Goal: Book appointment/travel/reservation

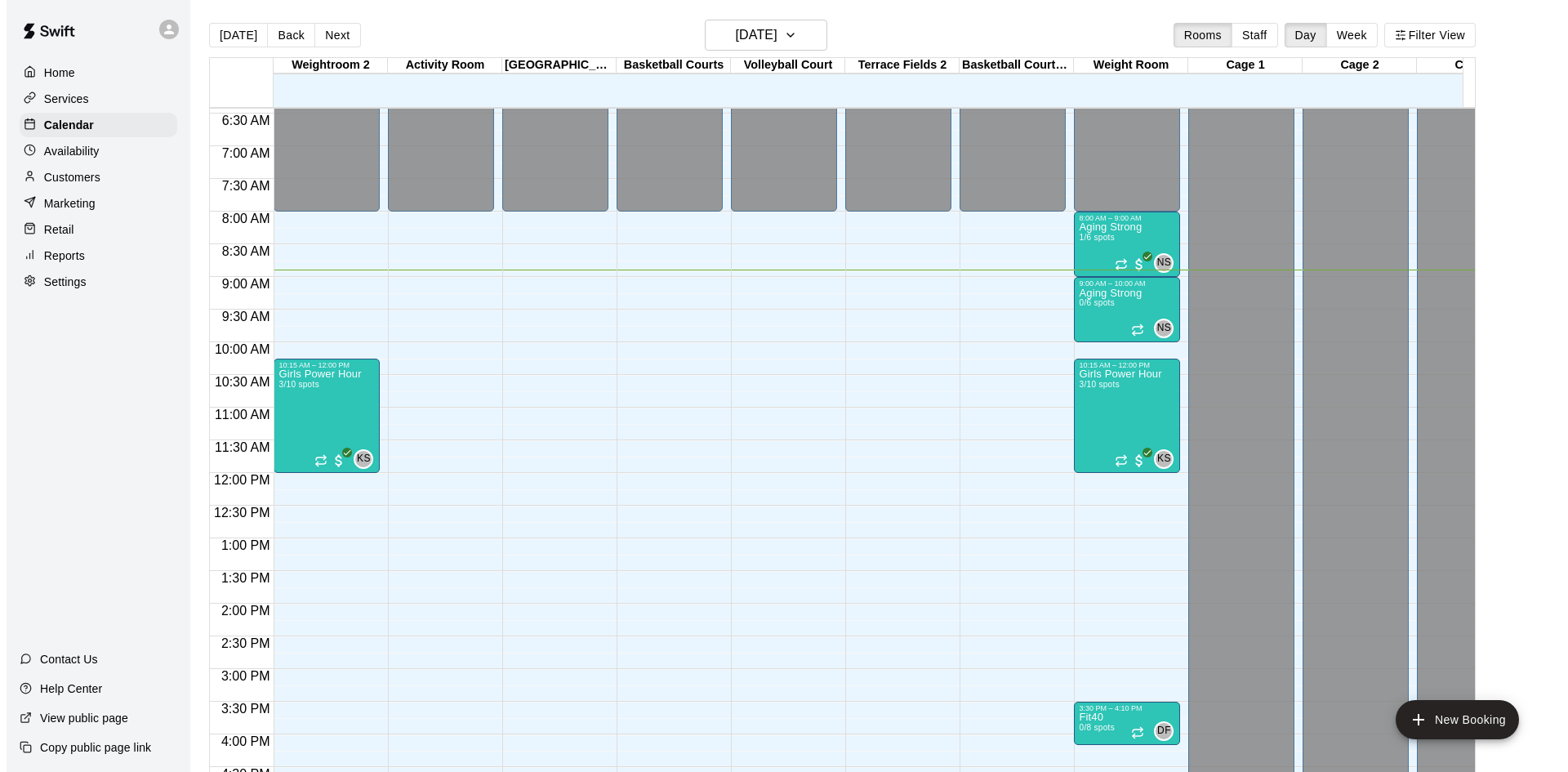
scroll to position [419, 0]
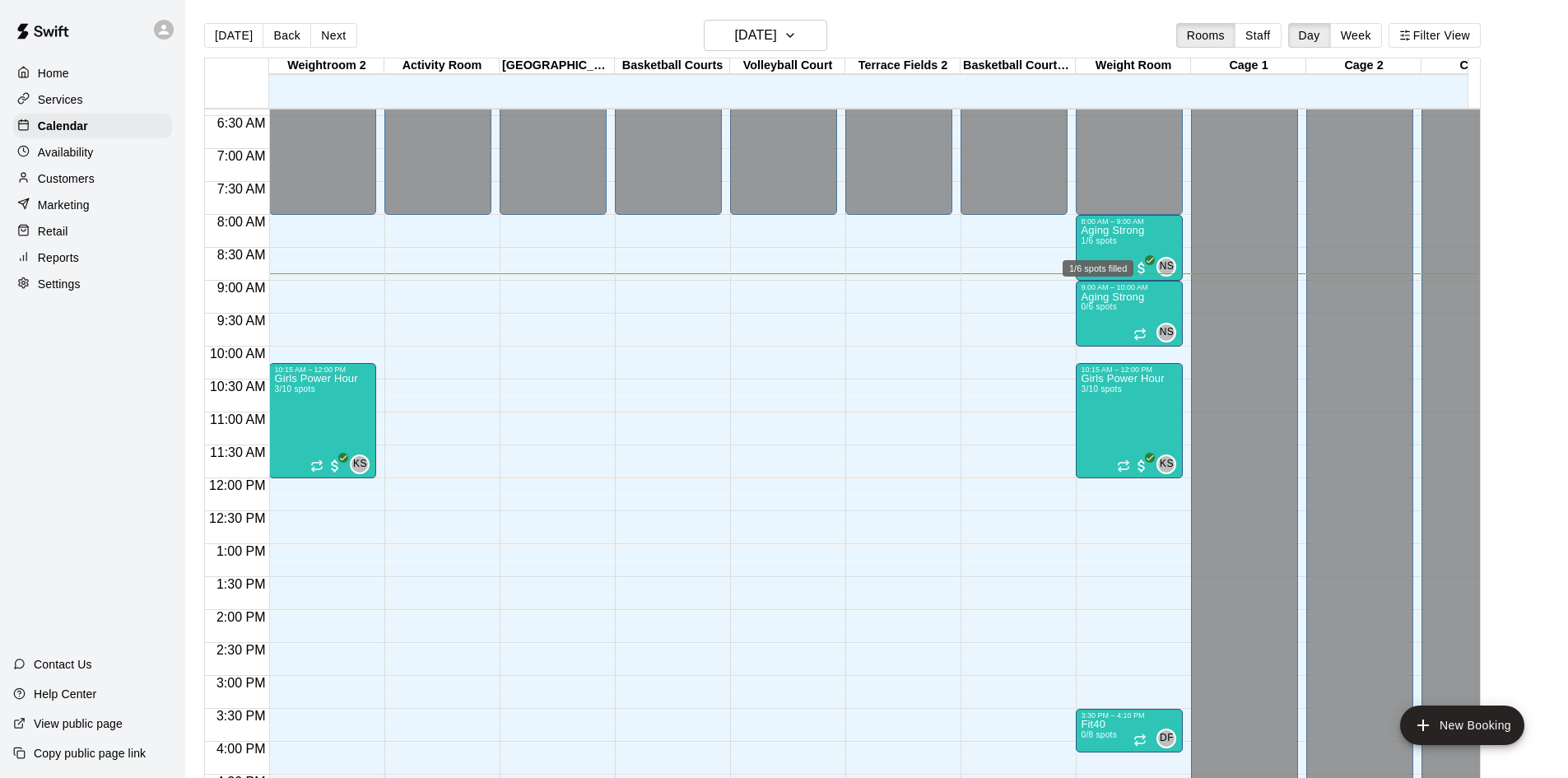
drag, startPoint x: 1115, startPoint y: 244, endPoint x: 1108, endPoint y: 269, distance: 26.0
click at [1115, 244] on span "1/6 spots" at bounding box center [1098, 241] width 36 height 9
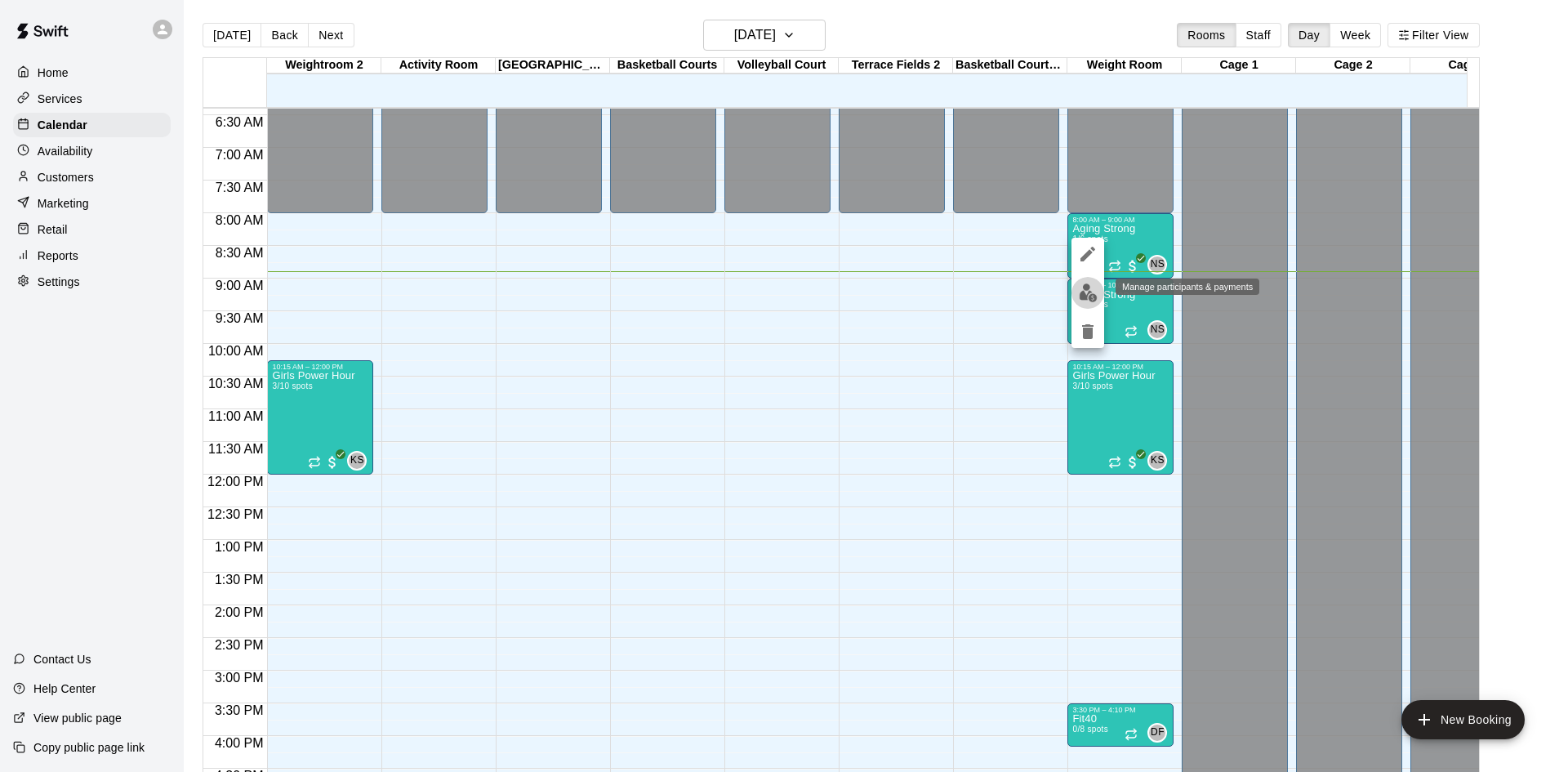
click at [1090, 291] on img "edit" at bounding box center [1087, 292] width 18 height 18
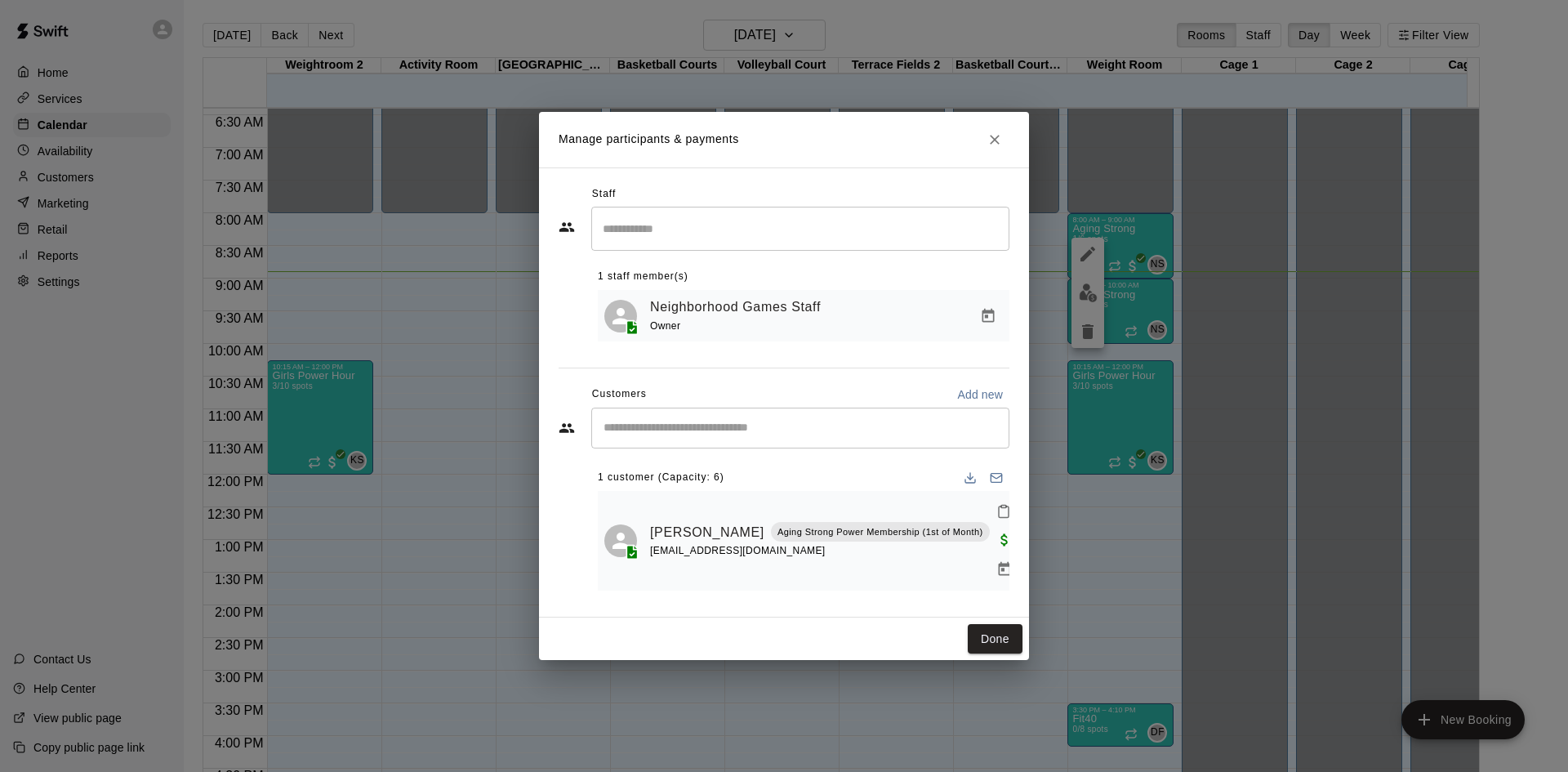
click at [751, 436] on input "Start typing to search customers..." at bounding box center [800, 428] width 403 height 17
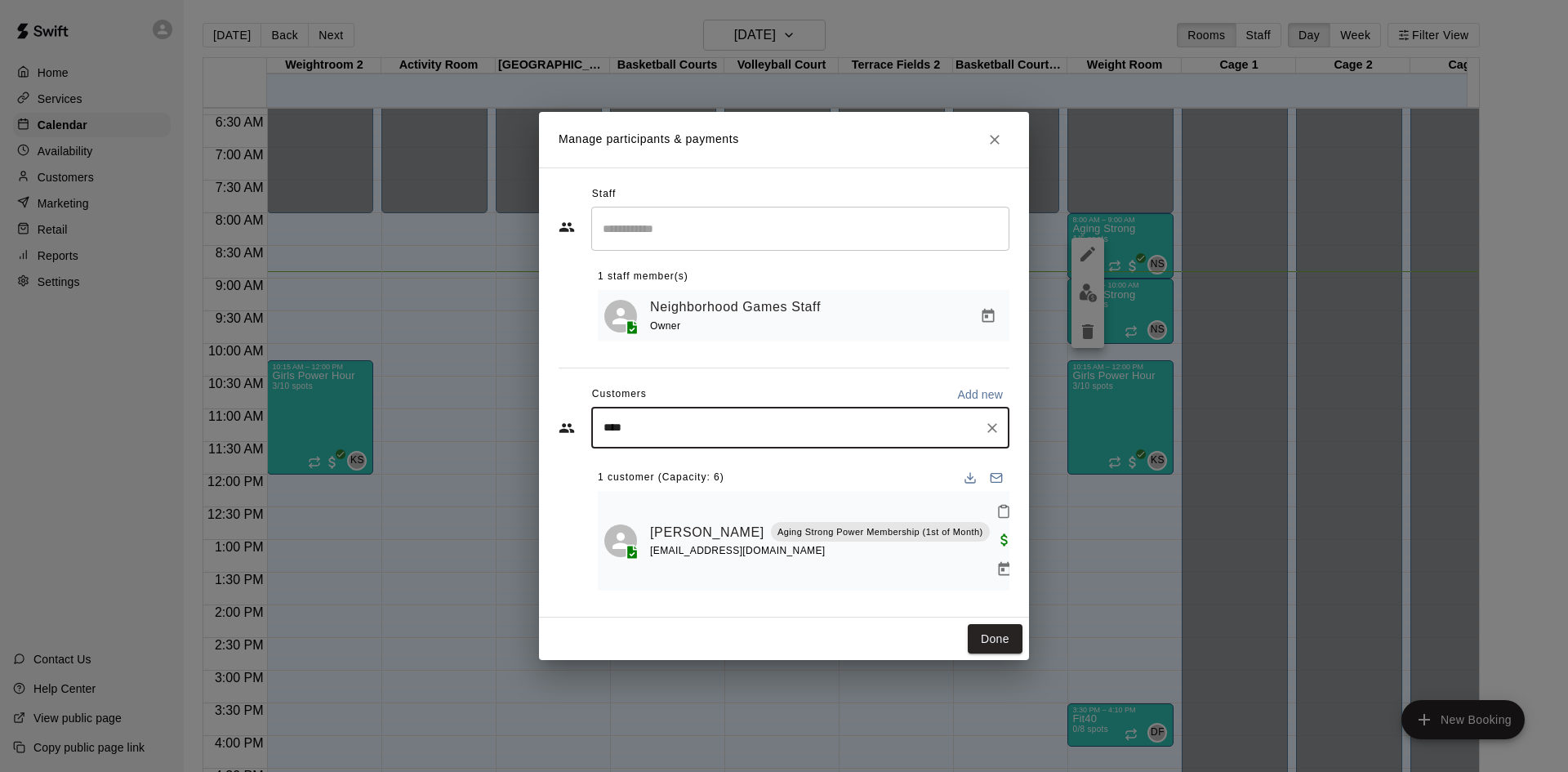
type input "*****"
click at [743, 525] on span "Aging Strong Performance Membership (1st of Month)" at bounding box center [866, 532] width 247 height 14
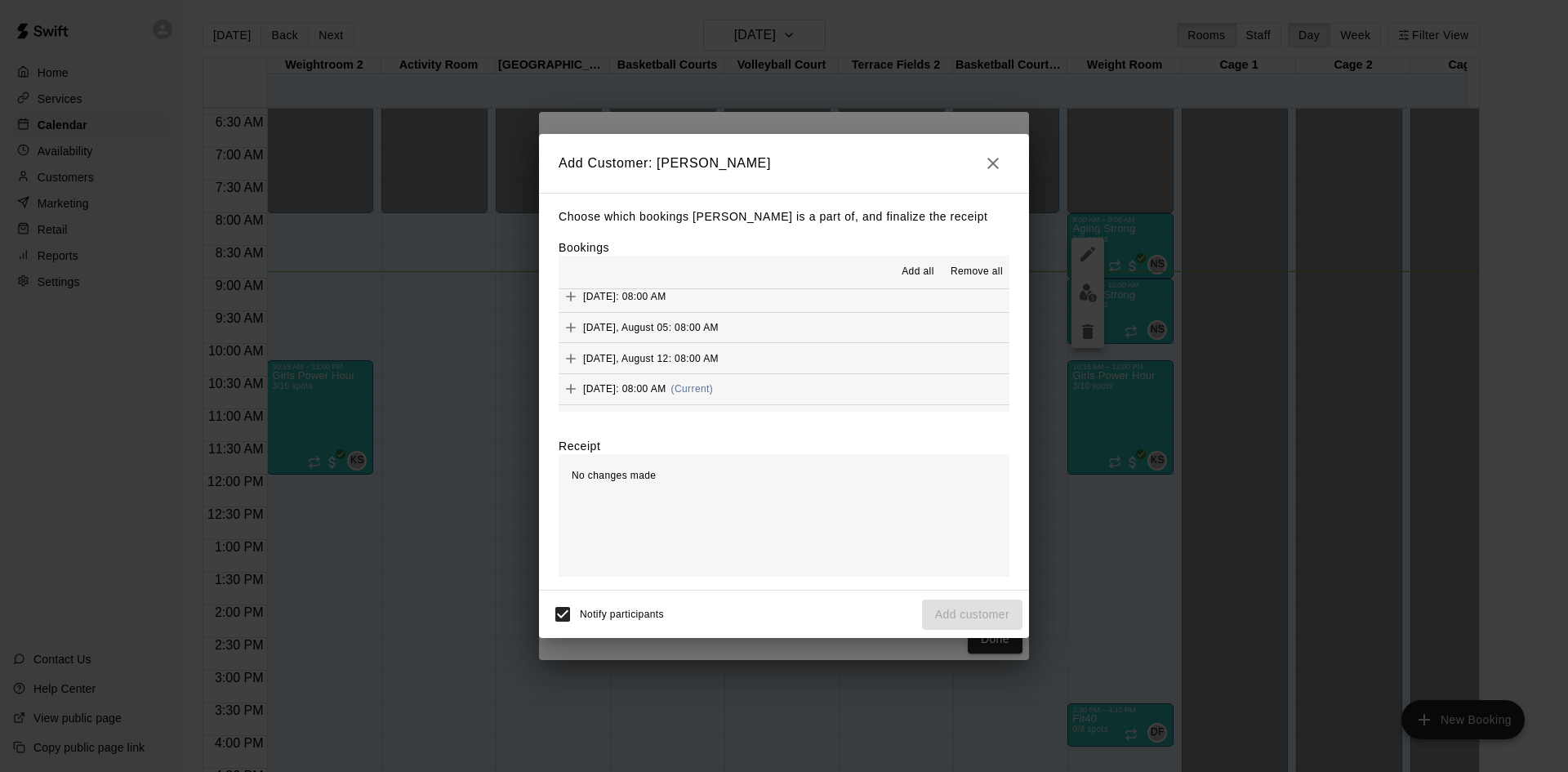
scroll to position [735, 0]
click at [796, 317] on button "[DATE]: 08:00 AM (Current)" at bounding box center [784, 308] width 451 height 30
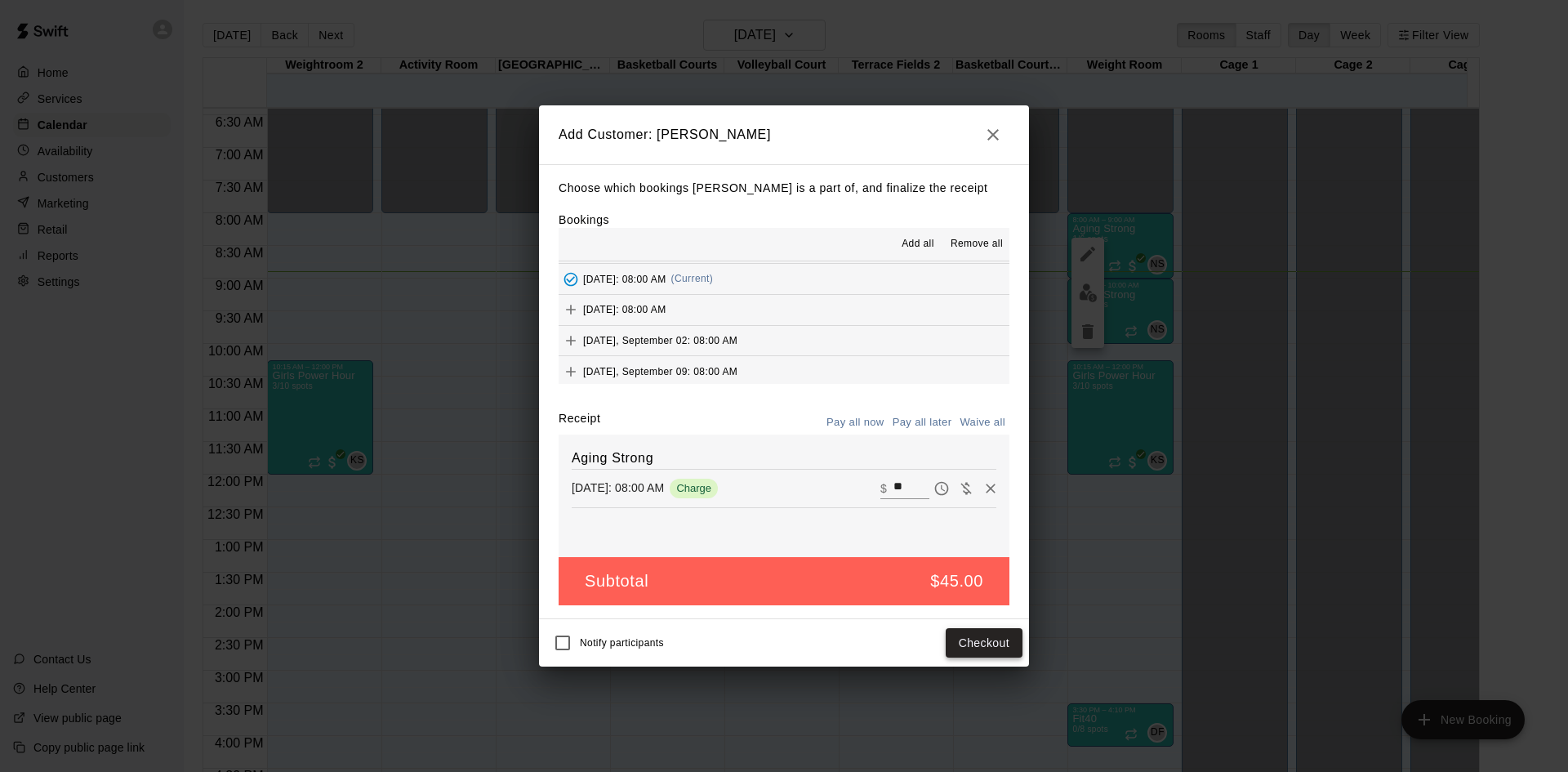
click at [969, 634] on button "Checkout" at bounding box center [984, 644] width 76 height 30
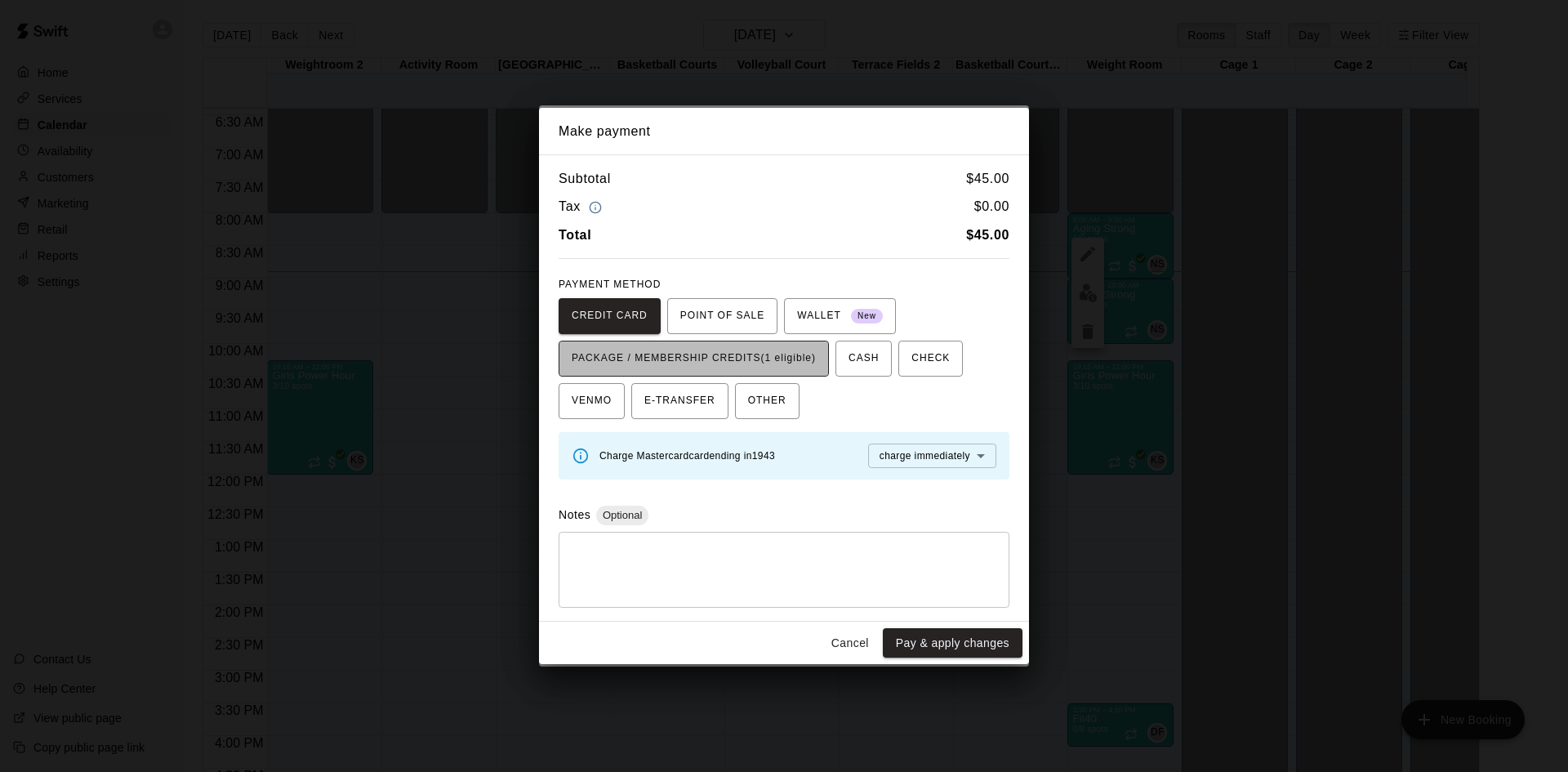
click at [802, 360] on span "PACKAGE / MEMBERSHIP CREDITS (1 eligible)" at bounding box center [693, 359] width 244 height 26
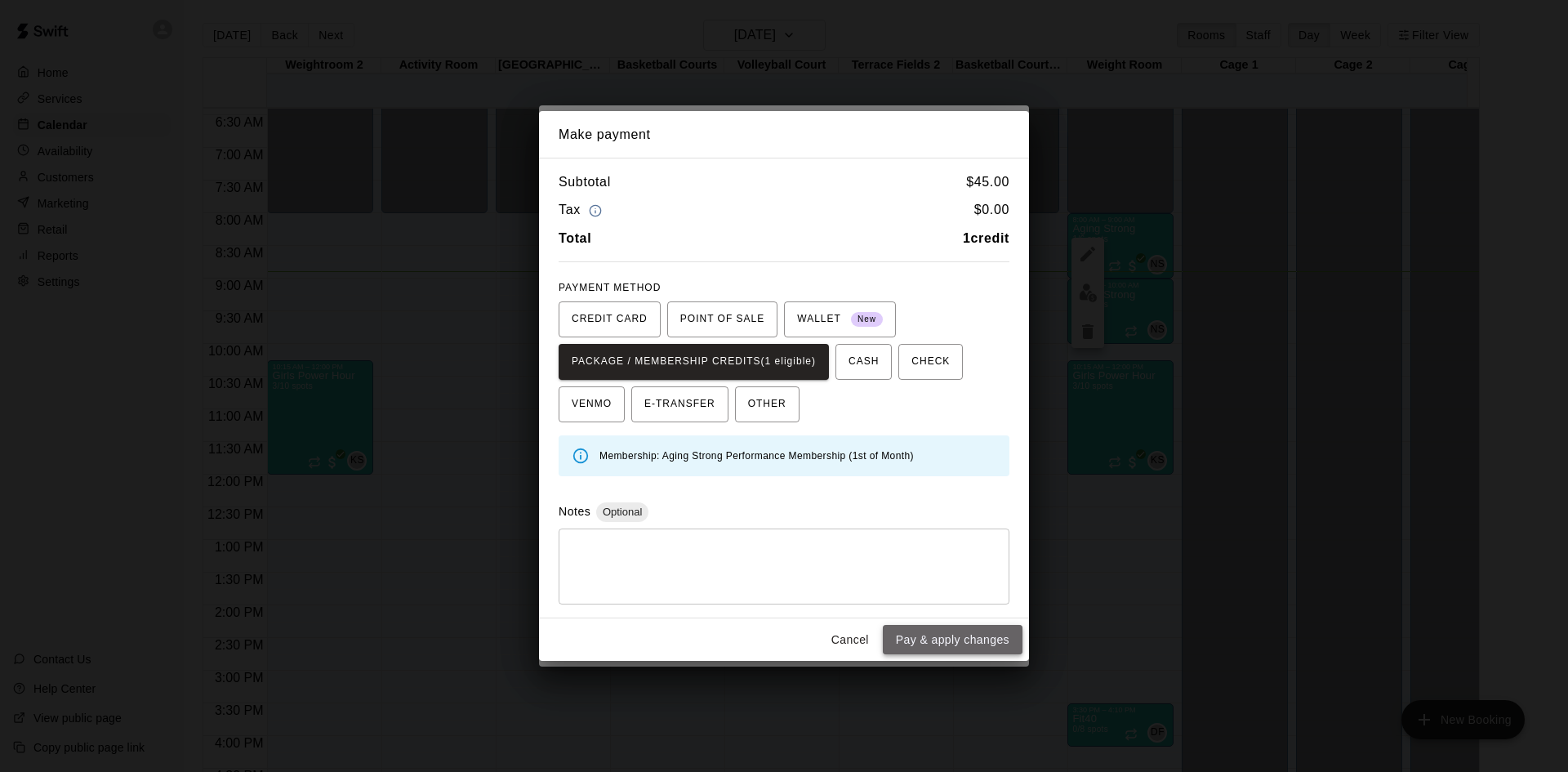
click at [904, 633] on button "Pay & apply changes" at bounding box center [952, 640] width 140 height 30
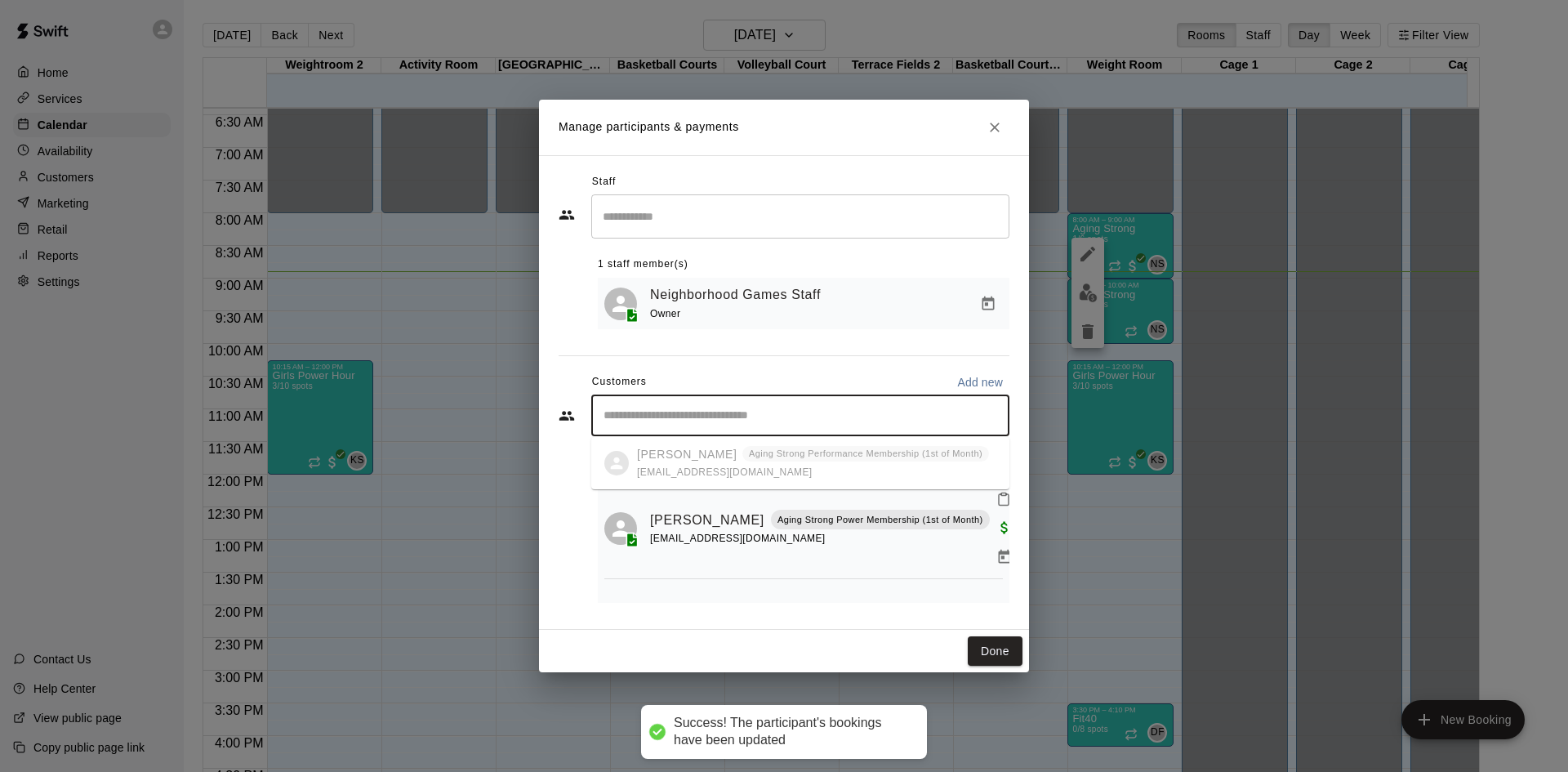
click at [817, 421] on input "Start typing to search customers..." at bounding box center [800, 416] width 403 height 17
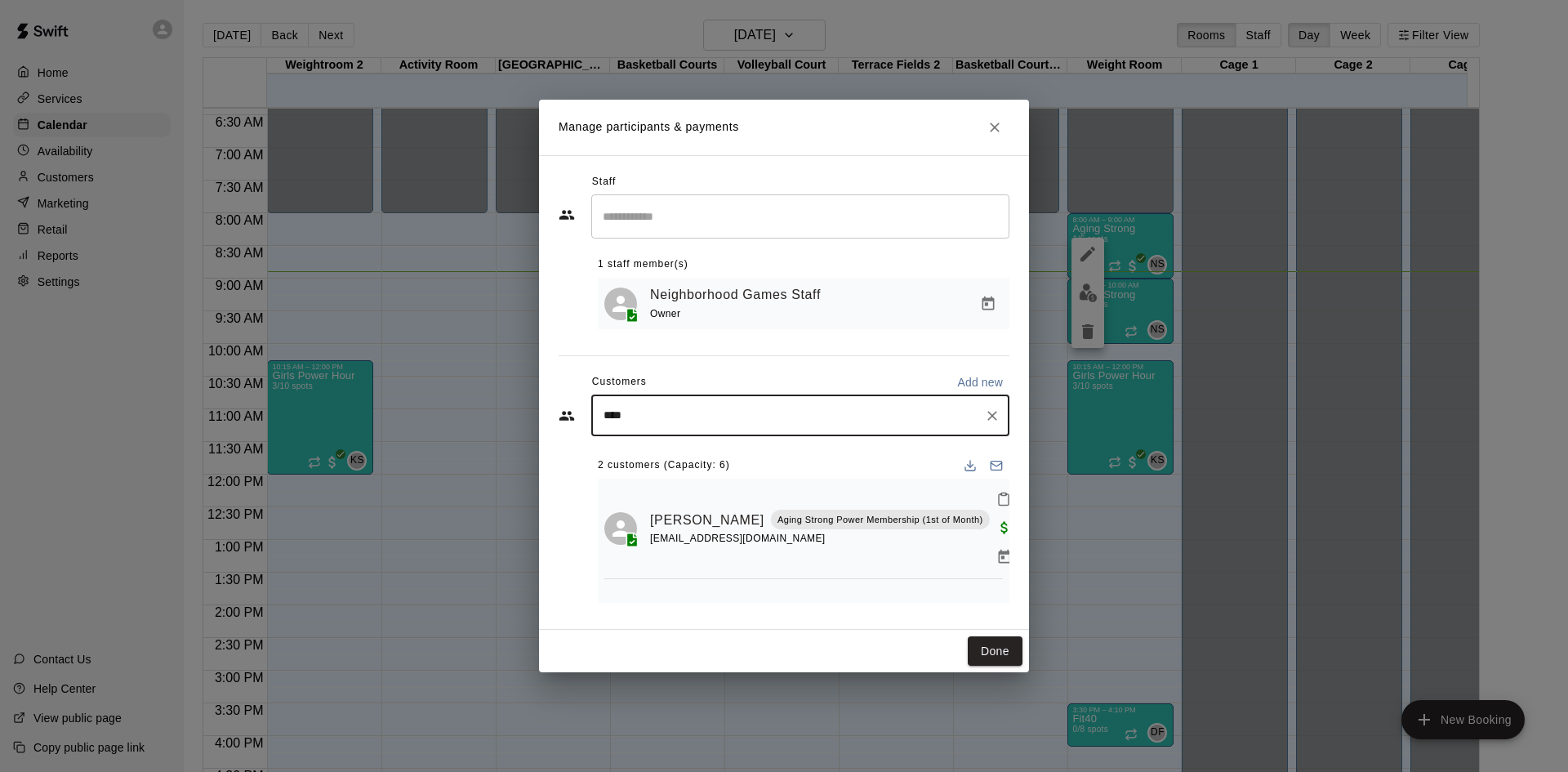
type input "*****"
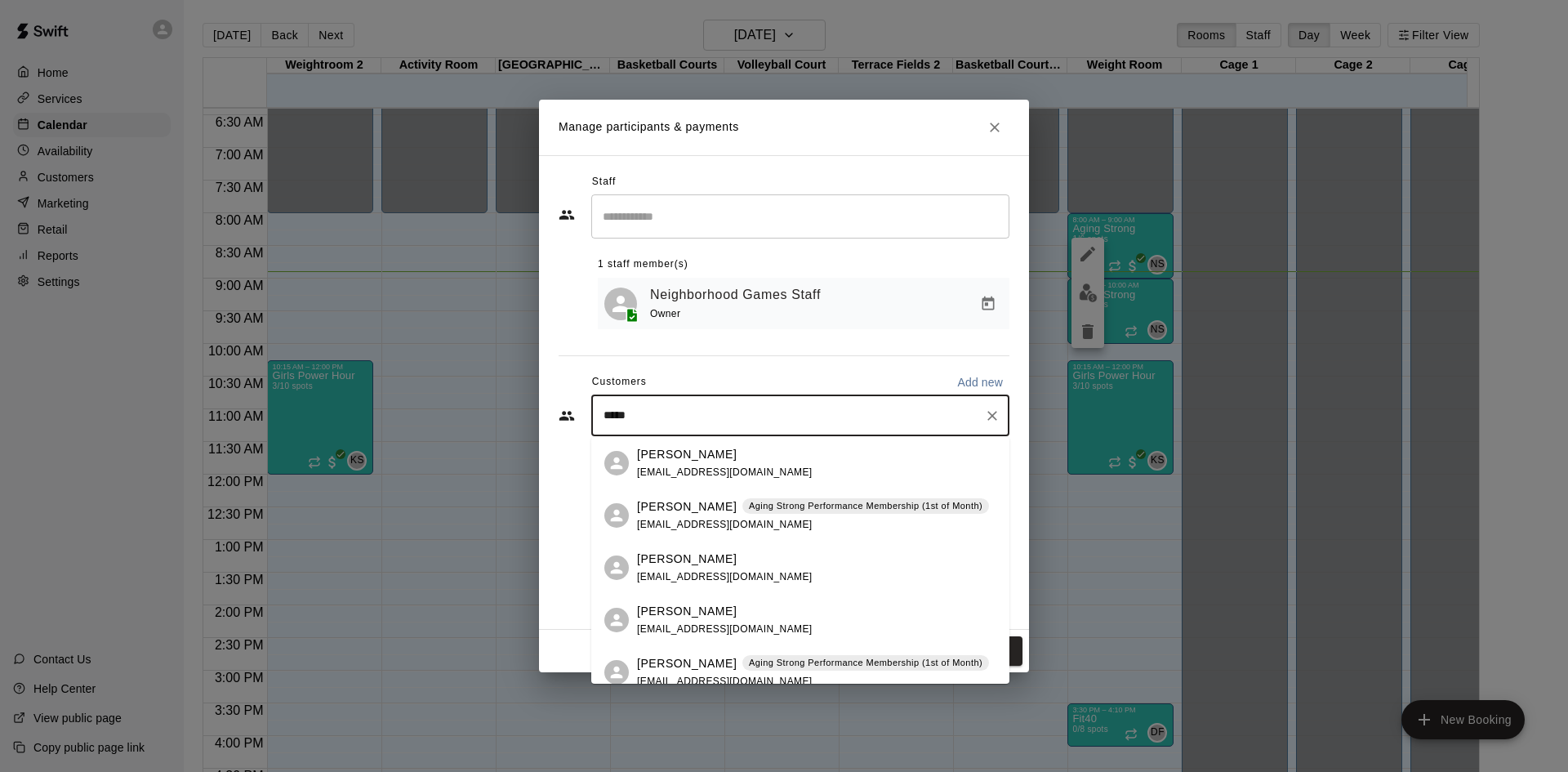
click at [779, 526] on div "[PERSON_NAME] Aging Strong Performance Membership (1st of Month) [EMAIL_ADDRESS…" at bounding box center [813, 516] width 352 height 35
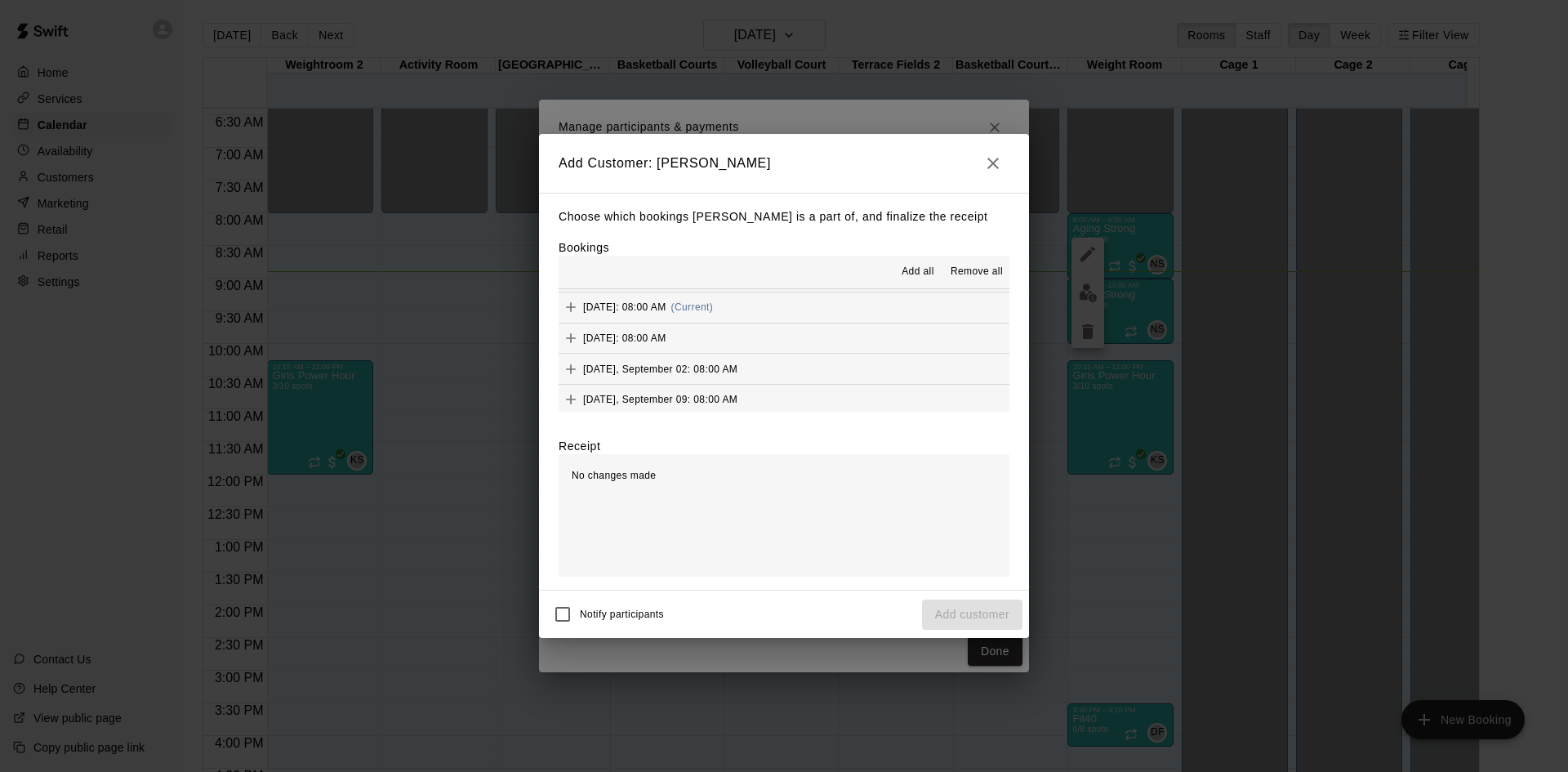
click at [713, 315] on div "[DATE]: 08:00 AM (Current)" at bounding box center [636, 307] width 155 height 25
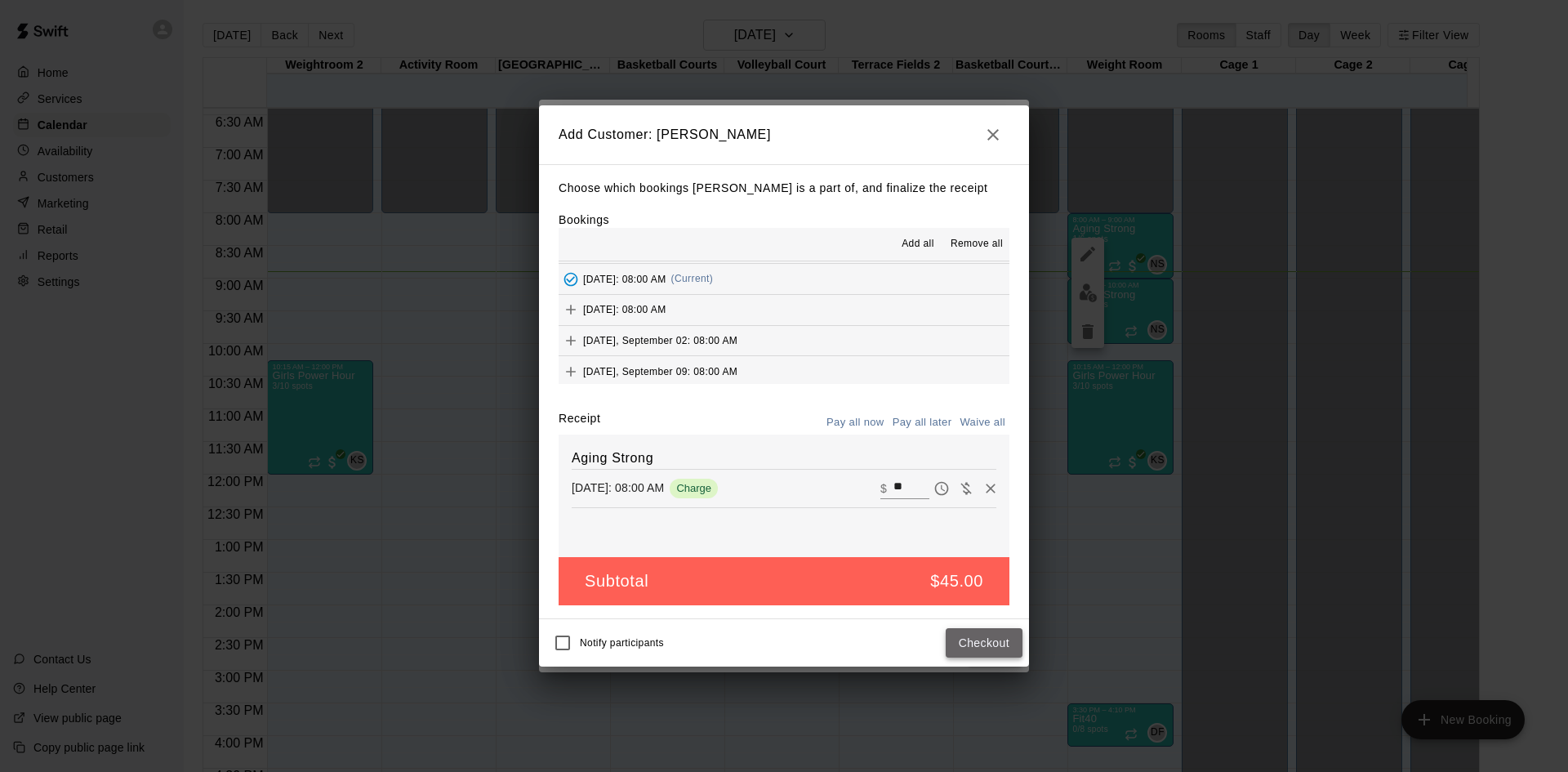
click at [984, 646] on button "Checkout" at bounding box center [984, 644] width 76 height 30
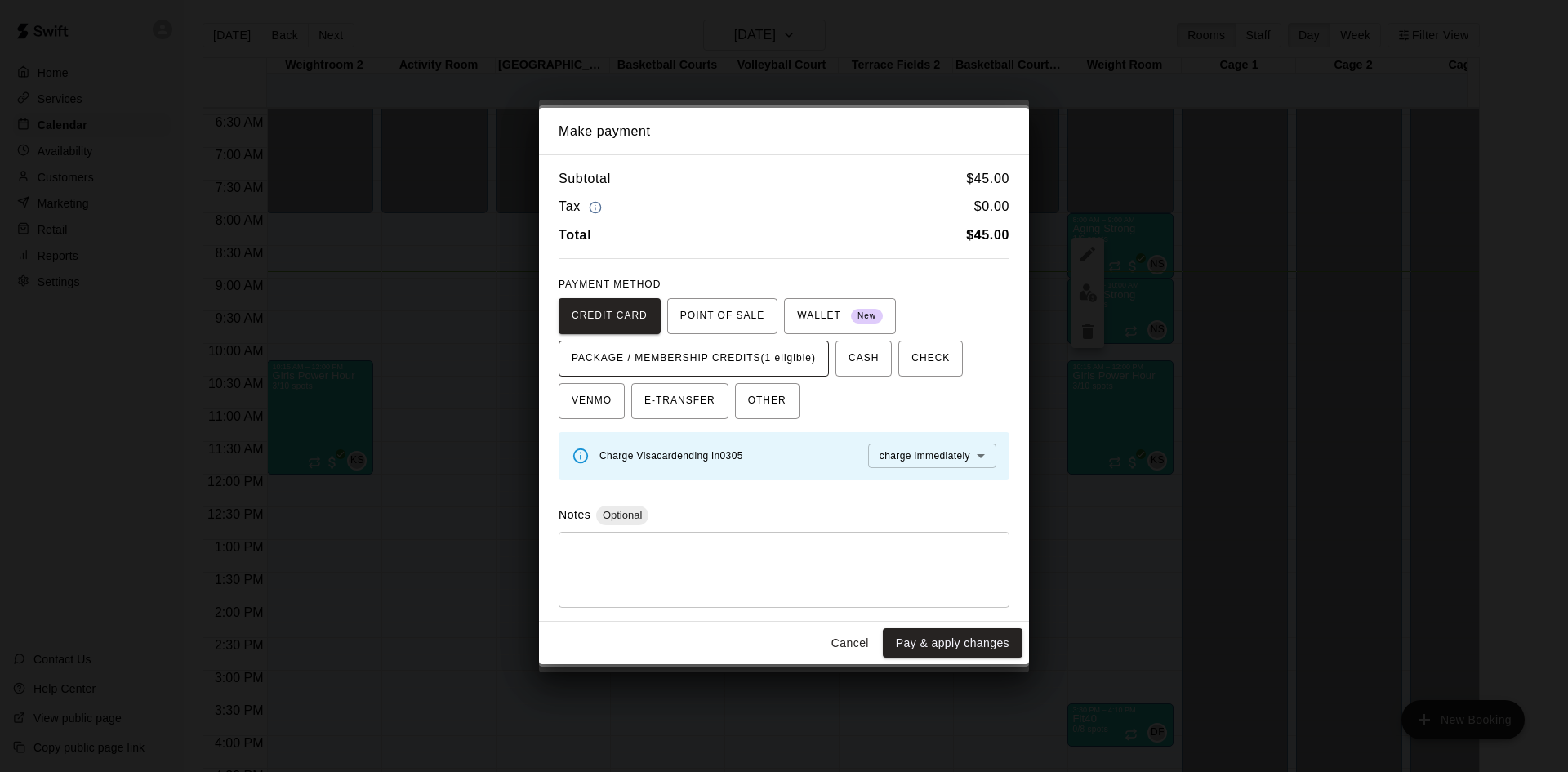
click at [802, 352] on span "PACKAGE / MEMBERSHIP CREDITS (1 eligible)" at bounding box center [693, 359] width 244 height 26
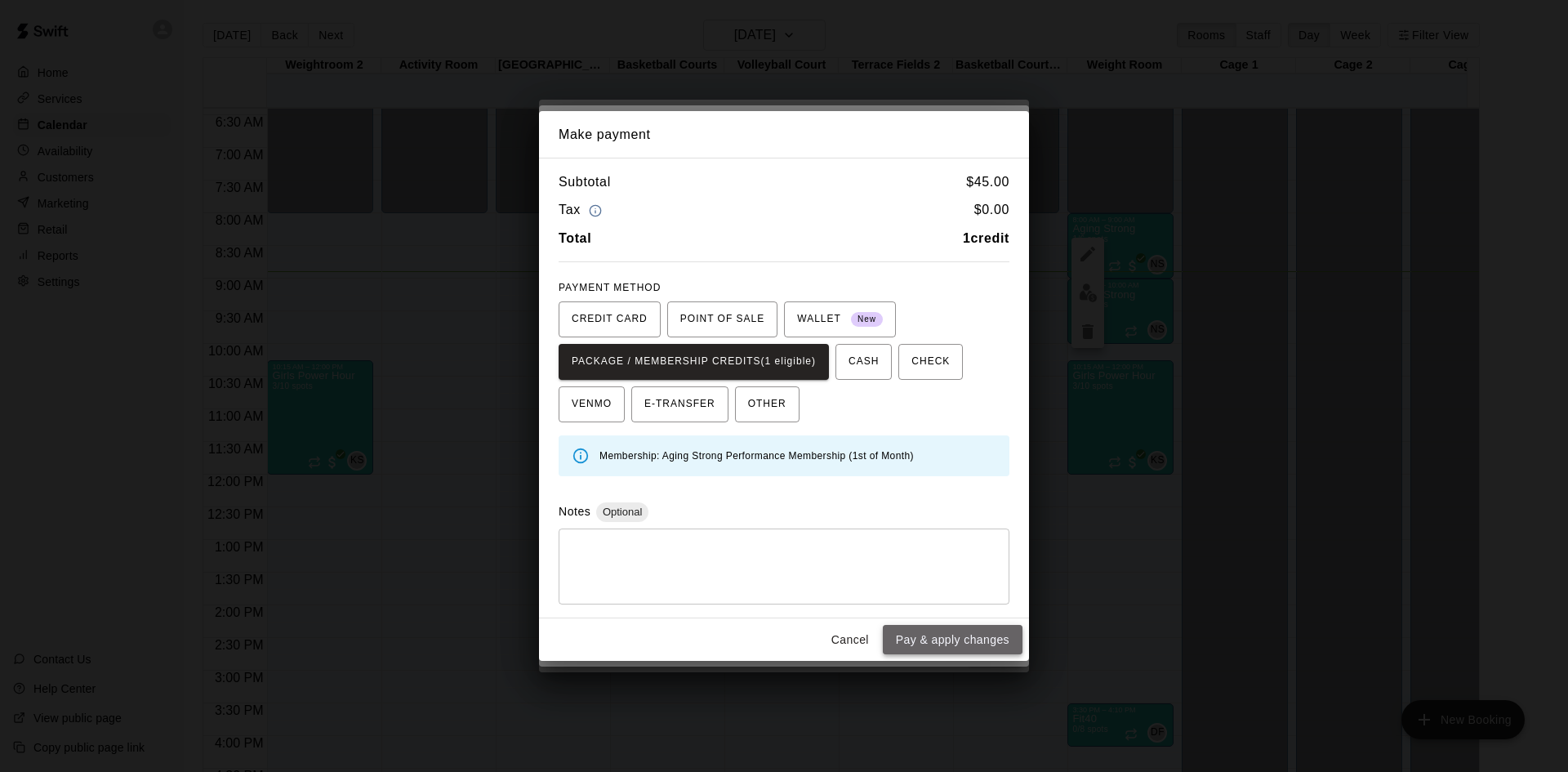
click at [929, 640] on button "Pay & apply changes" at bounding box center [952, 640] width 140 height 30
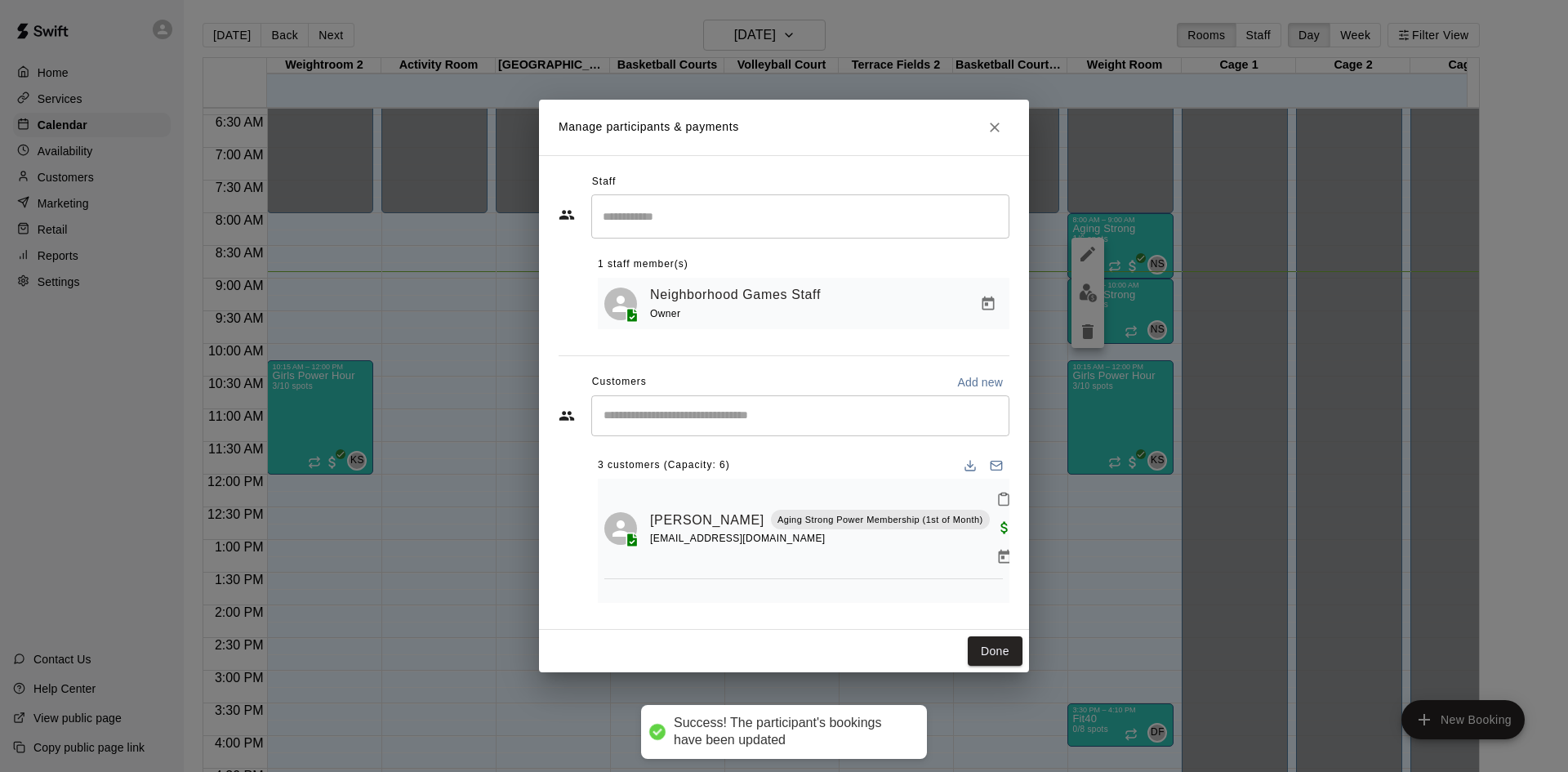
click at [803, 421] on input "Start typing to search customers..." at bounding box center [800, 416] width 403 height 17
type input "******"
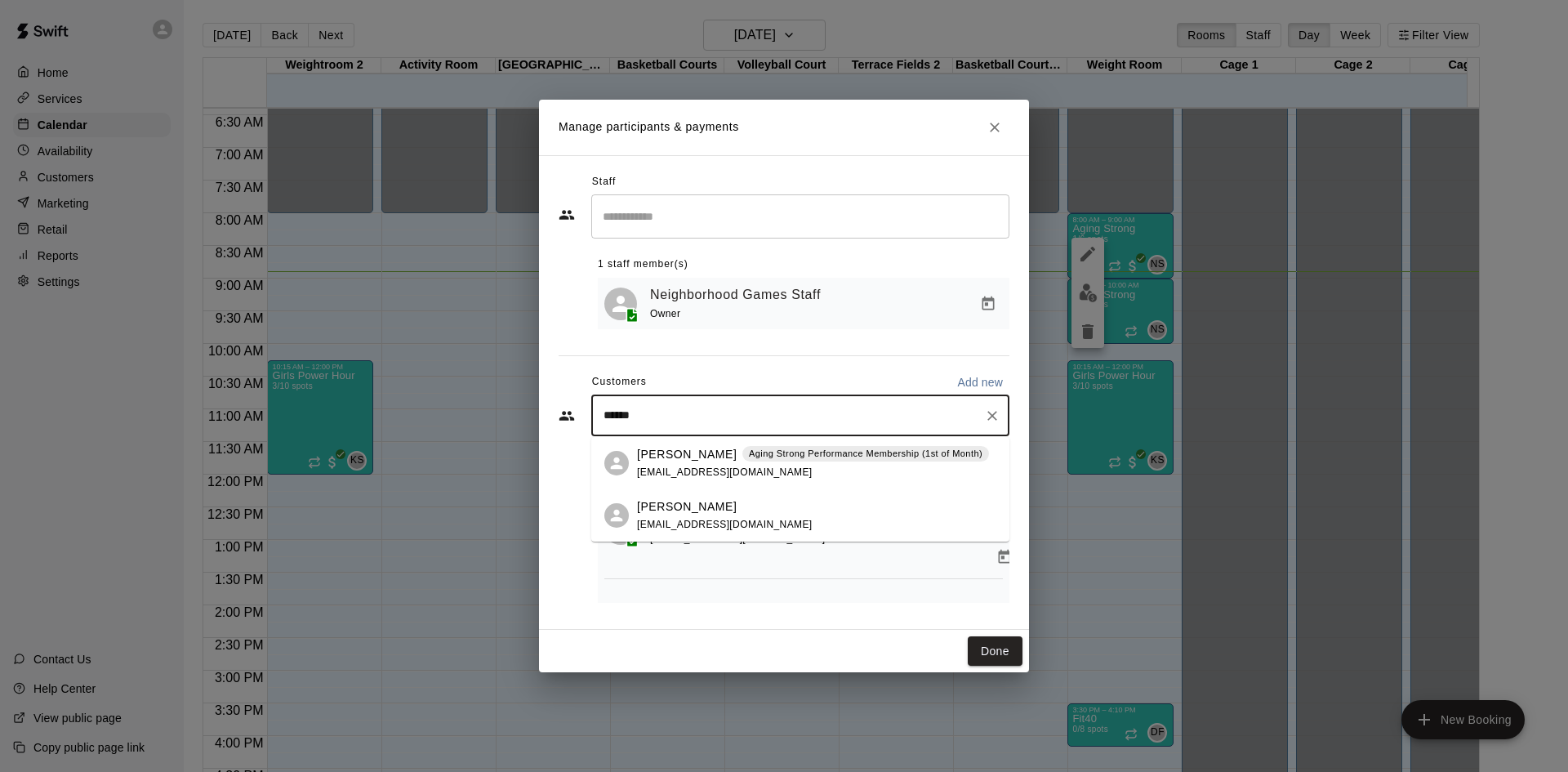
click at [802, 456] on p "Aging Strong Performance Membership (1st of Month)" at bounding box center [866, 454] width 234 height 14
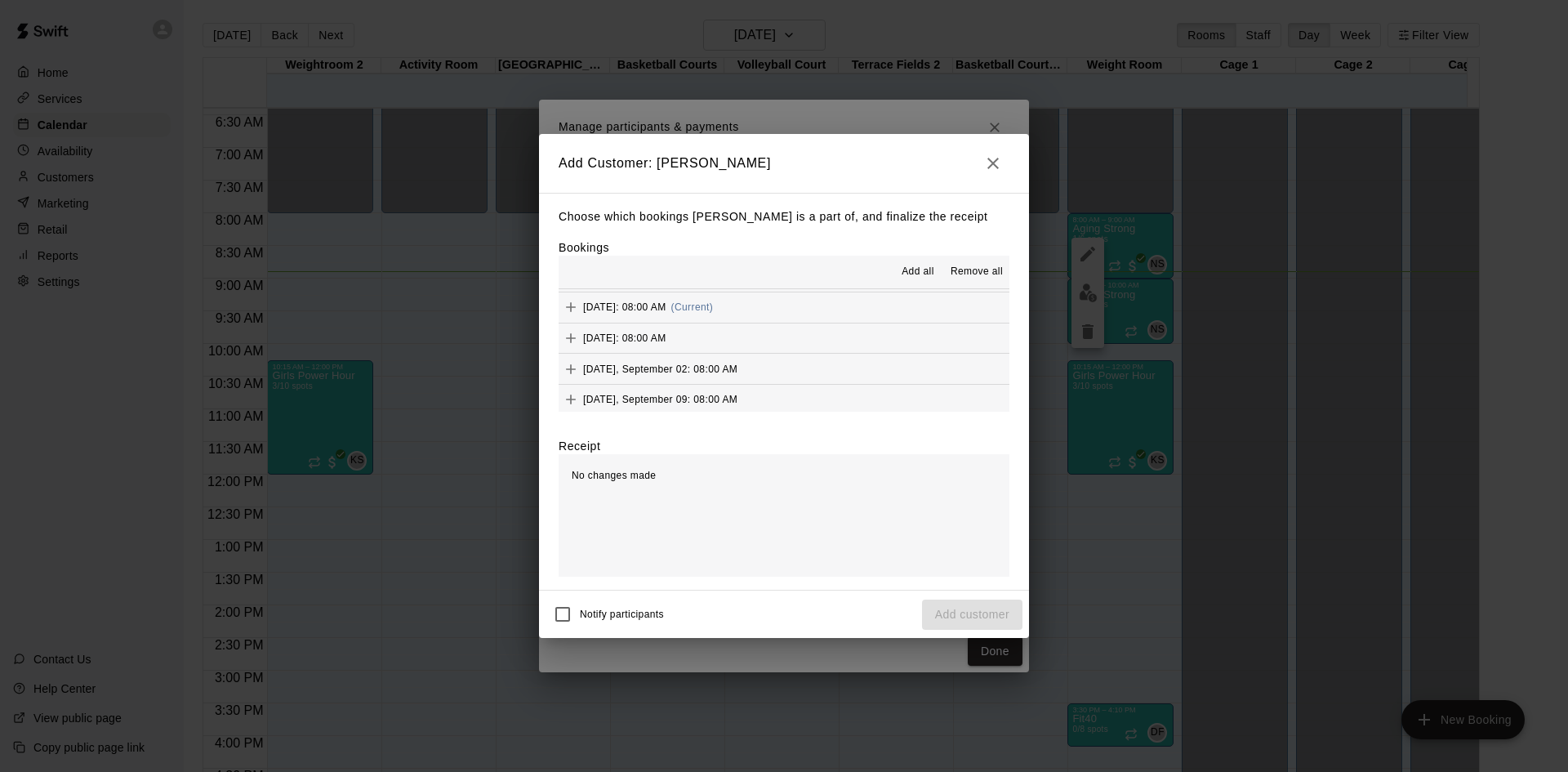
click at [791, 315] on button "[DATE]: 08:00 AM (Current)" at bounding box center [784, 308] width 451 height 30
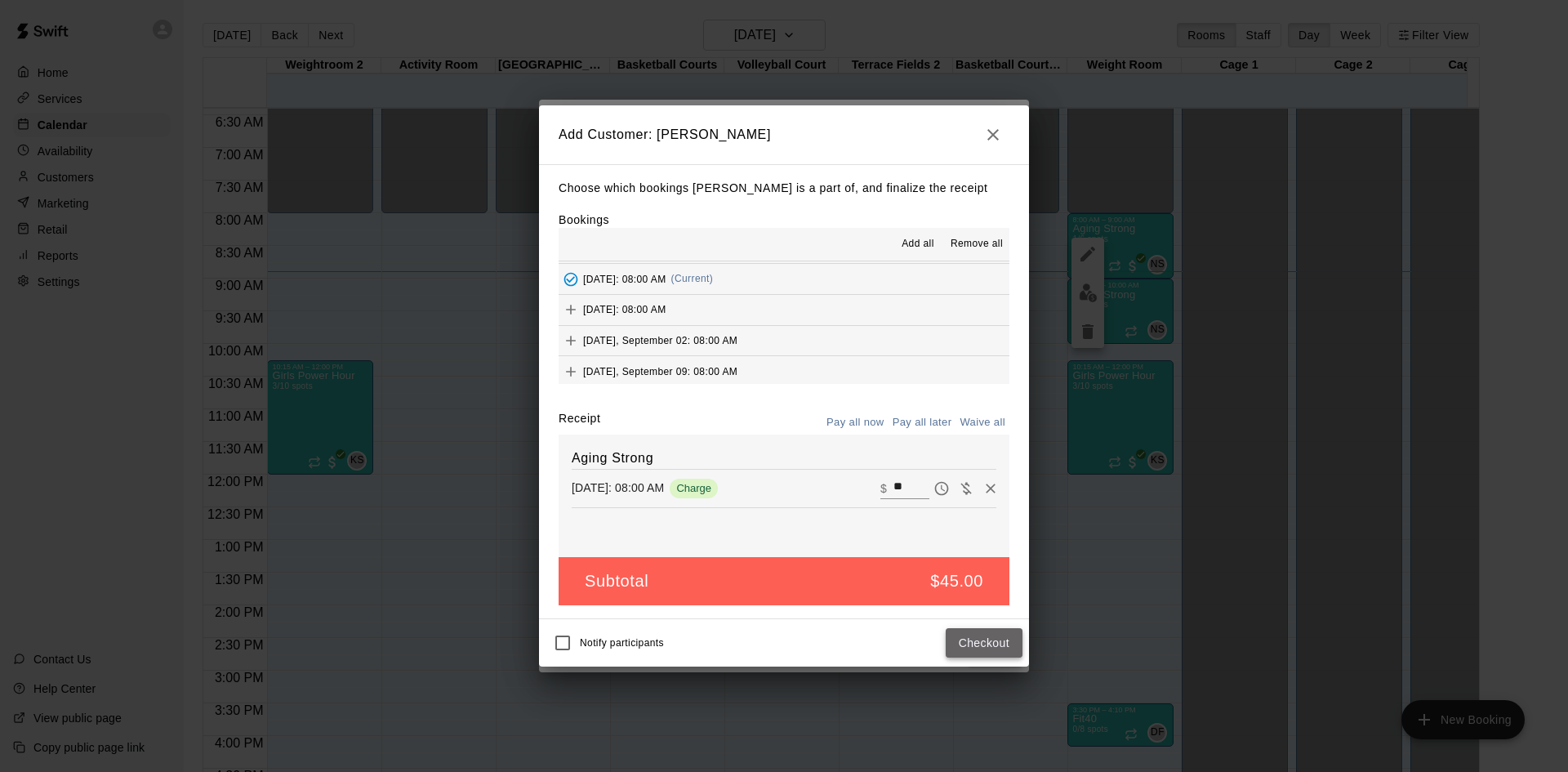
click at [998, 639] on button "Checkout" at bounding box center [984, 644] width 76 height 30
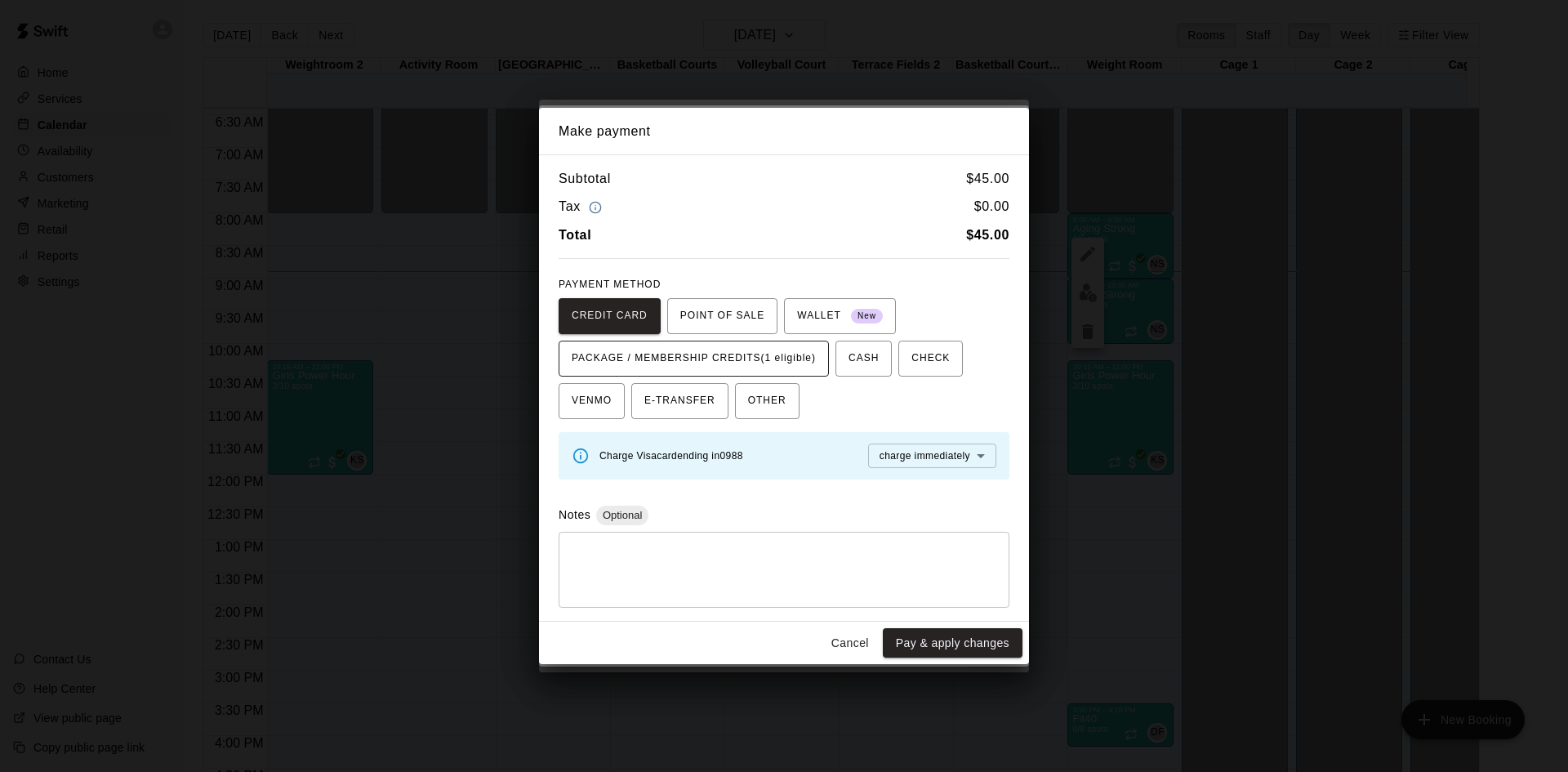
click at [815, 364] on span "PACKAGE / MEMBERSHIP CREDITS (1 eligible)" at bounding box center [693, 359] width 244 height 26
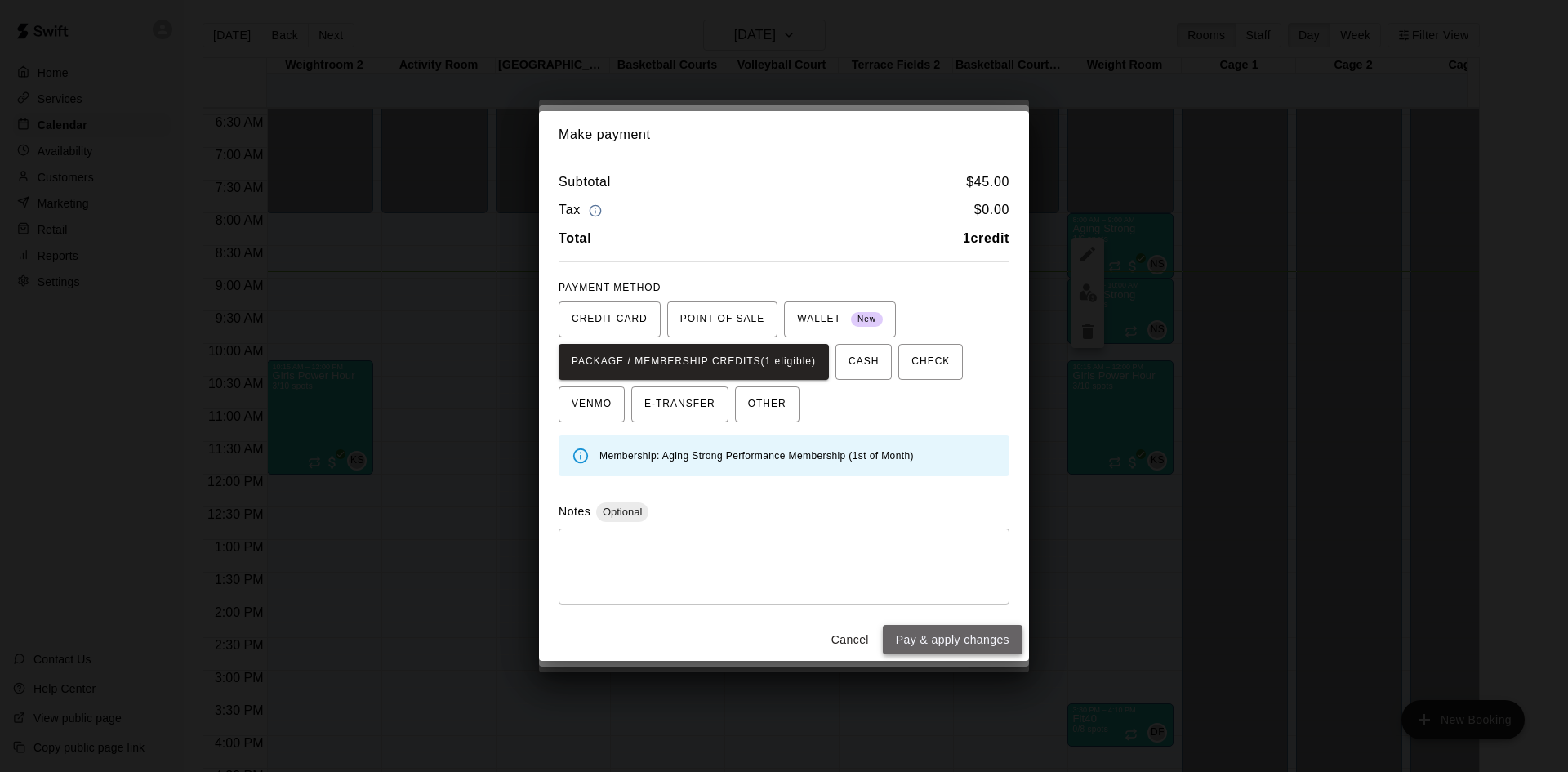
click at [944, 635] on button "Pay & apply changes" at bounding box center [952, 640] width 140 height 30
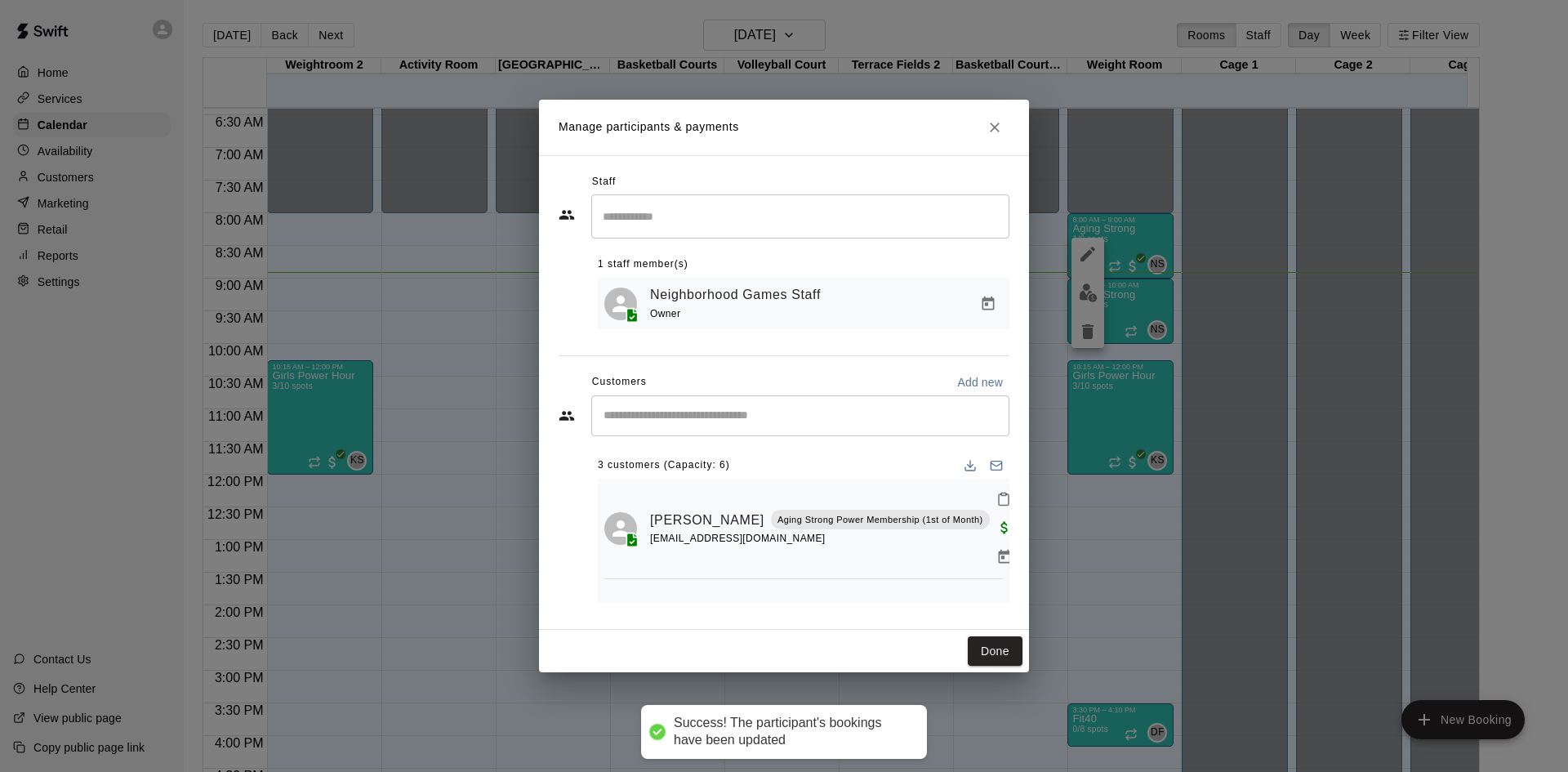
scroll to position [0, 0]
click at [797, 411] on input "Start typing to search customers..." at bounding box center [800, 416] width 403 height 17
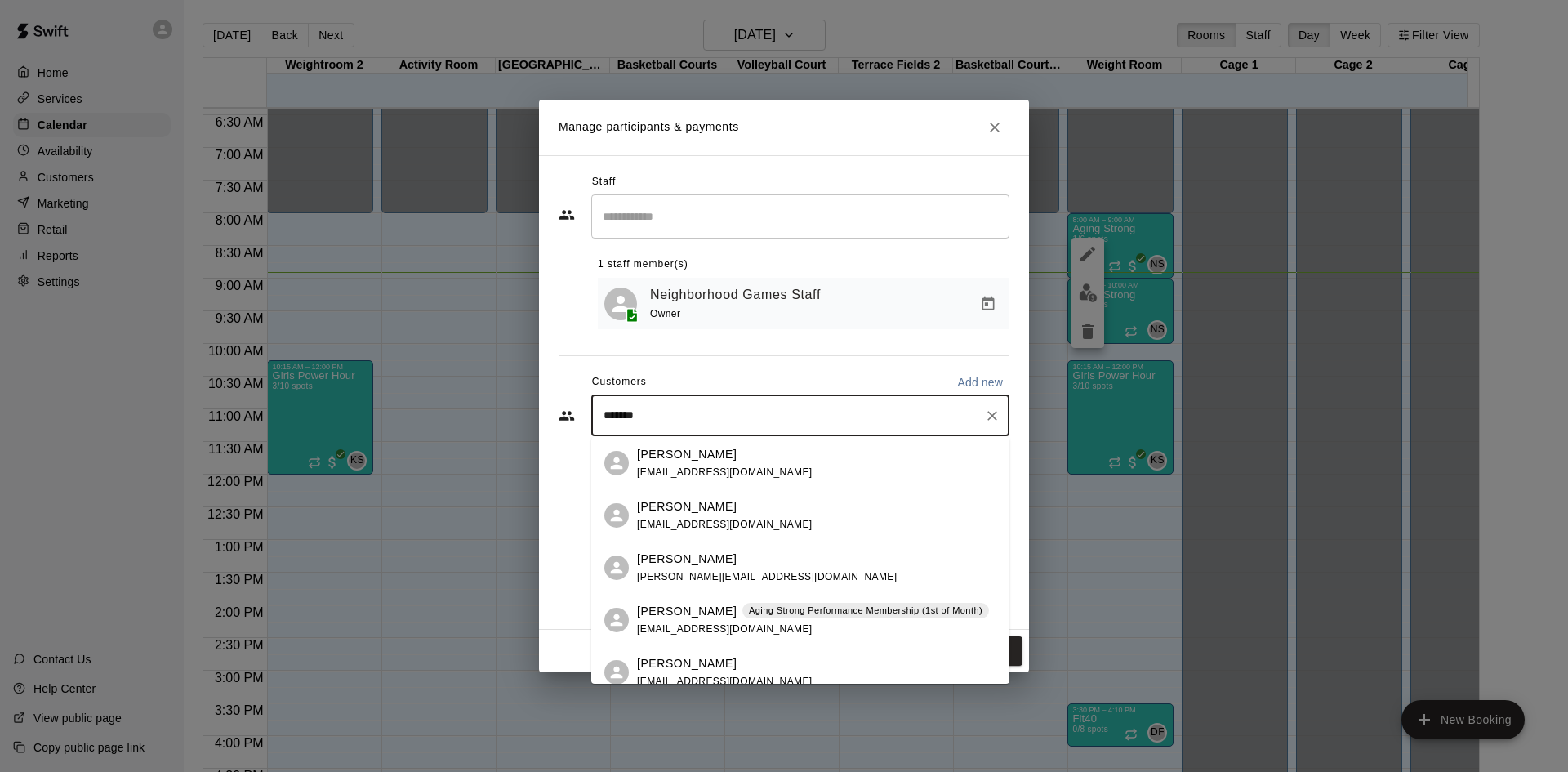
type input "********"
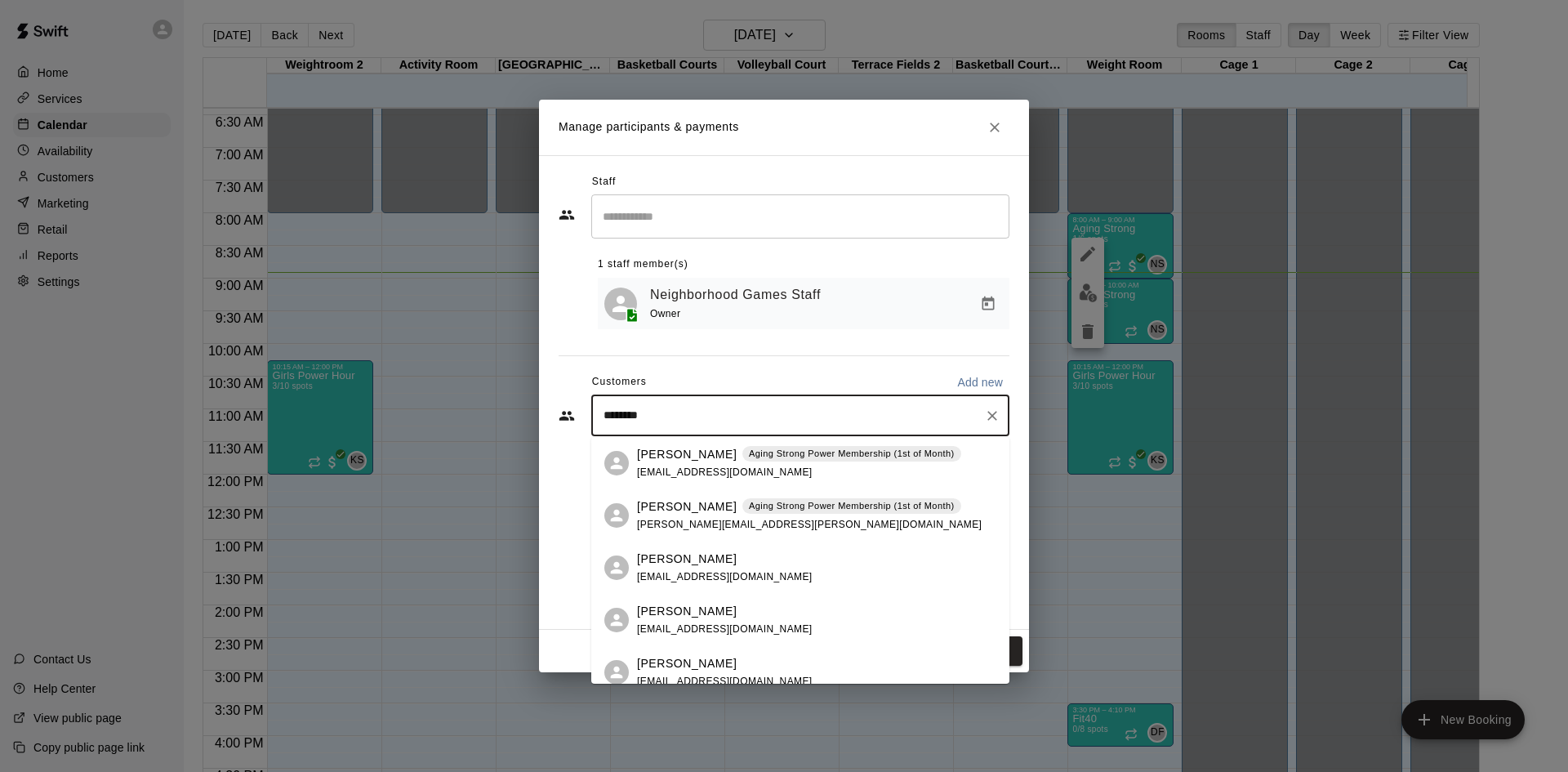
click at [780, 457] on p "Aging Strong Power Membership (1st of Month)" at bounding box center [852, 454] width 206 height 14
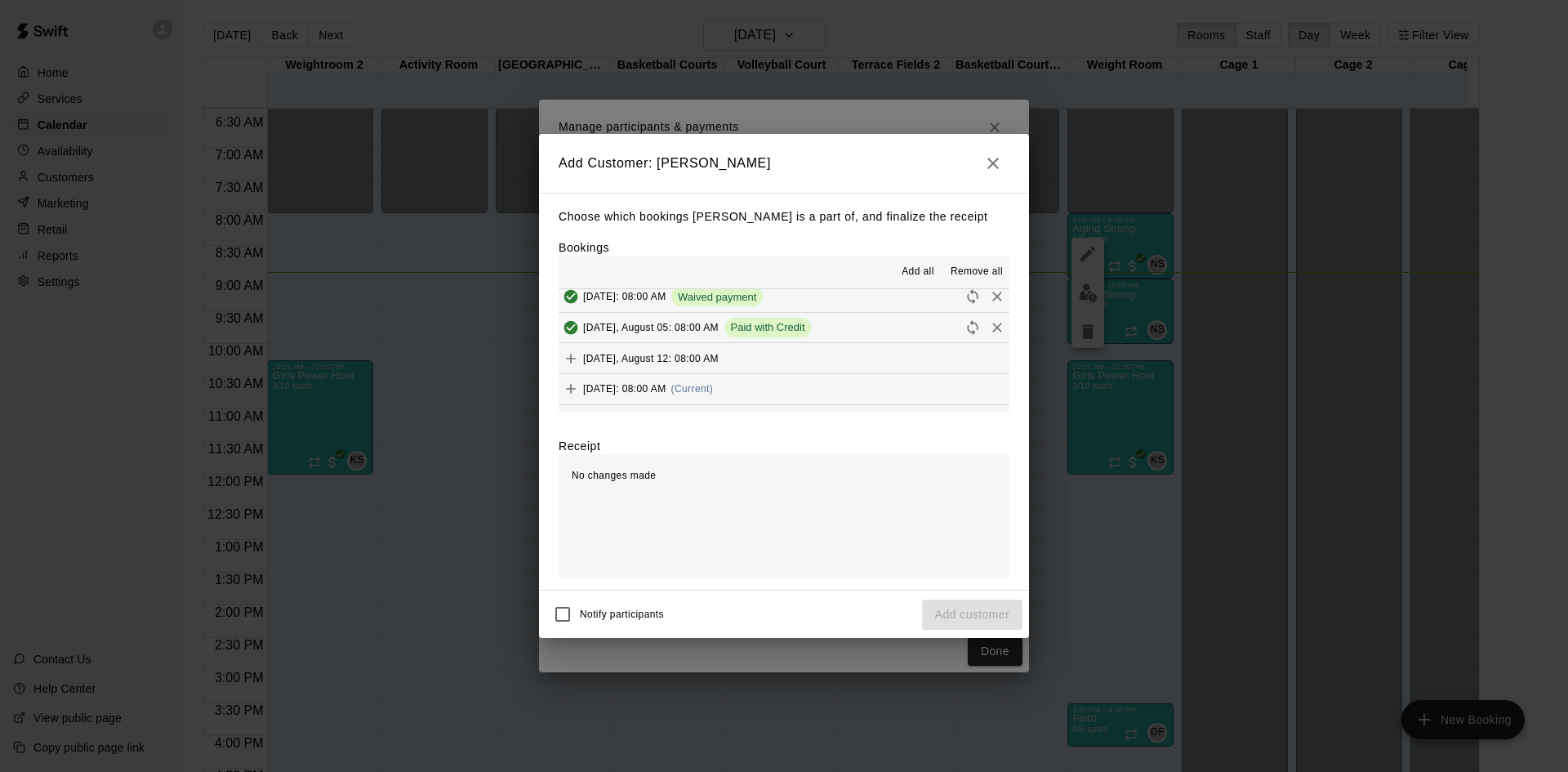
scroll to position [735, 0]
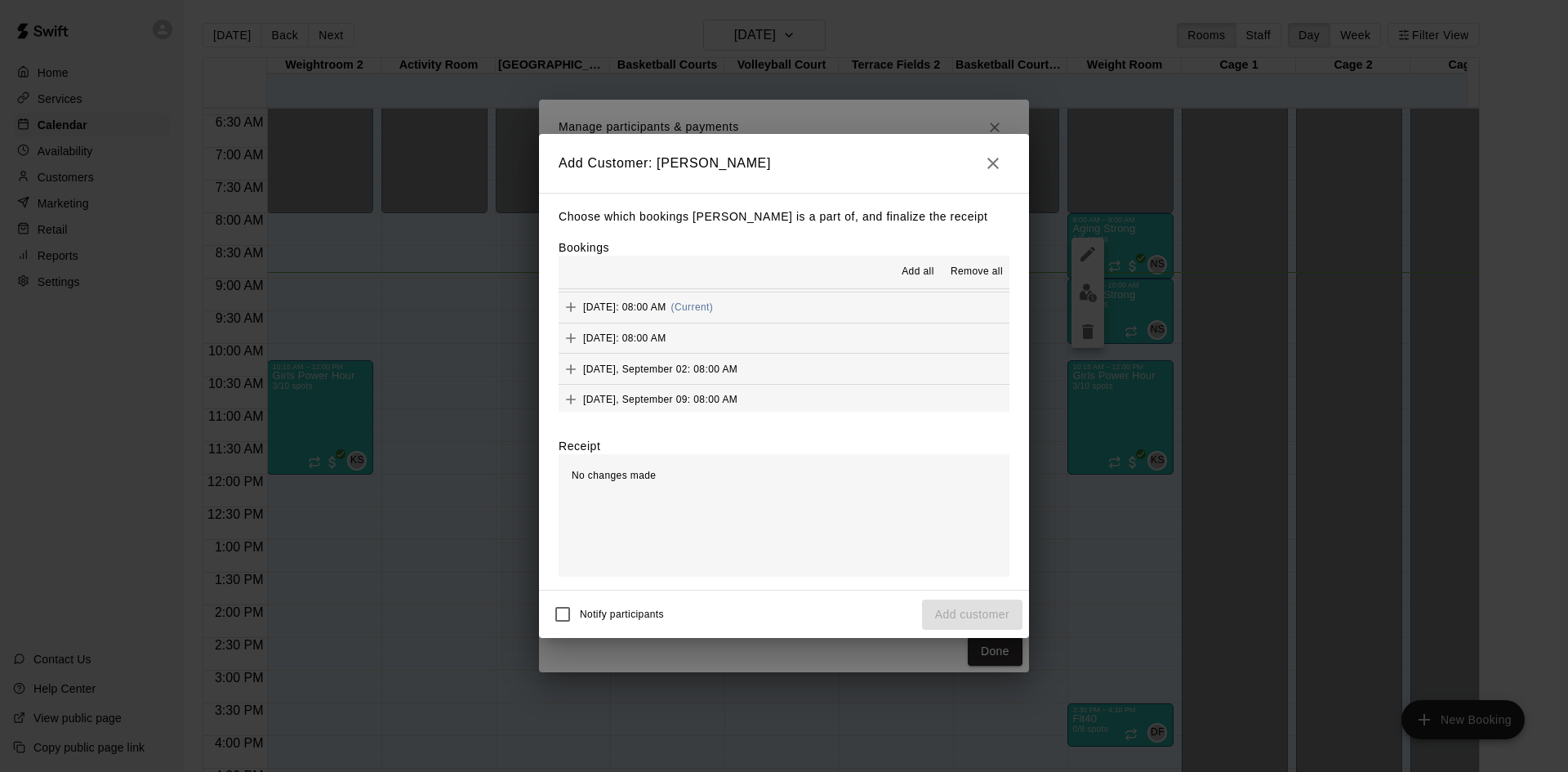
click at [775, 316] on button "[DATE]: 08:00 AM (Current)" at bounding box center [784, 308] width 451 height 30
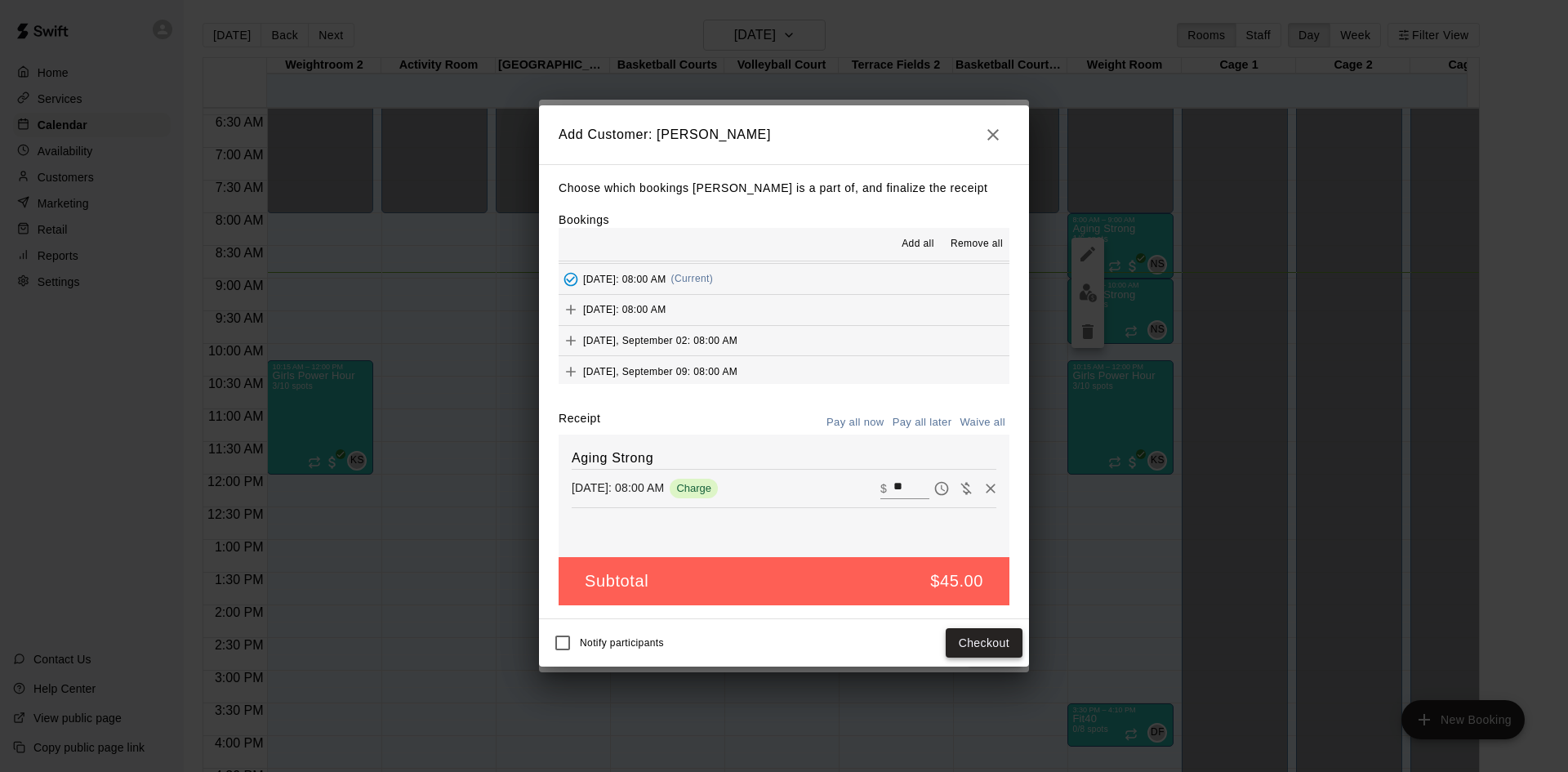
click at [989, 644] on button "Checkout" at bounding box center [984, 644] width 76 height 30
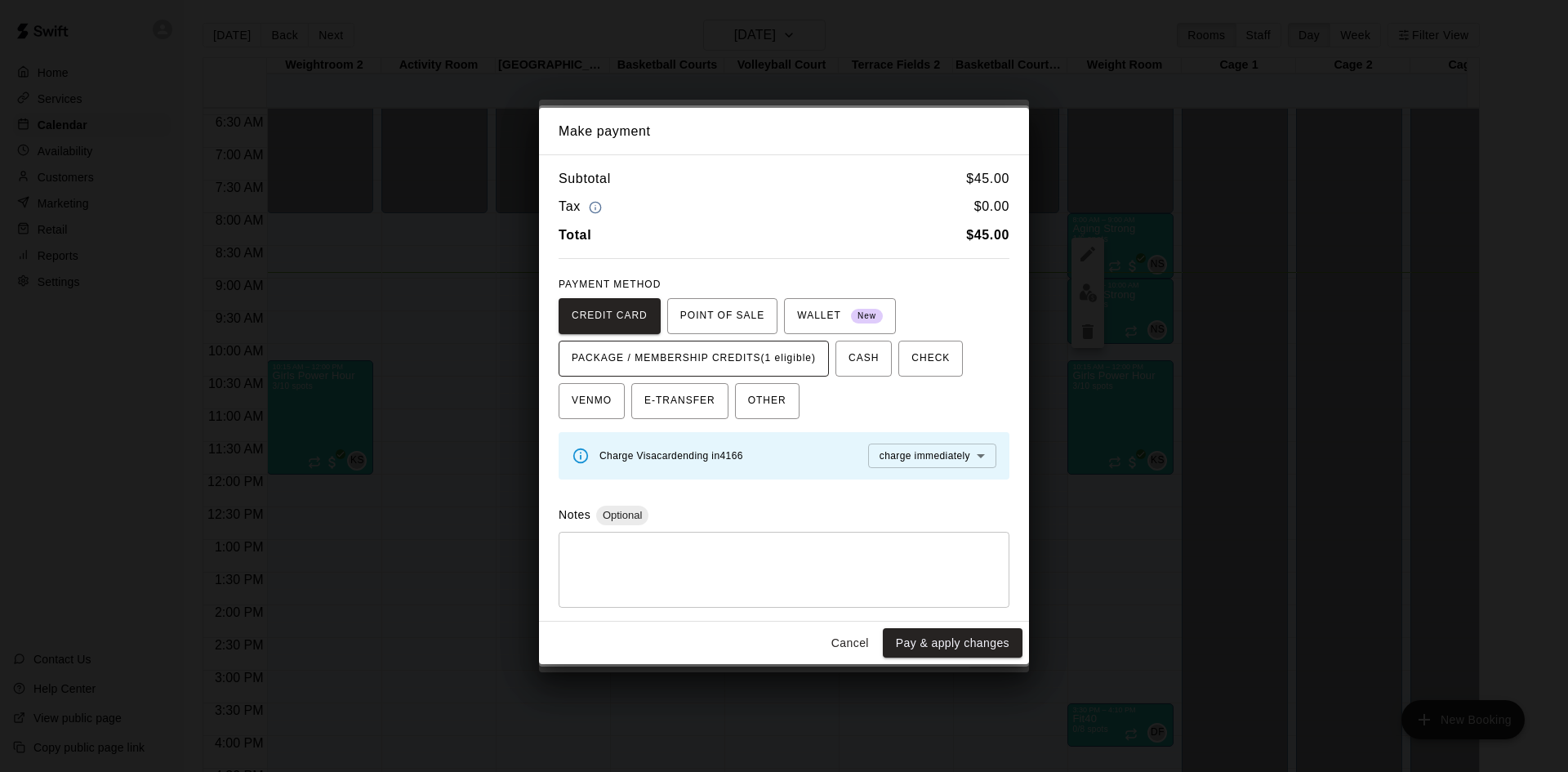
click at [804, 365] on span "PACKAGE / MEMBERSHIP CREDITS (1 eligible)" at bounding box center [693, 359] width 244 height 26
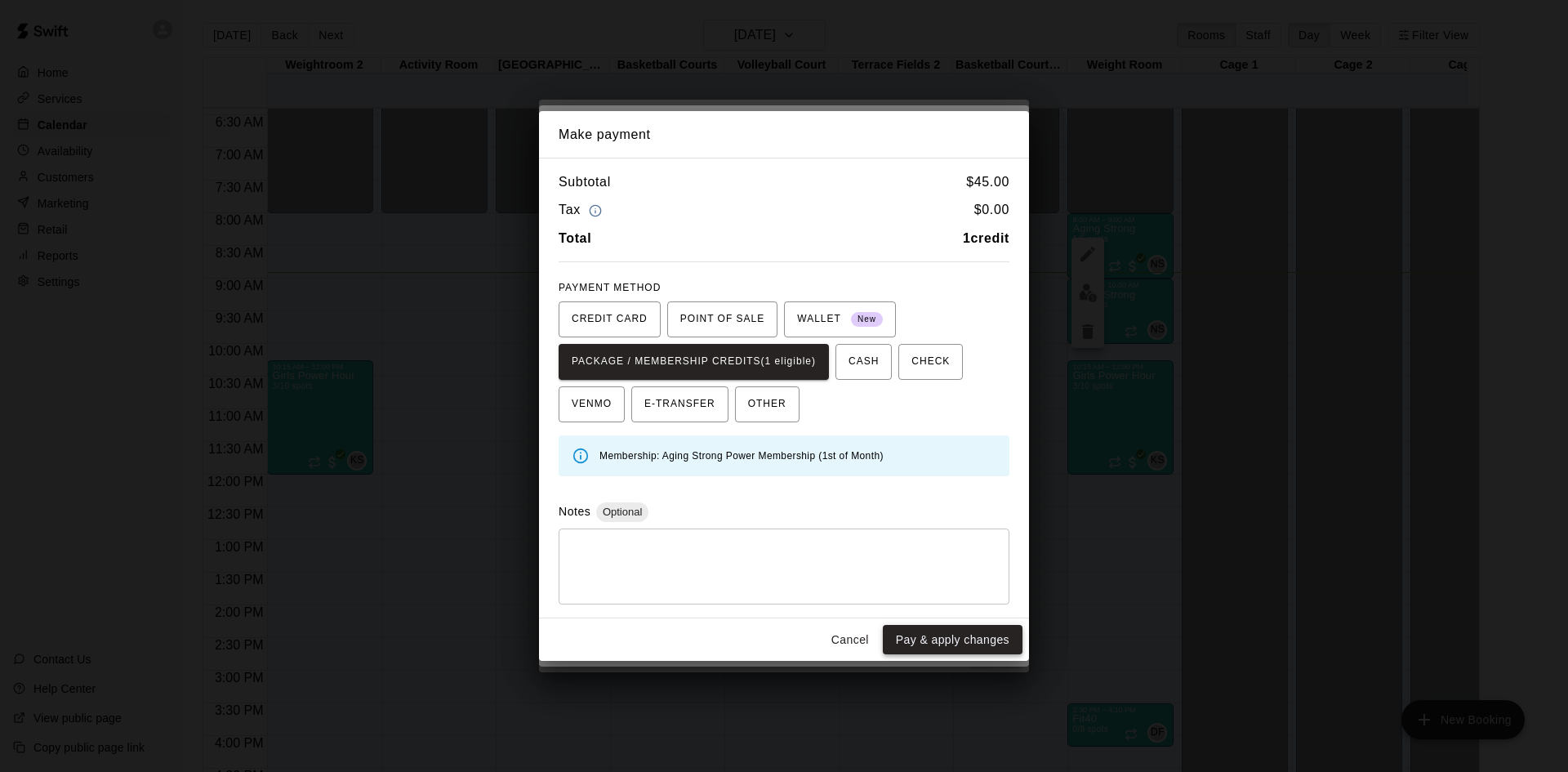
click at [981, 649] on button "Pay & apply changes" at bounding box center [952, 640] width 140 height 30
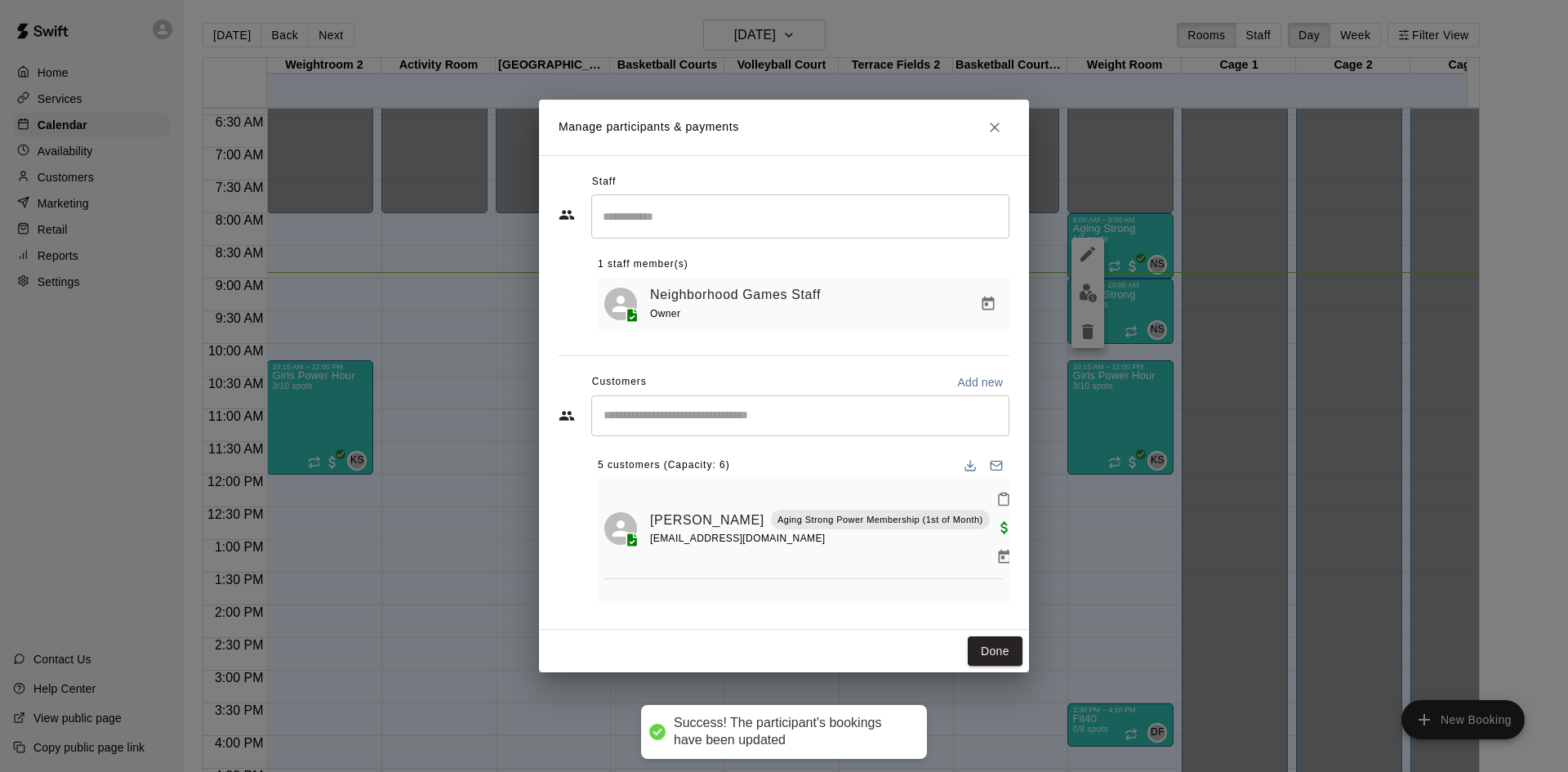
click at [888, 419] on input "Start typing to search customers..." at bounding box center [800, 416] width 403 height 17
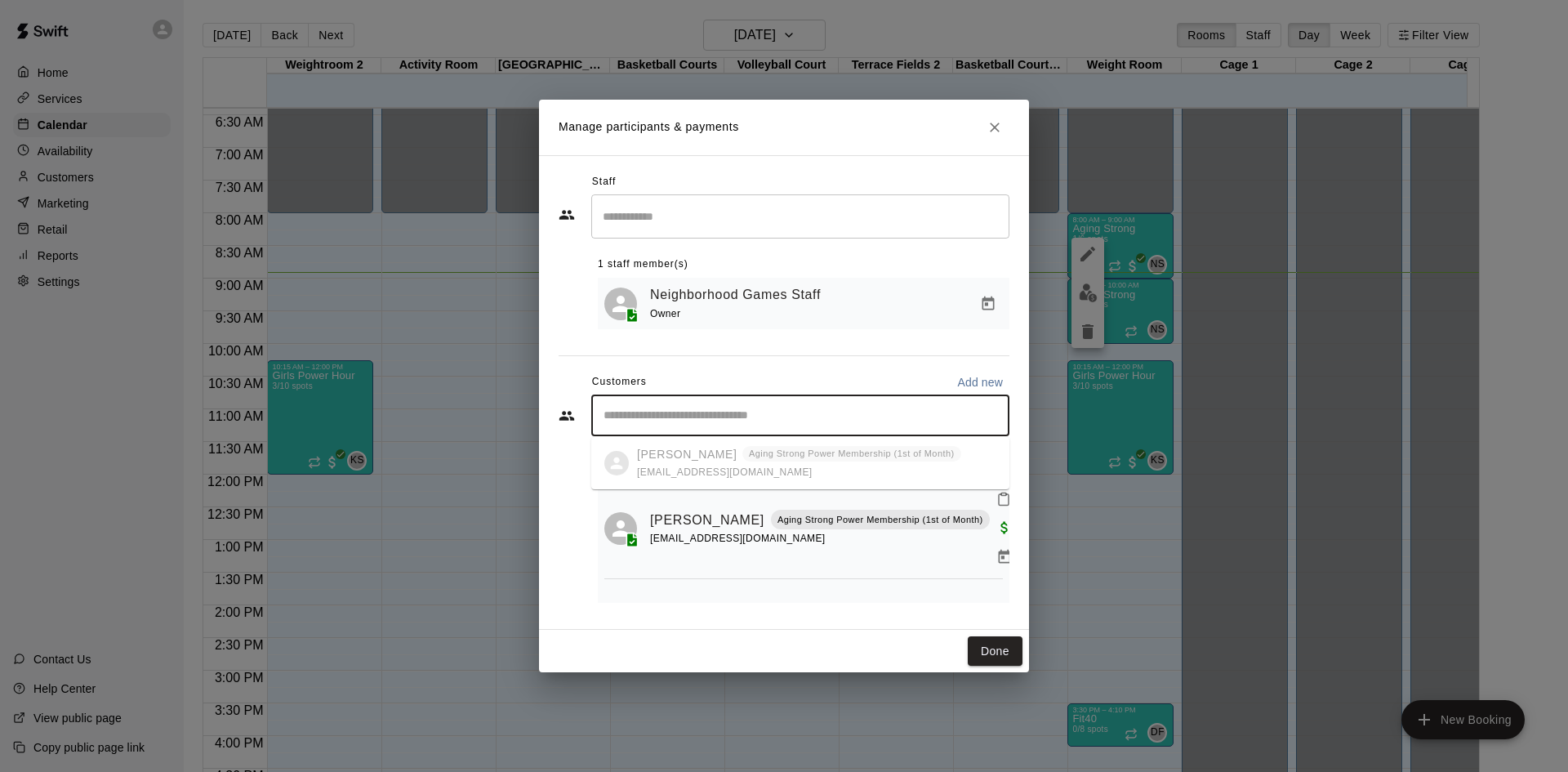
click at [915, 371] on div "Customers Add new" at bounding box center [784, 382] width 451 height 26
click at [828, 410] on input "Start typing to search customers..." at bounding box center [800, 416] width 403 height 17
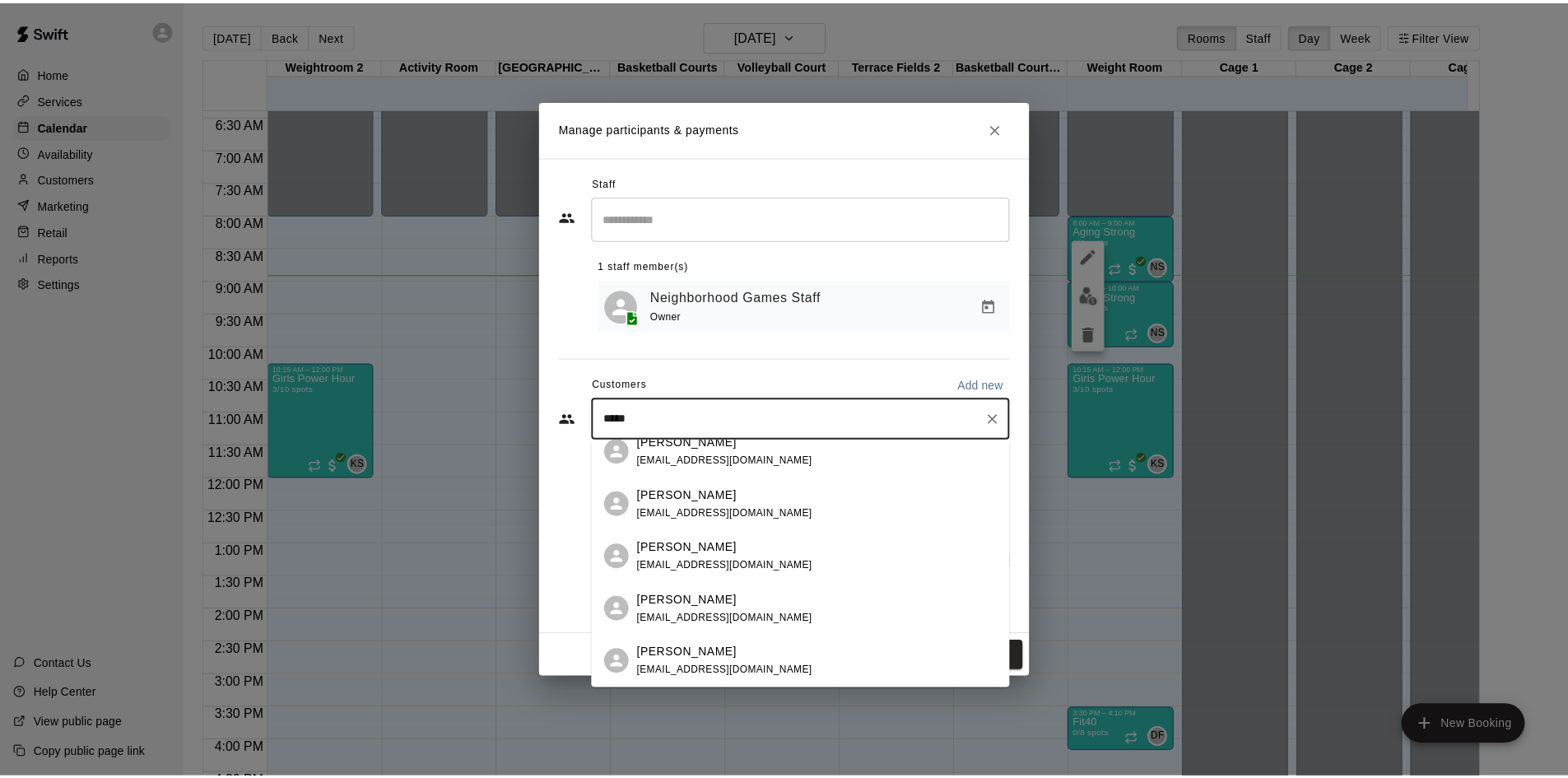
scroll to position [0, 0]
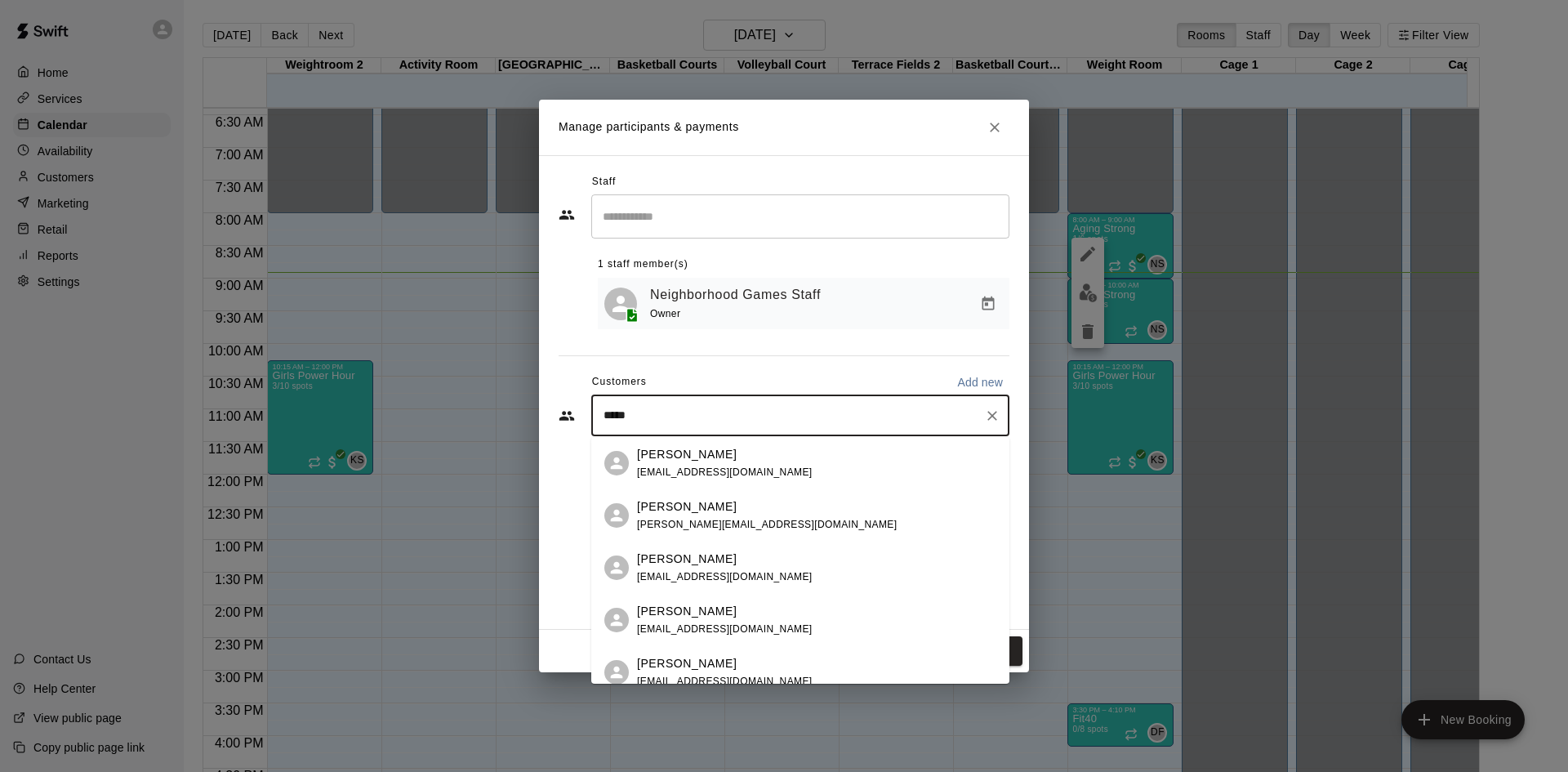
type input "*****"
click at [1015, 368] on div "Staff ​ 1 staff member(s) Neighborhood Games Staff Owner Customers Add new ****…" at bounding box center [784, 393] width 490 height 475
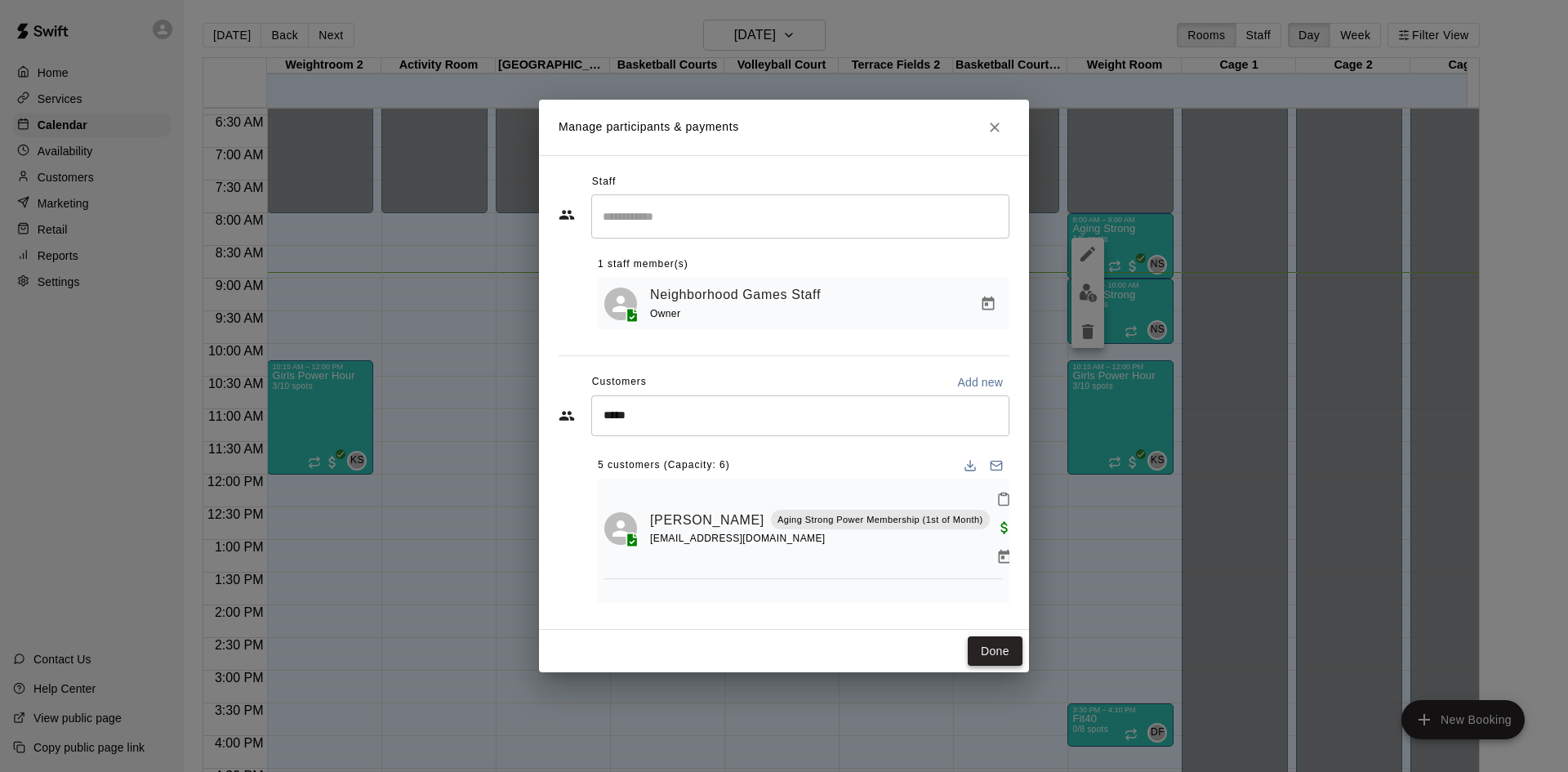
click at [991, 646] on button "Done" at bounding box center [995, 652] width 54 height 30
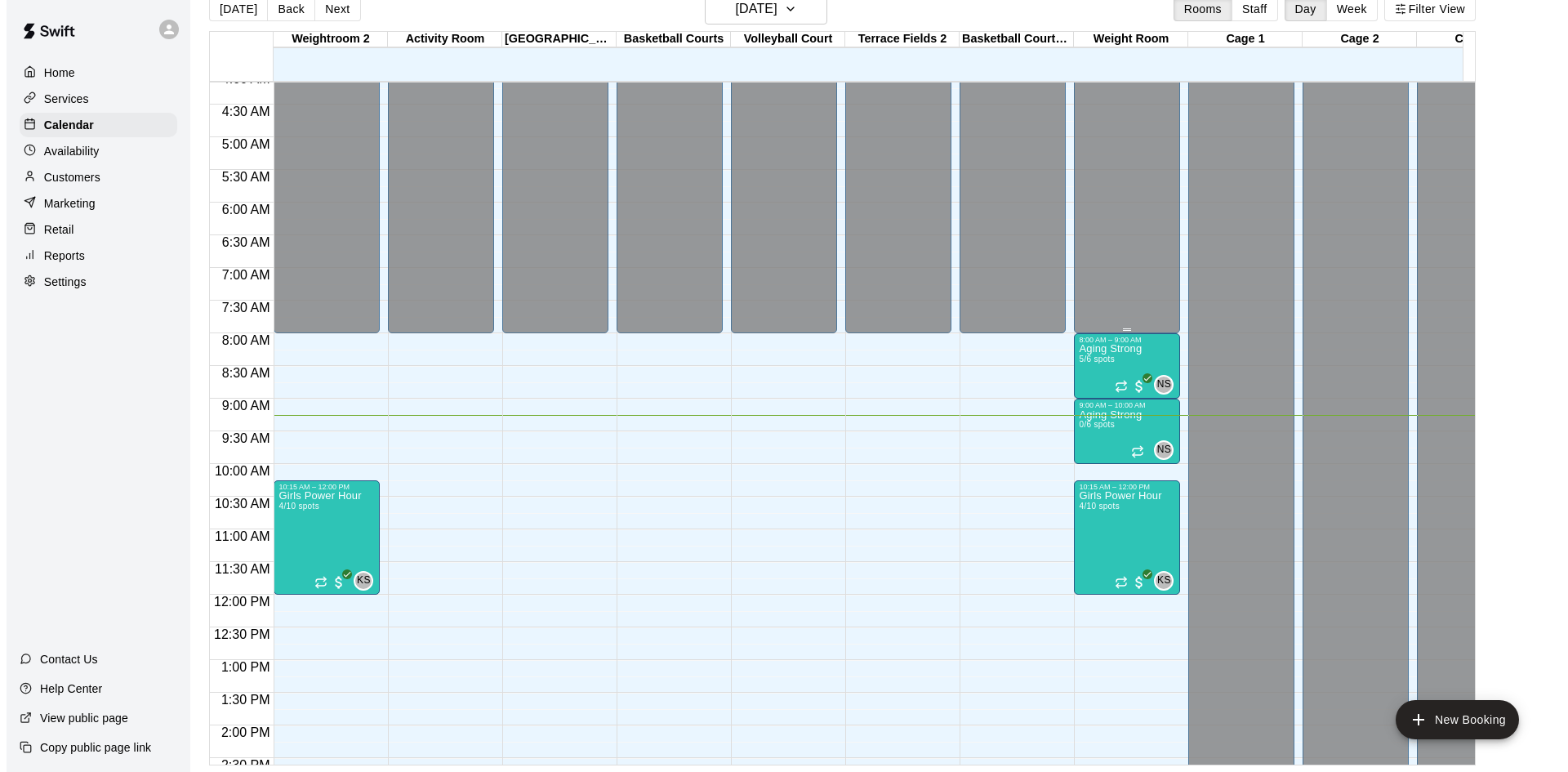
scroll to position [255, 0]
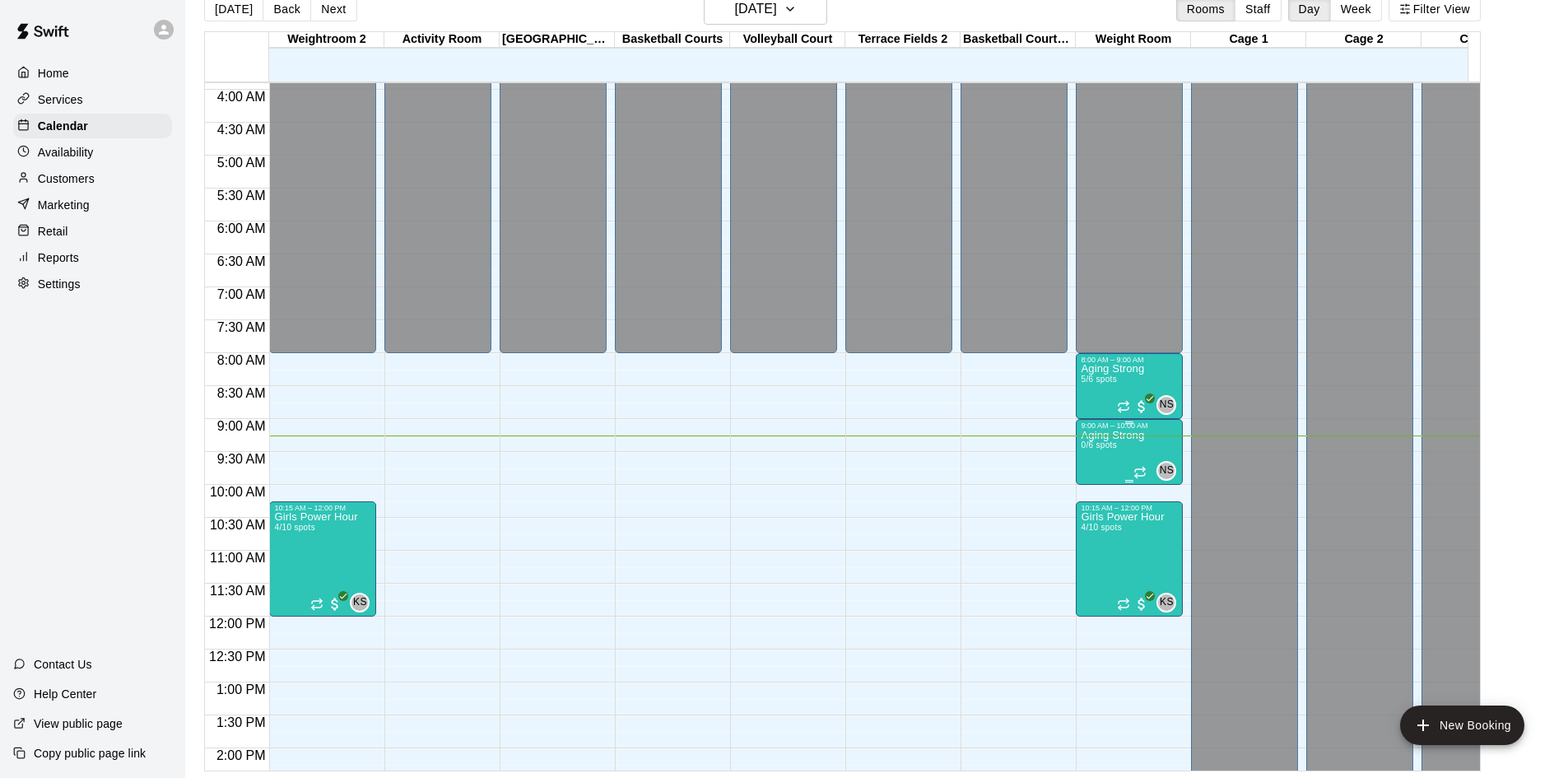
click at [1127, 436] on p "Aging Strong" at bounding box center [1113, 436] width 64 height 0
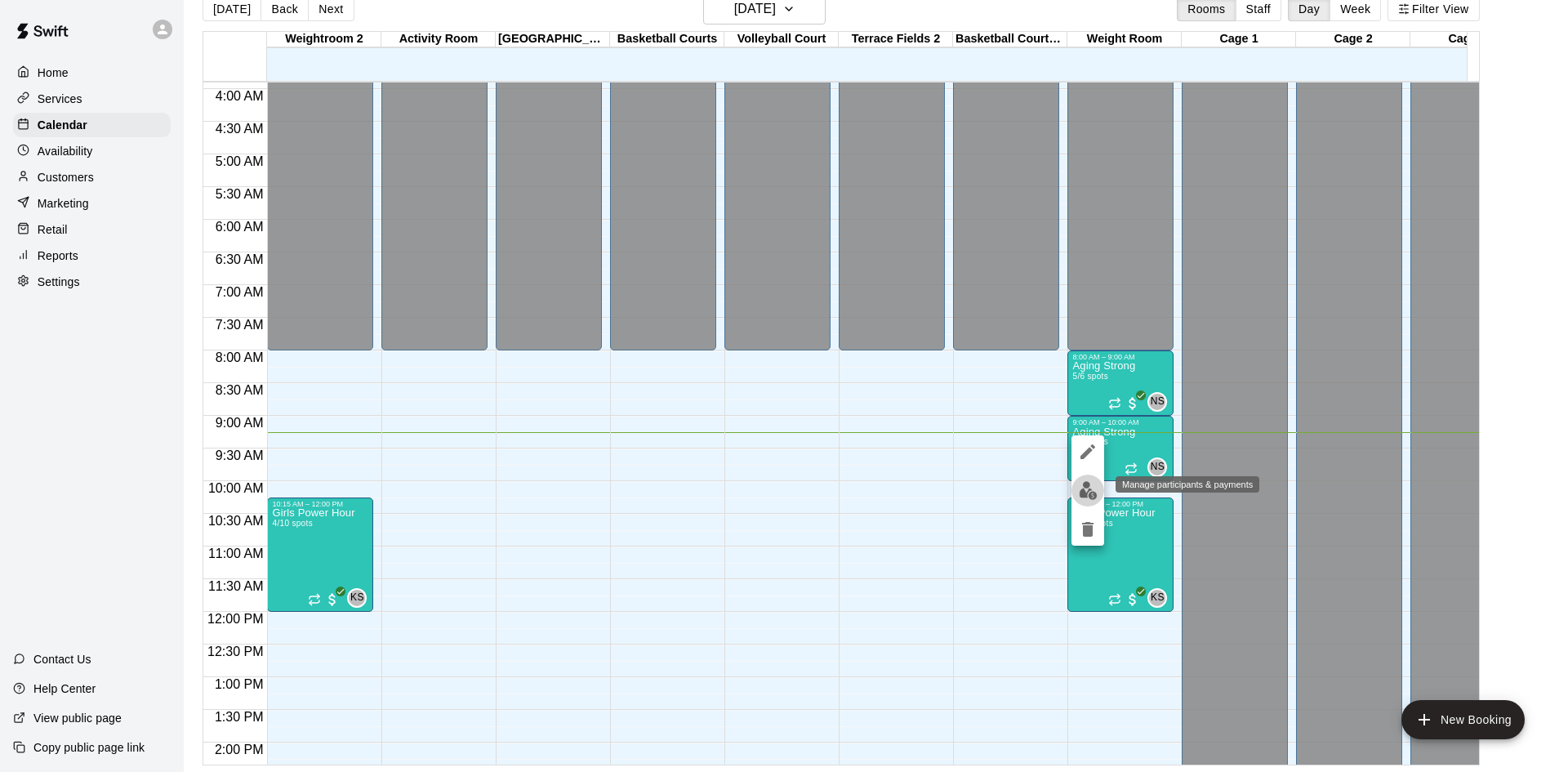
click at [1093, 500] on button "edit" at bounding box center [1087, 491] width 33 height 32
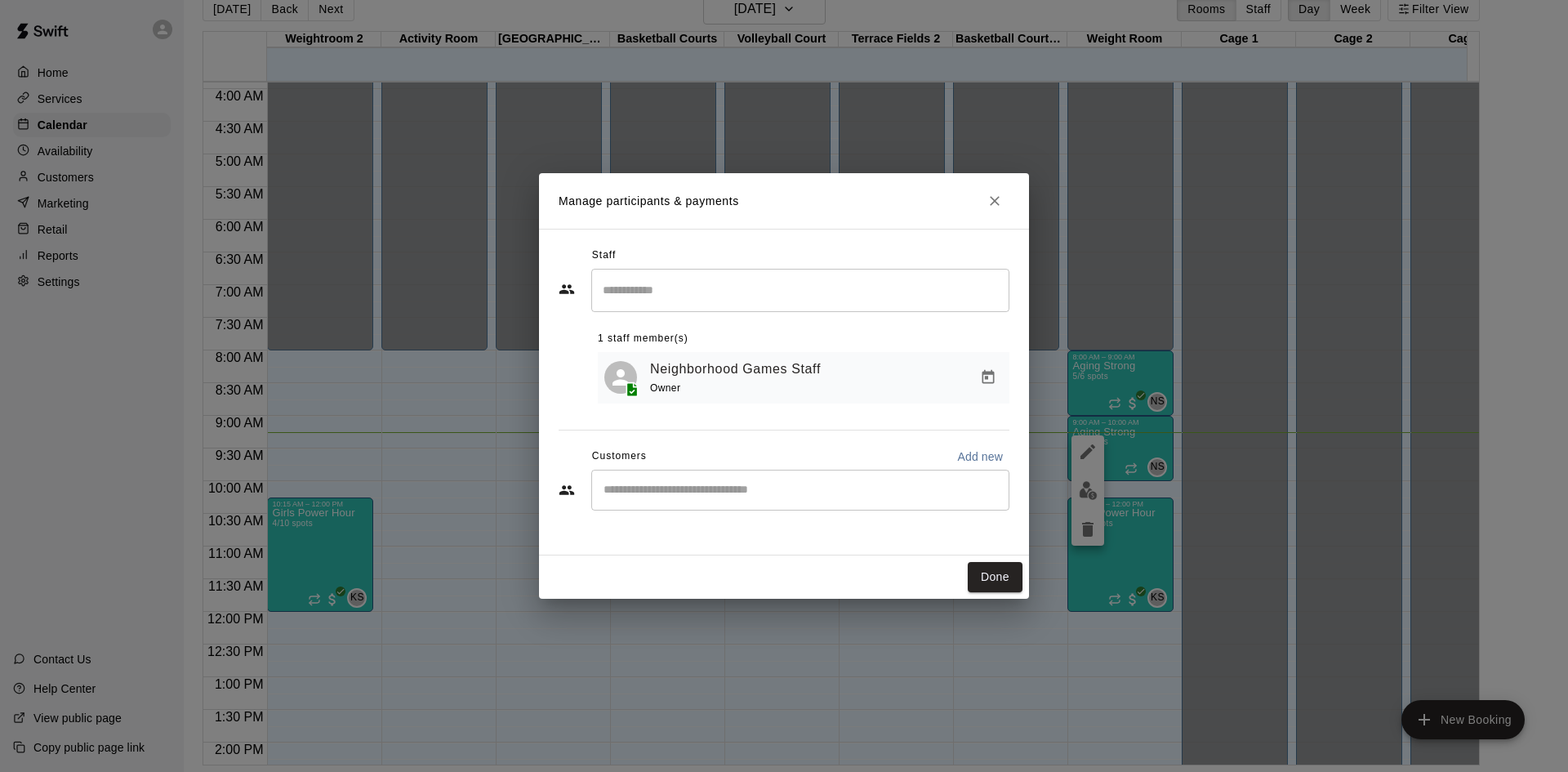
click at [664, 509] on div "​" at bounding box center [801, 490] width 418 height 40
type input "******"
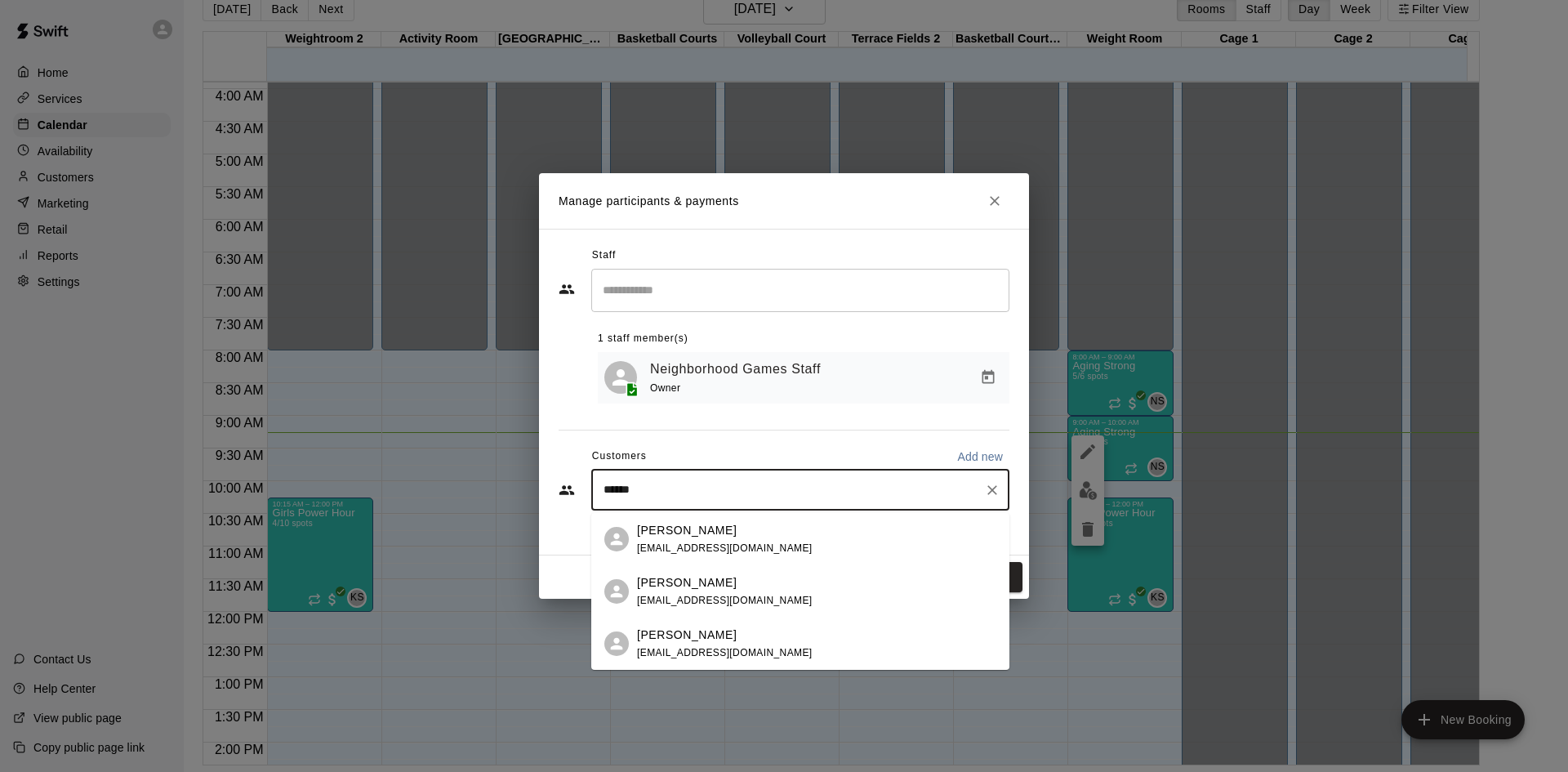
click at [771, 558] on div "[PERSON_NAME] [EMAIL_ADDRESS][DOMAIN_NAME]" at bounding box center [801, 539] width 418 height 52
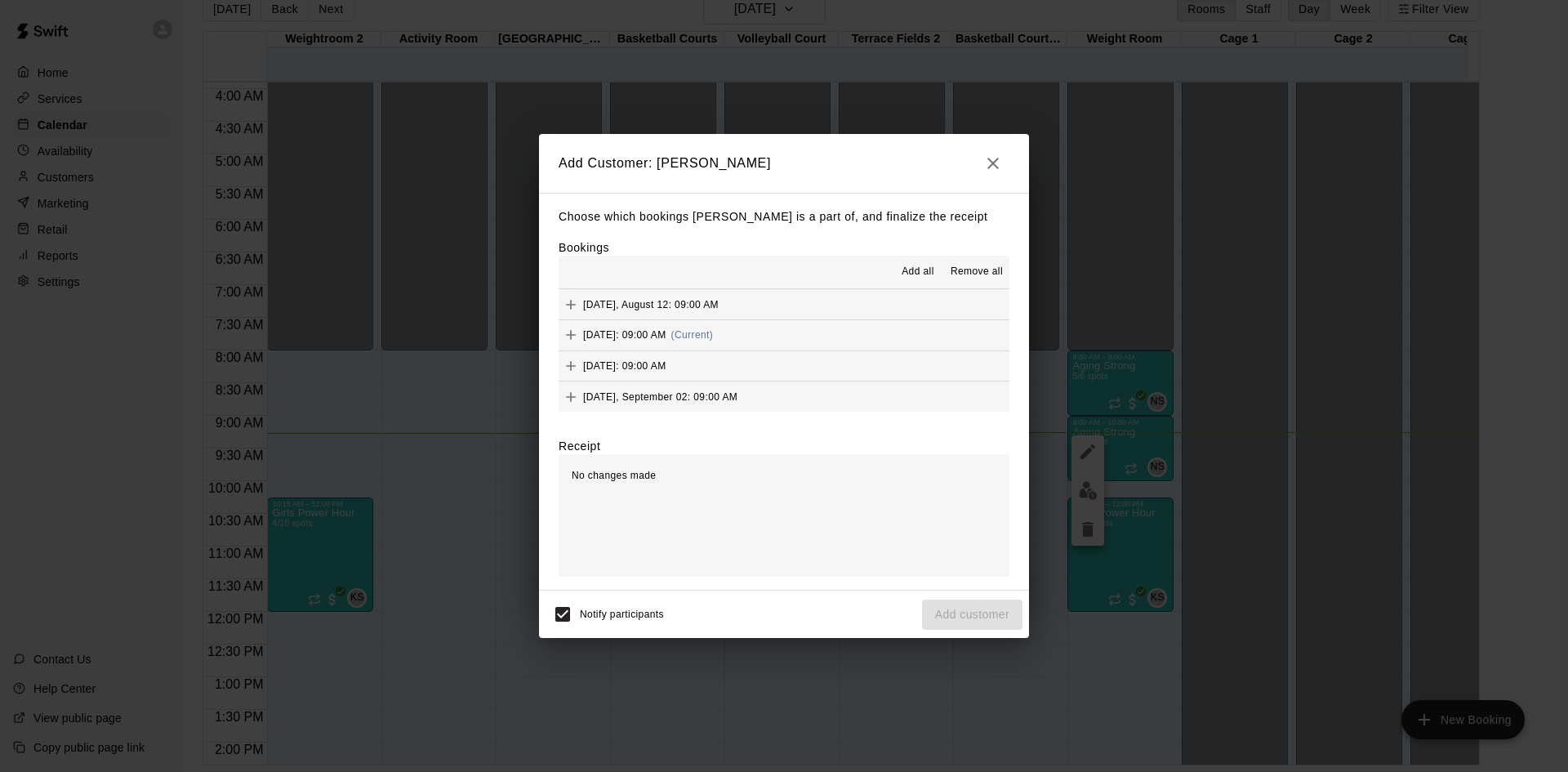
scroll to position [735, 0]
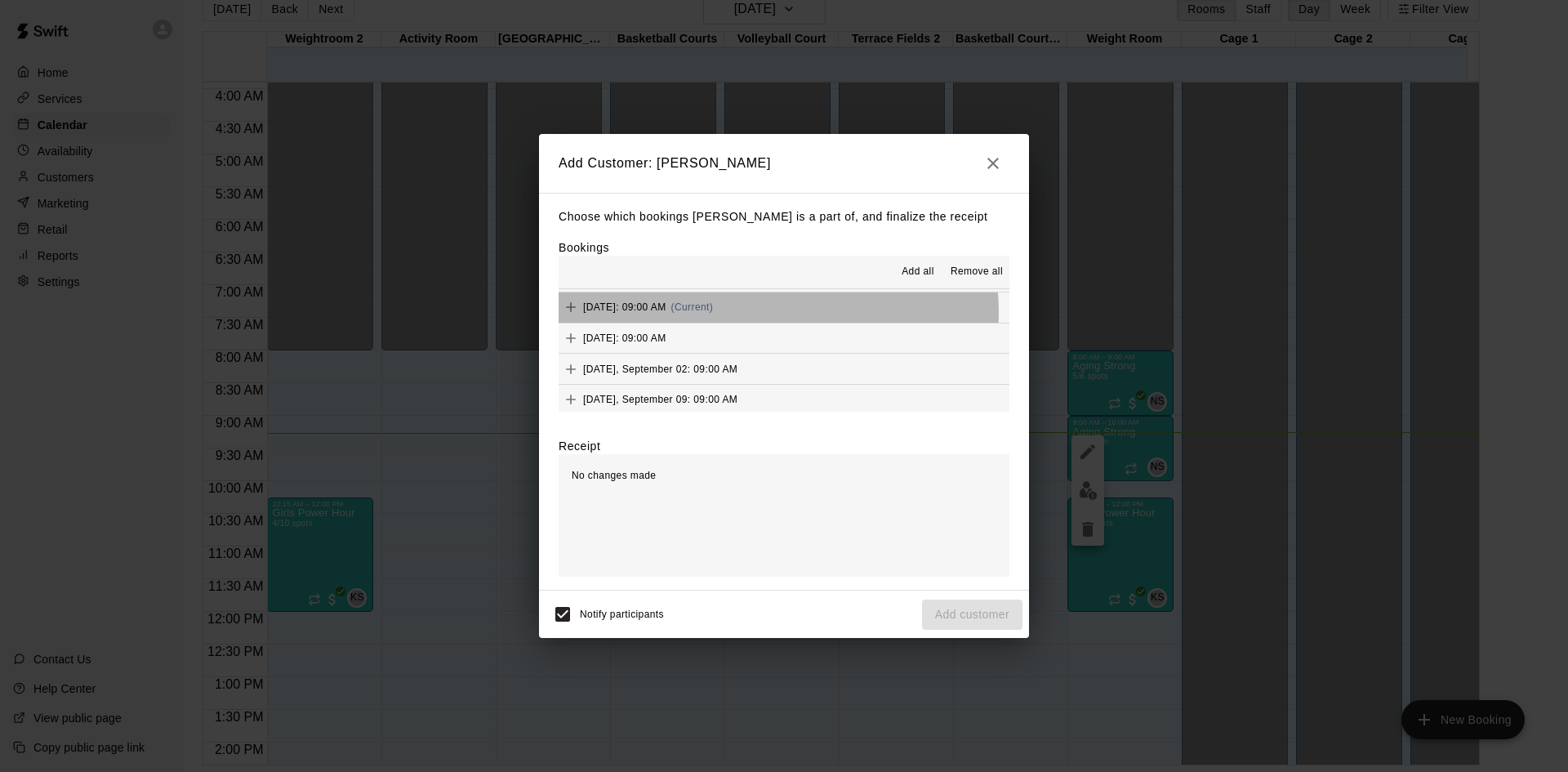
click at [714, 313] on span "(Current)" at bounding box center [693, 307] width 42 height 11
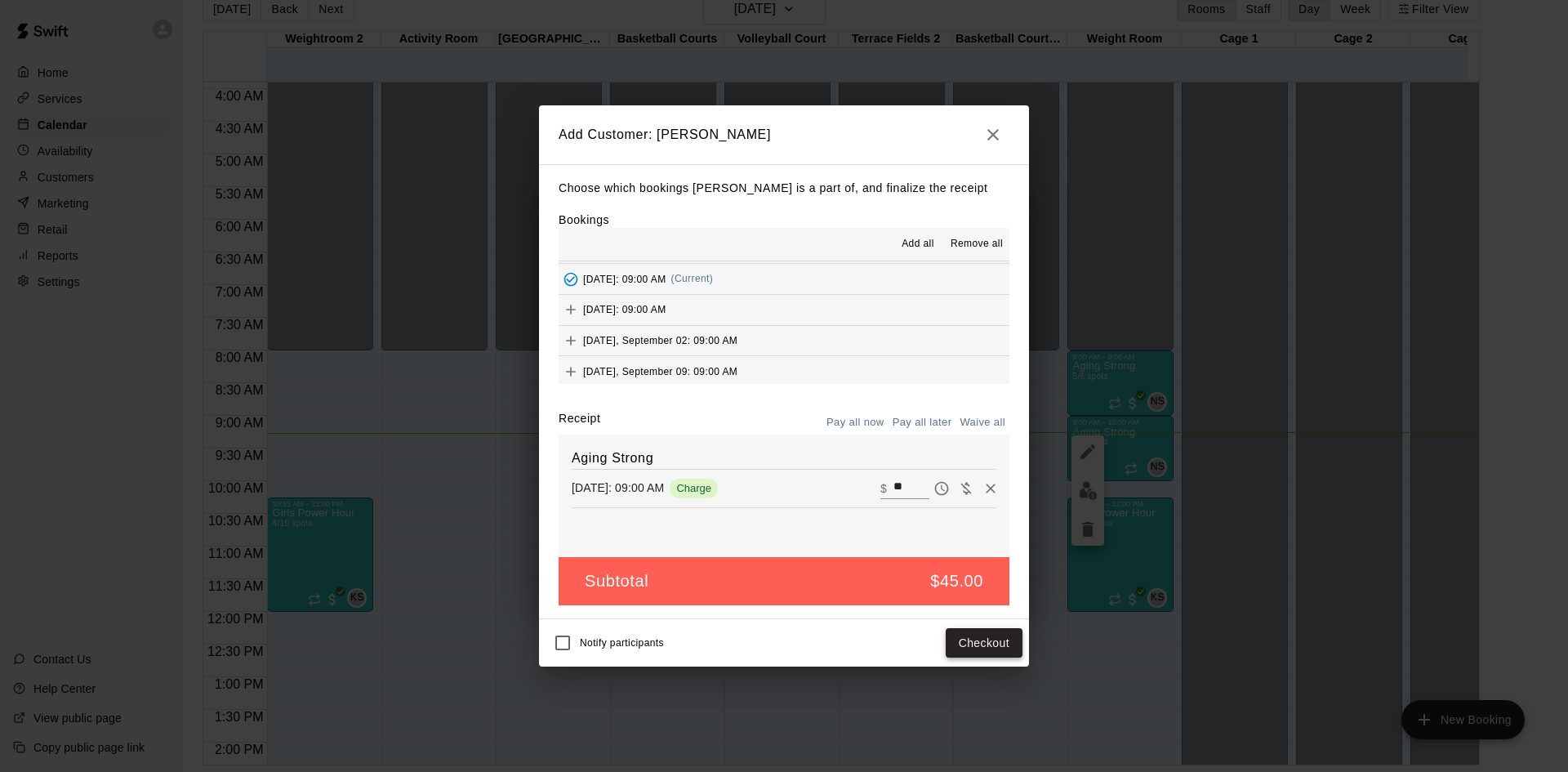
click at [964, 637] on button "Checkout" at bounding box center [984, 644] width 76 height 30
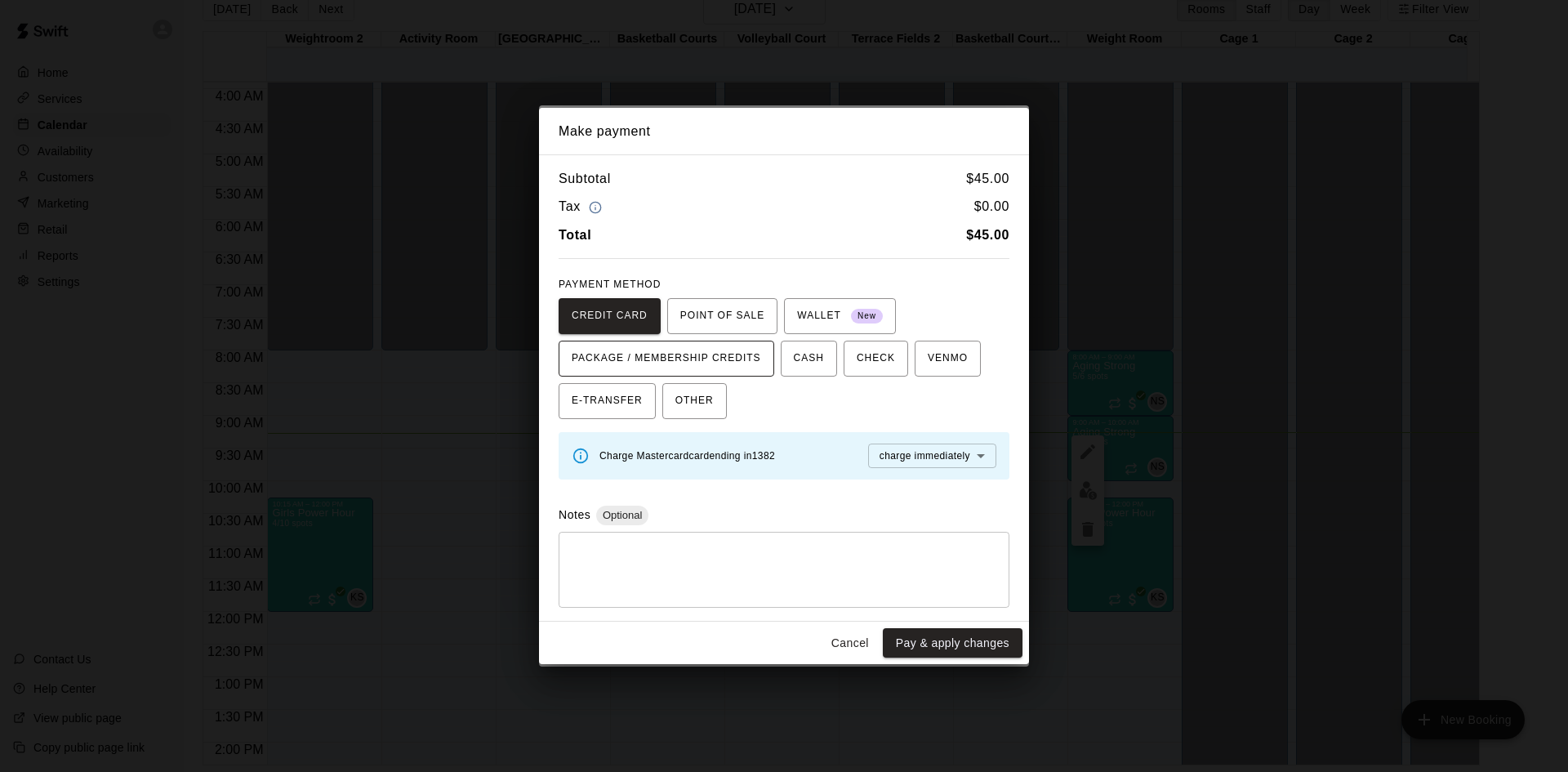
click at [755, 361] on span "PACKAGE / MEMBERSHIP CREDITS" at bounding box center [666, 359] width 190 height 26
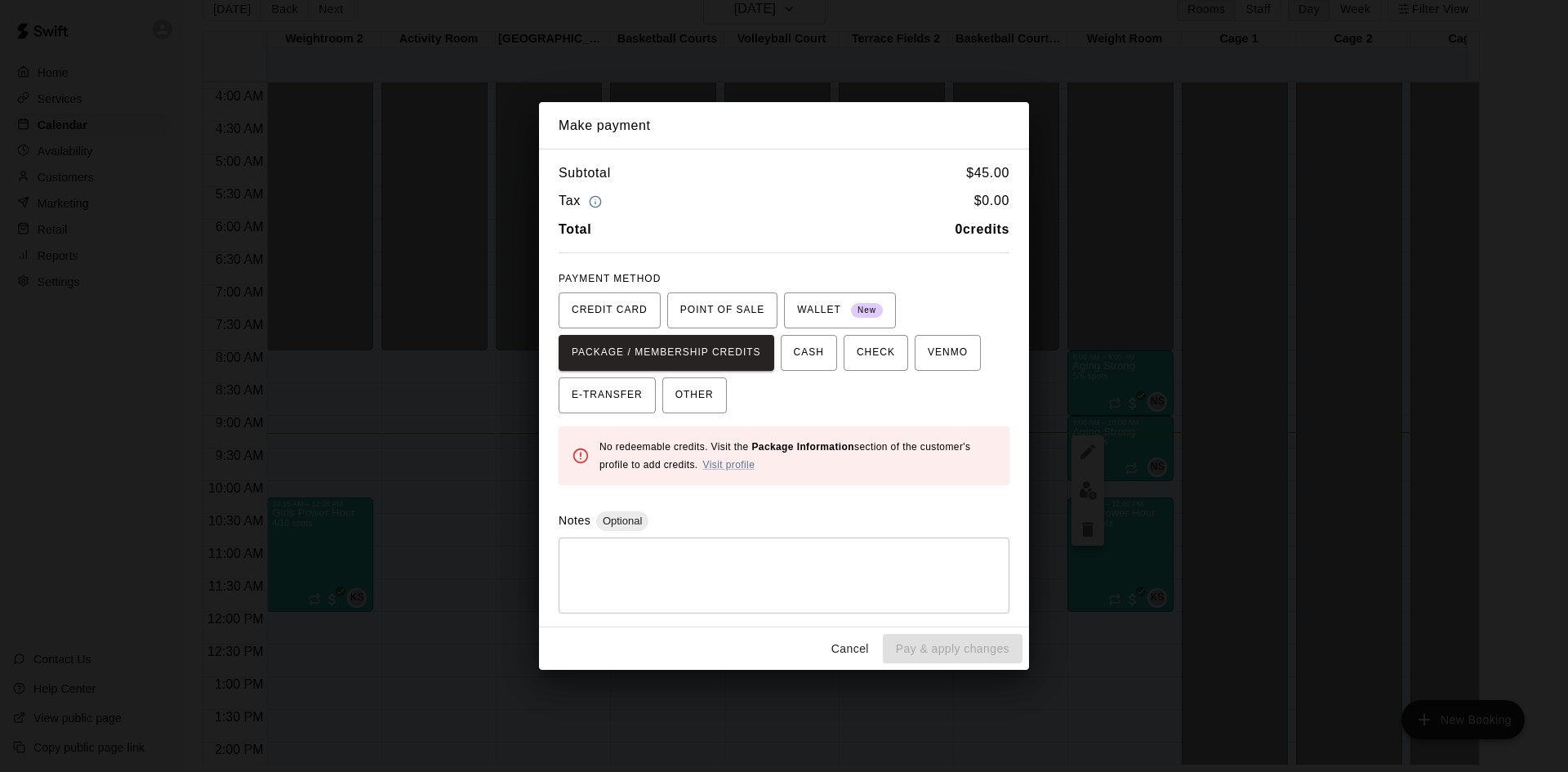
click at [865, 651] on button "Cancel" at bounding box center [850, 649] width 52 height 30
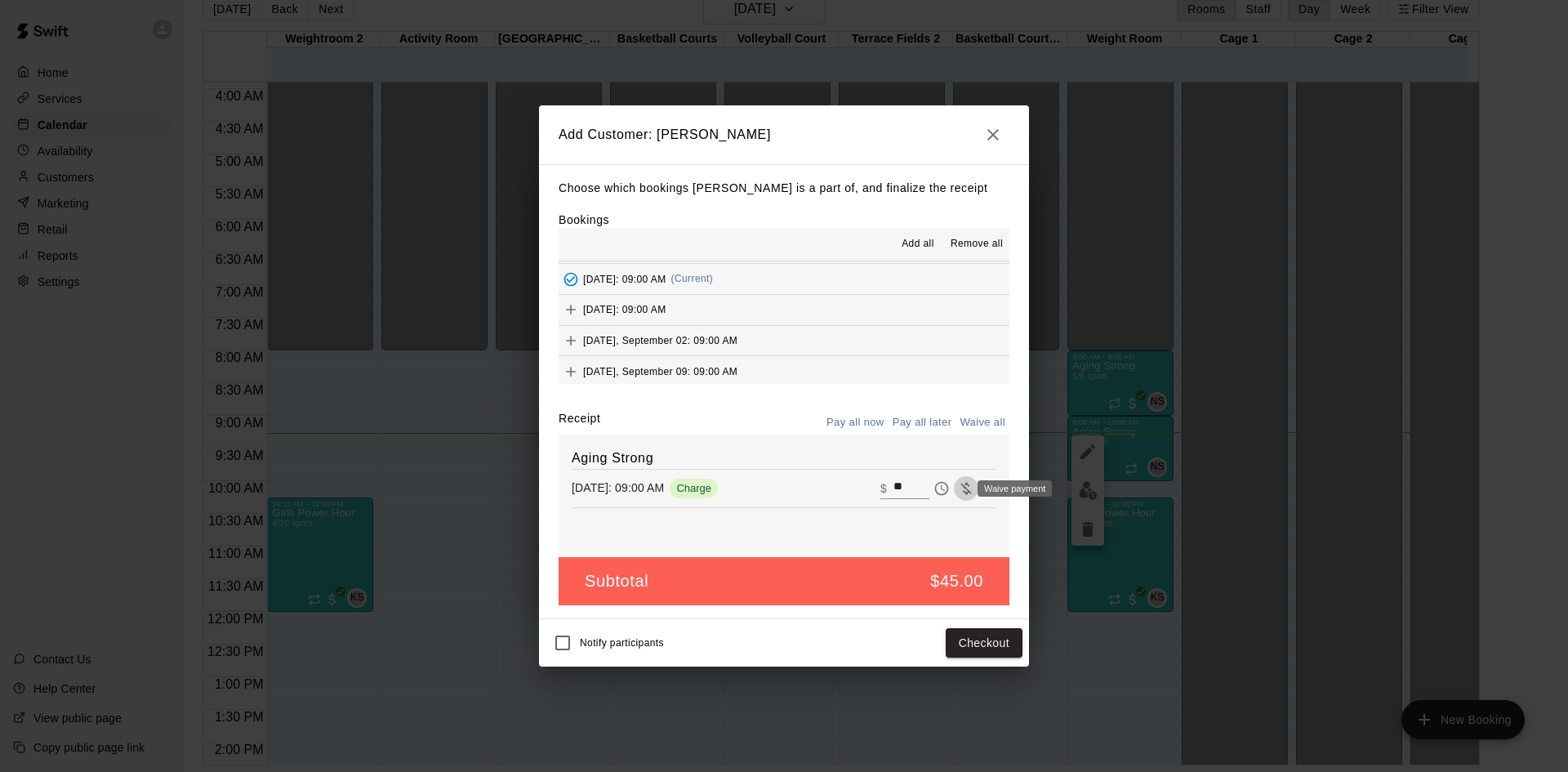
click at [961, 487] on icon "Waive payment" at bounding box center [966, 488] width 17 height 17
type input "*"
click at [984, 637] on button "Add customer" at bounding box center [972, 644] width 100 height 30
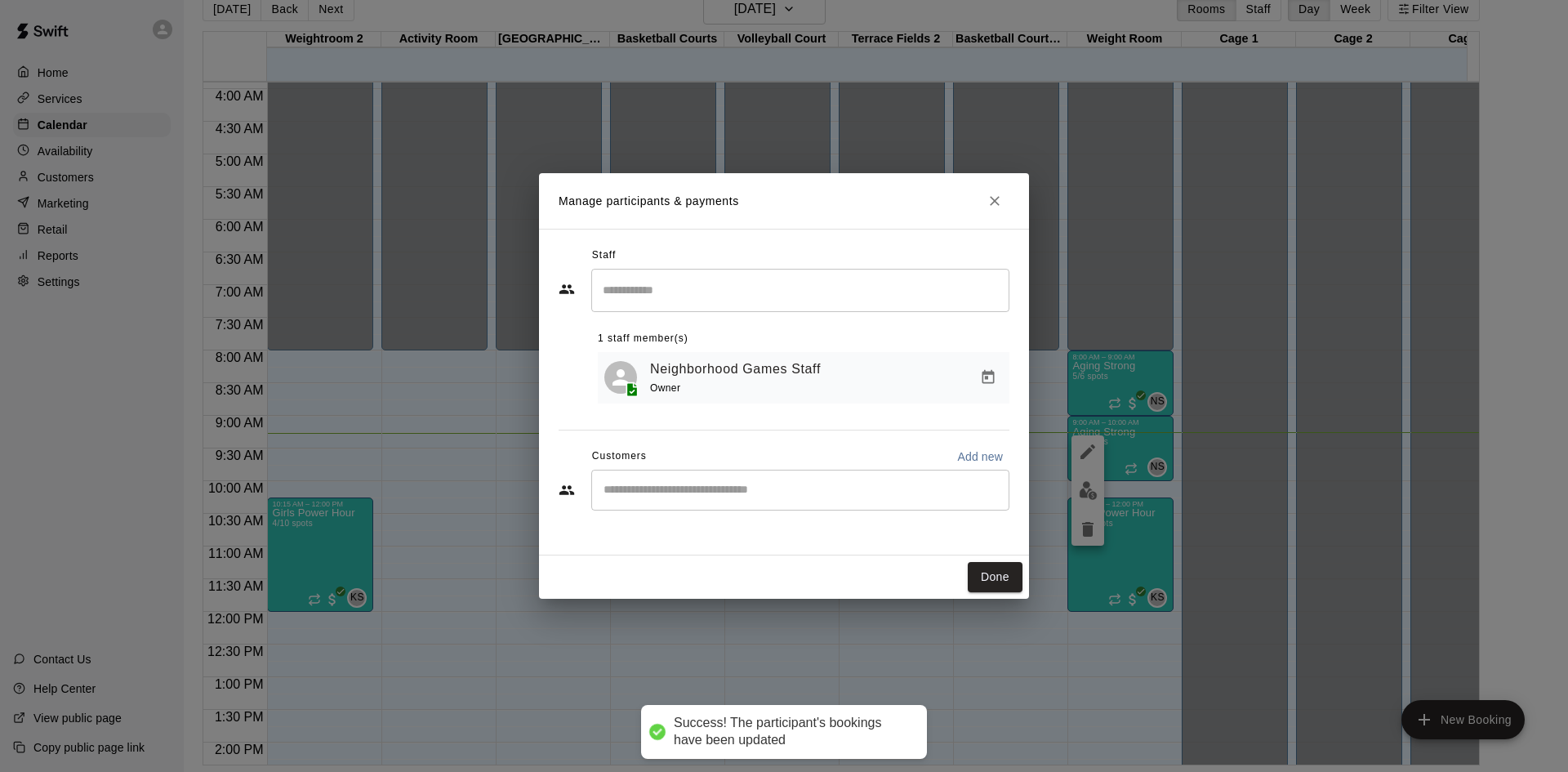
scroll to position [0, 0]
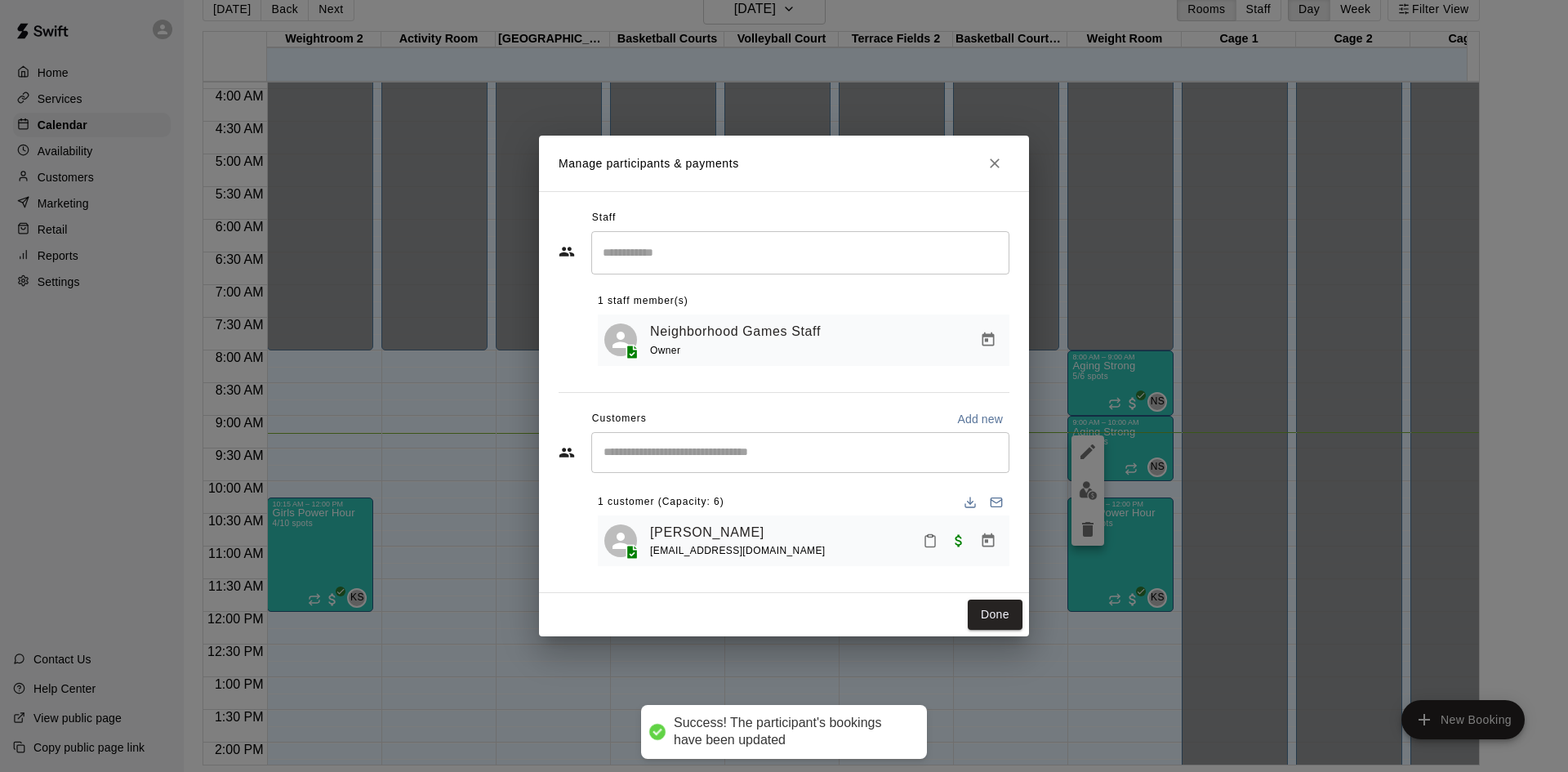
click at [688, 438] on div "​" at bounding box center [801, 453] width 418 height 40
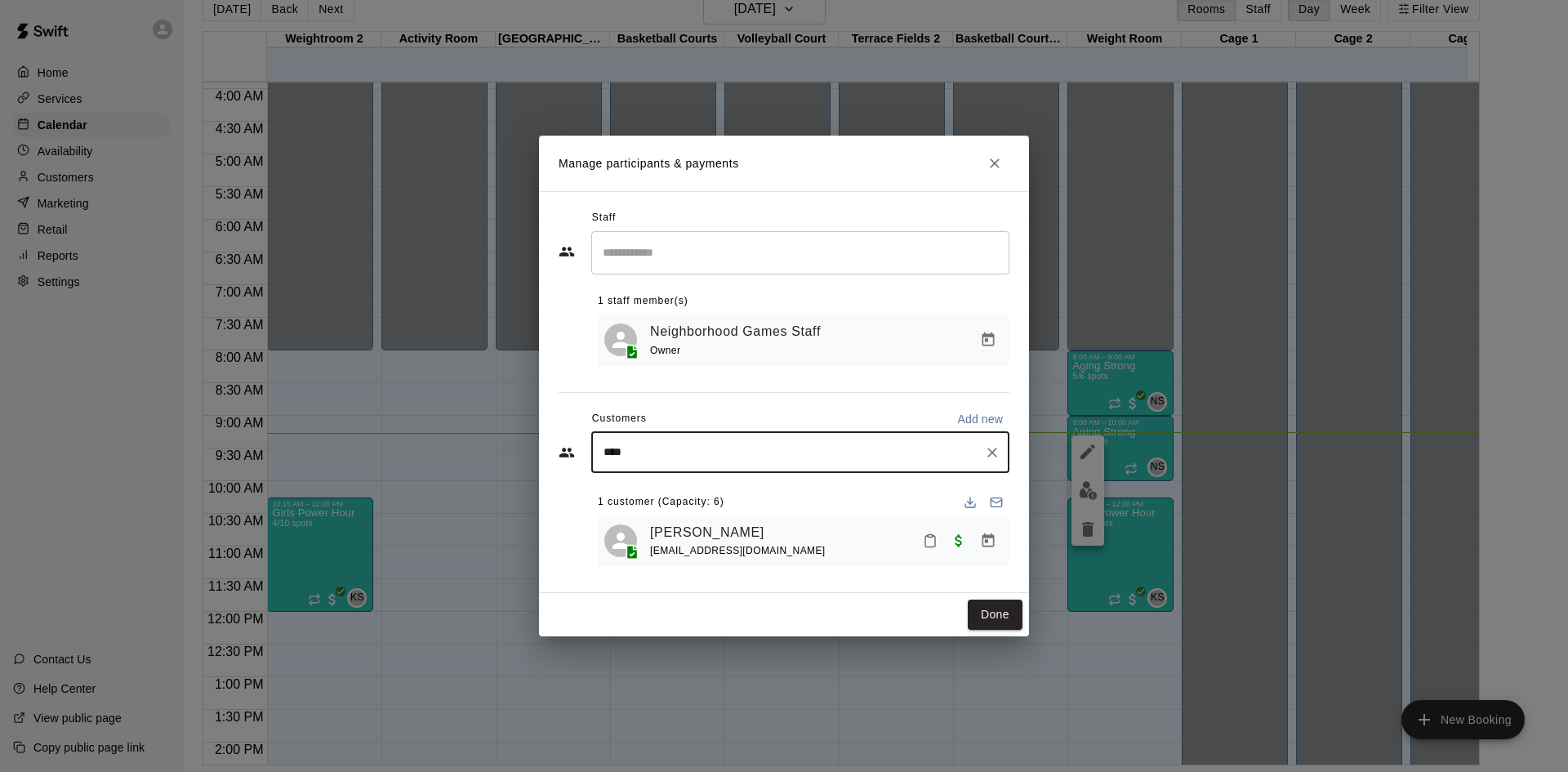
type input "*****"
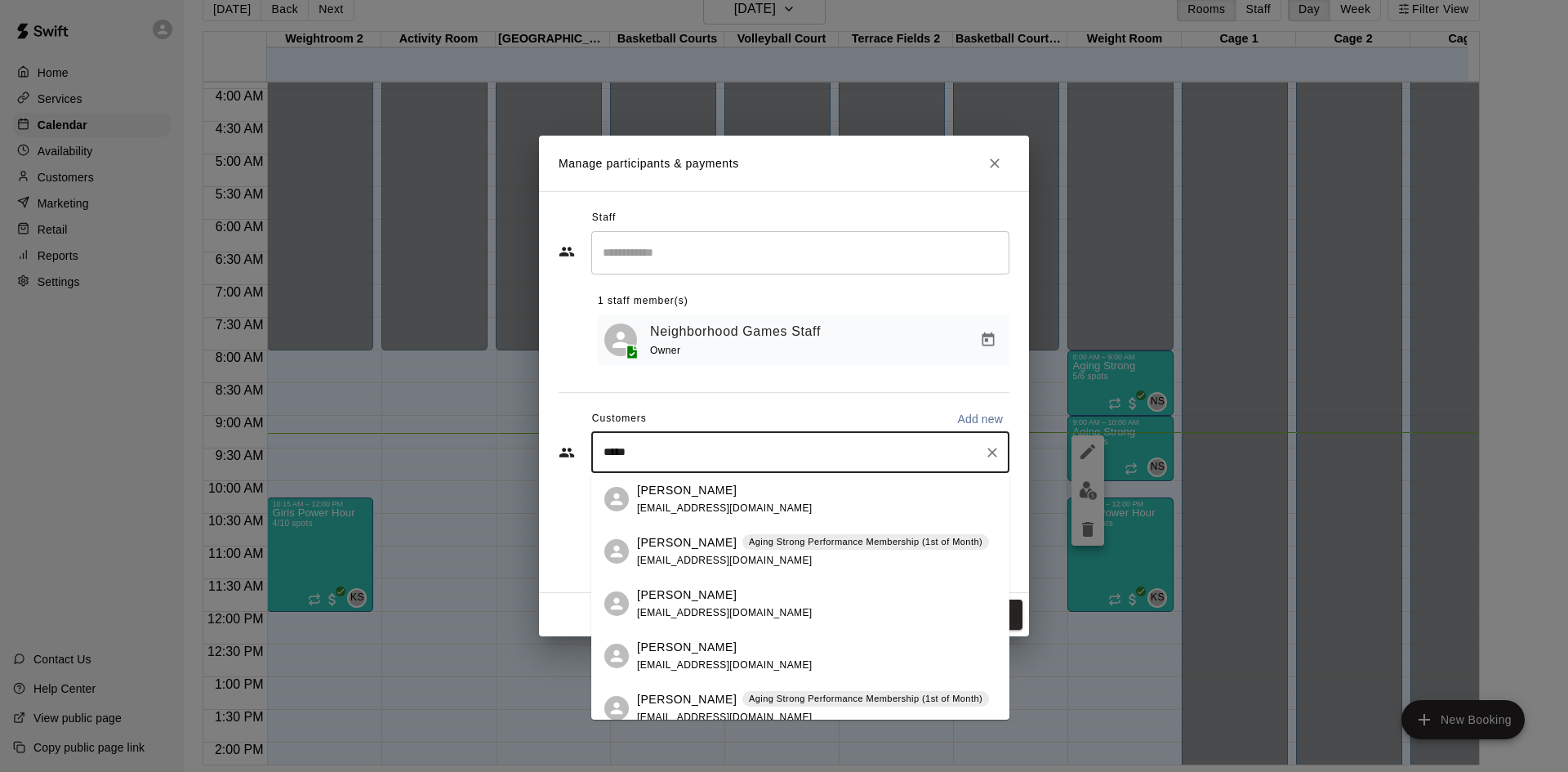
click at [789, 703] on p "Aging Strong Performance Membership (1st of Month)" at bounding box center [866, 699] width 234 height 14
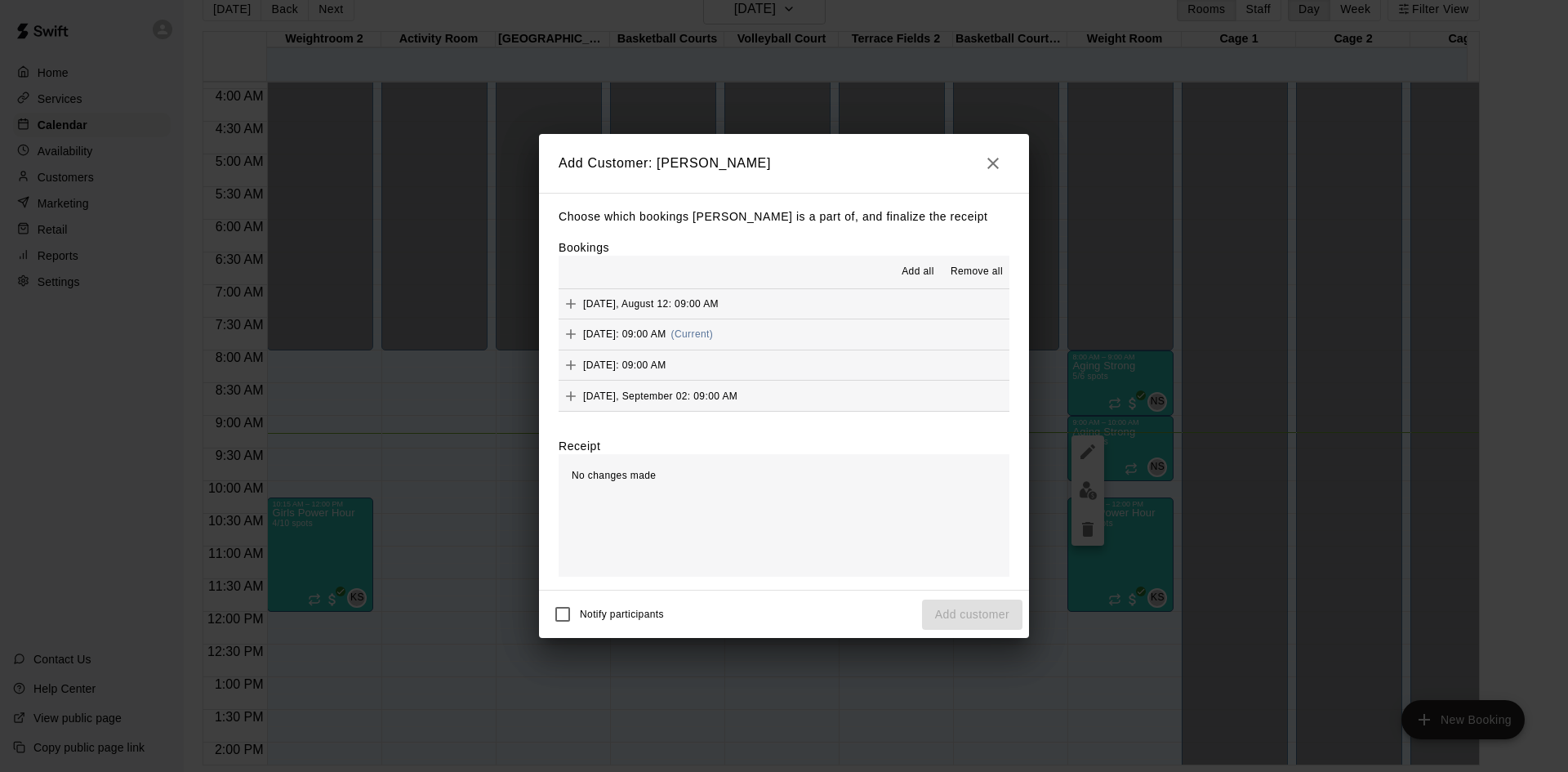
scroll to position [735, 0]
click at [775, 306] on button "[DATE]: 09:00 AM (Current)" at bounding box center [784, 308] width 451 height 30
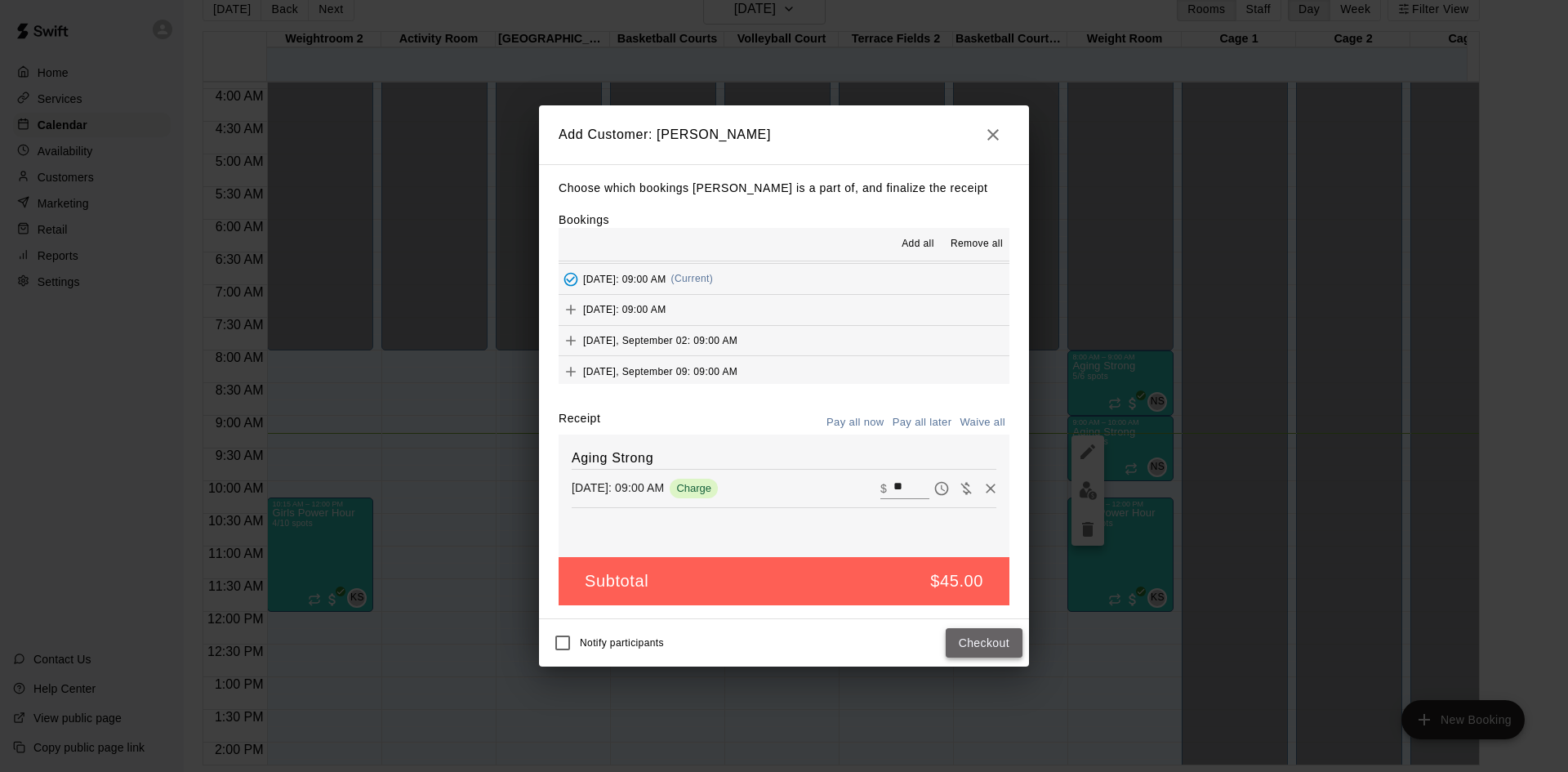
click at [989, 637] on button "Checkout" at bounding box center [984, 644] width 76 height 30
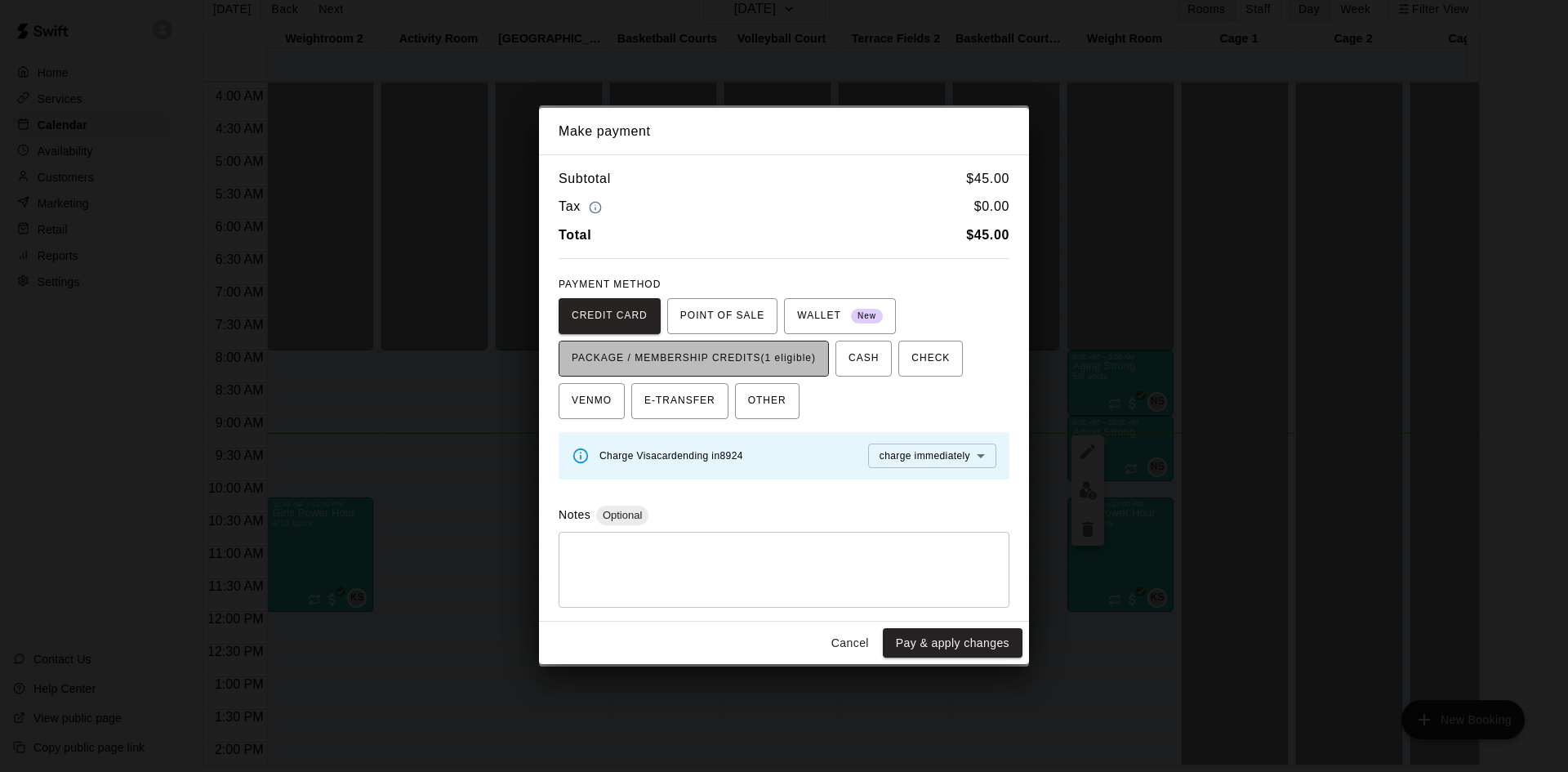
click at [811, 363] on span "PACKAGE / MEMBERSHIP CREDITS (1 eligible)" at bounding box center [693, 359] width 244 height 26
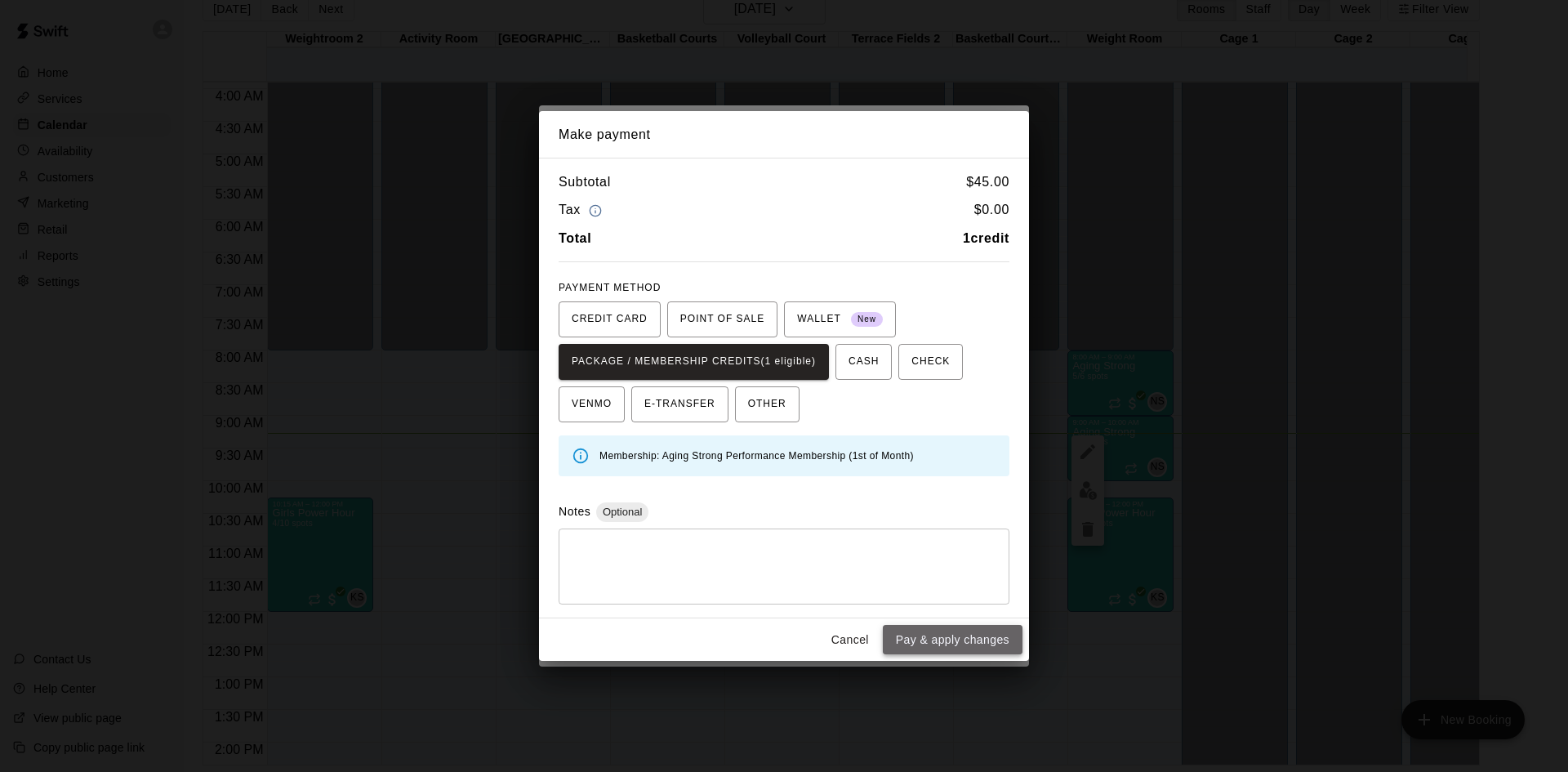
click at [941, 643] on button "Pay & apply changes" at bounding box center [952, 640] width 140 height 30
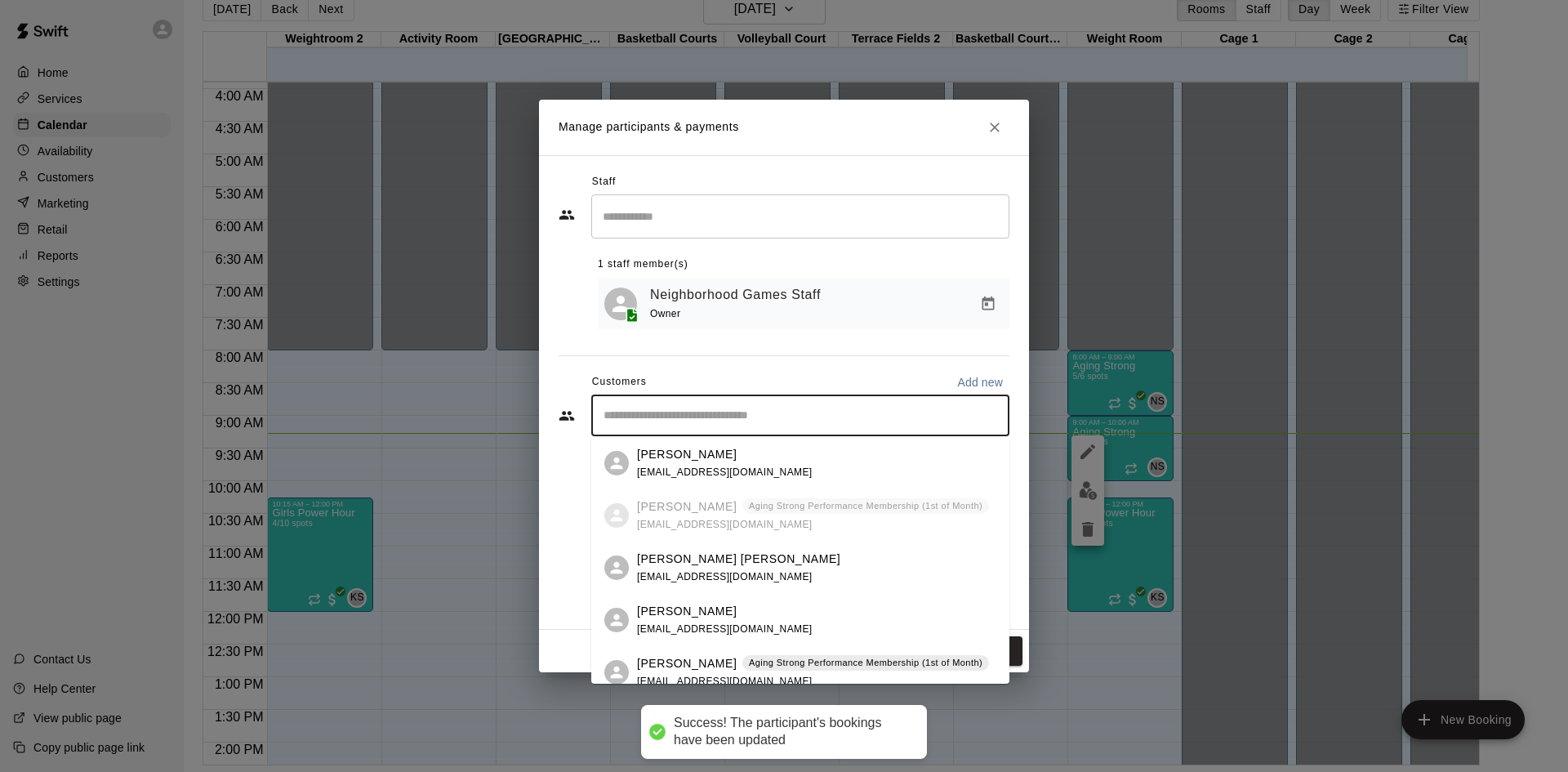
click at [768, 419] on input "Start typing to search customers..." at bounding box center [800, 416] width 403 height 17
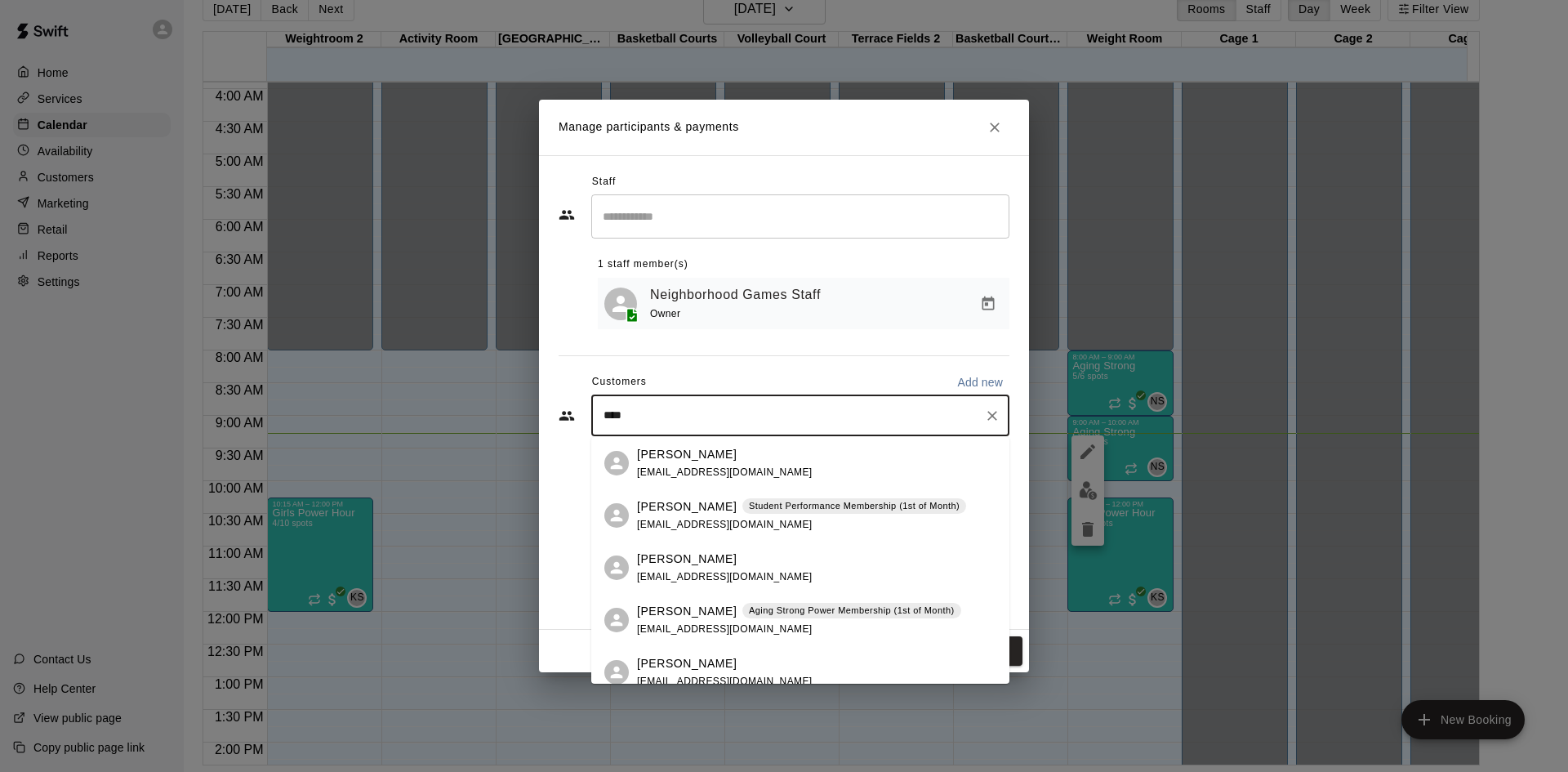
type input "*****"
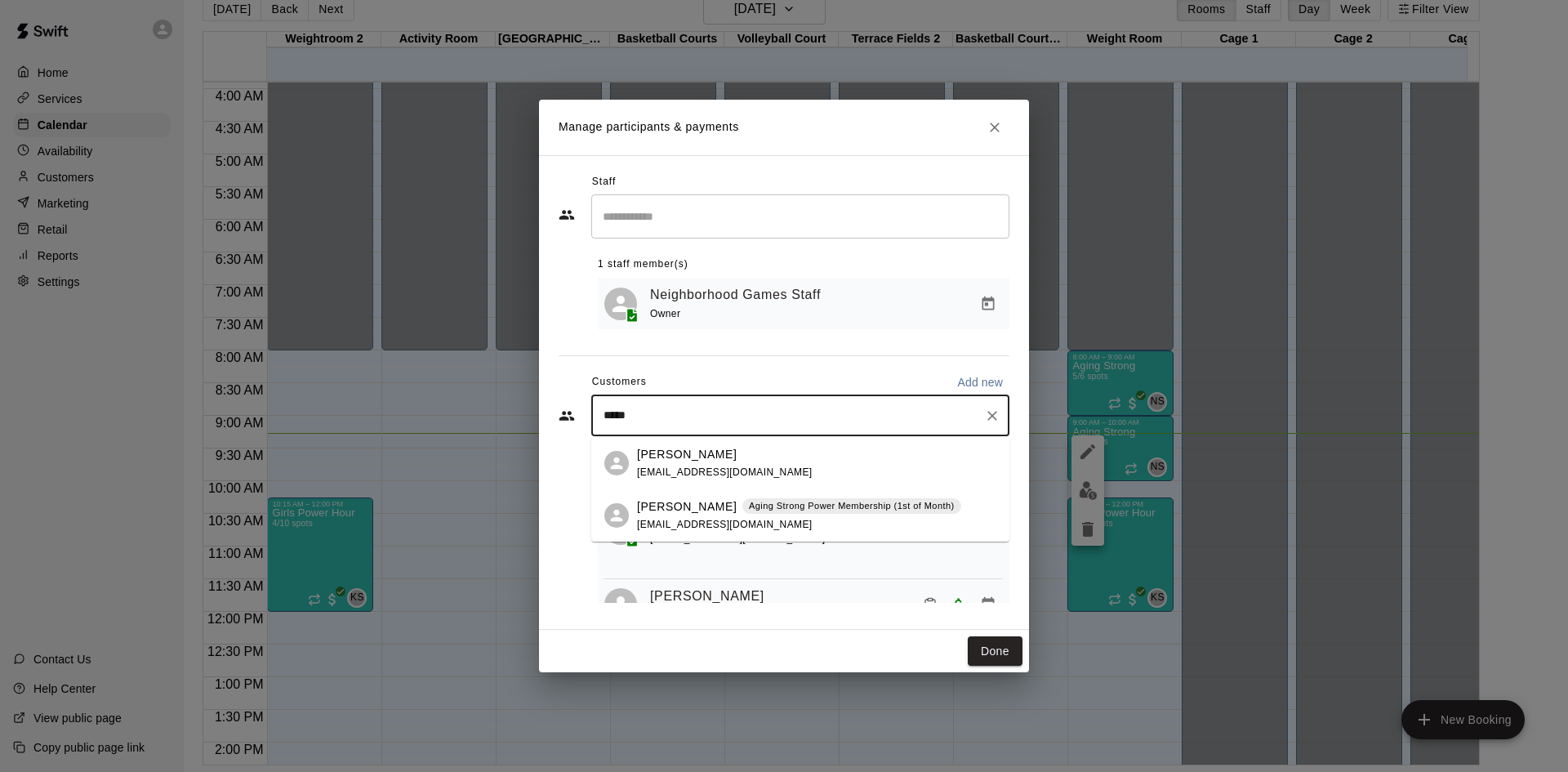
click at [776, 513] on div "Aging Strong Power Membership (1st of Month)" at bounding box center [852, 506] width 219 height 17
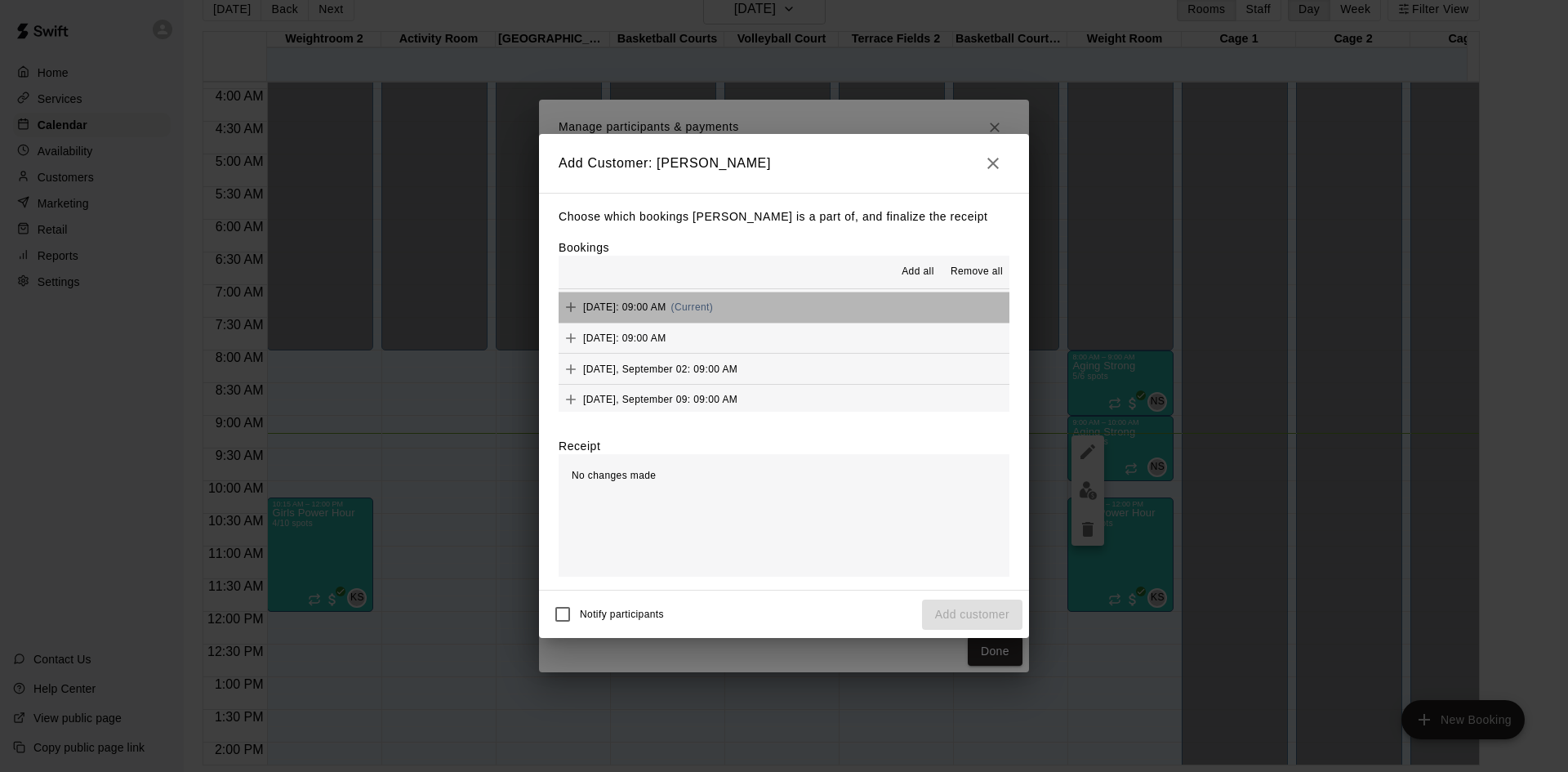
click at [801, 315] on button "[DATE]: 09:00 AM (Current)" at bounding box center [784, 308] width 451 height 30
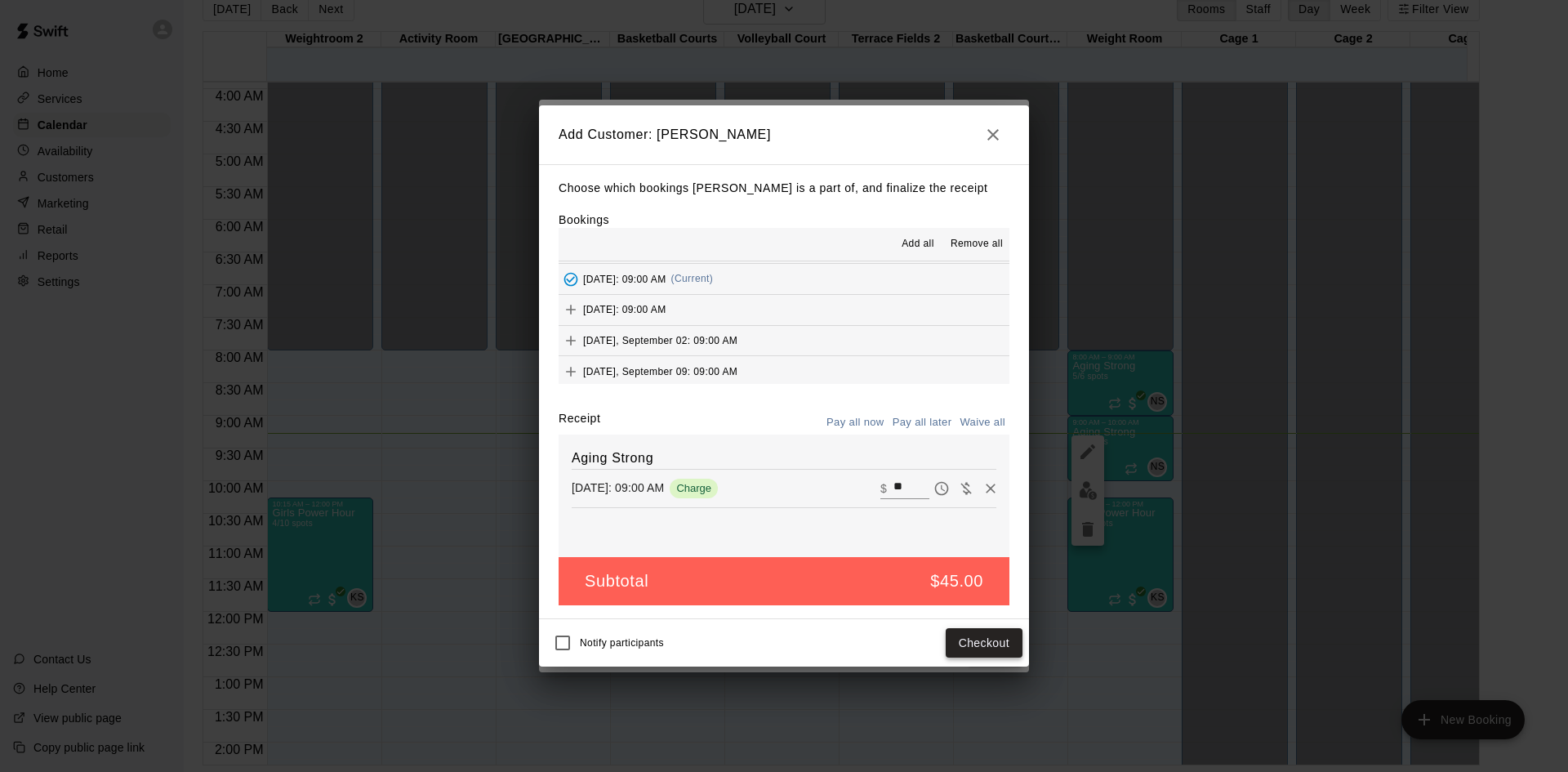
click at [971, 642] on button "Checkout" at bounding box center [984, 644] width 76 height 30
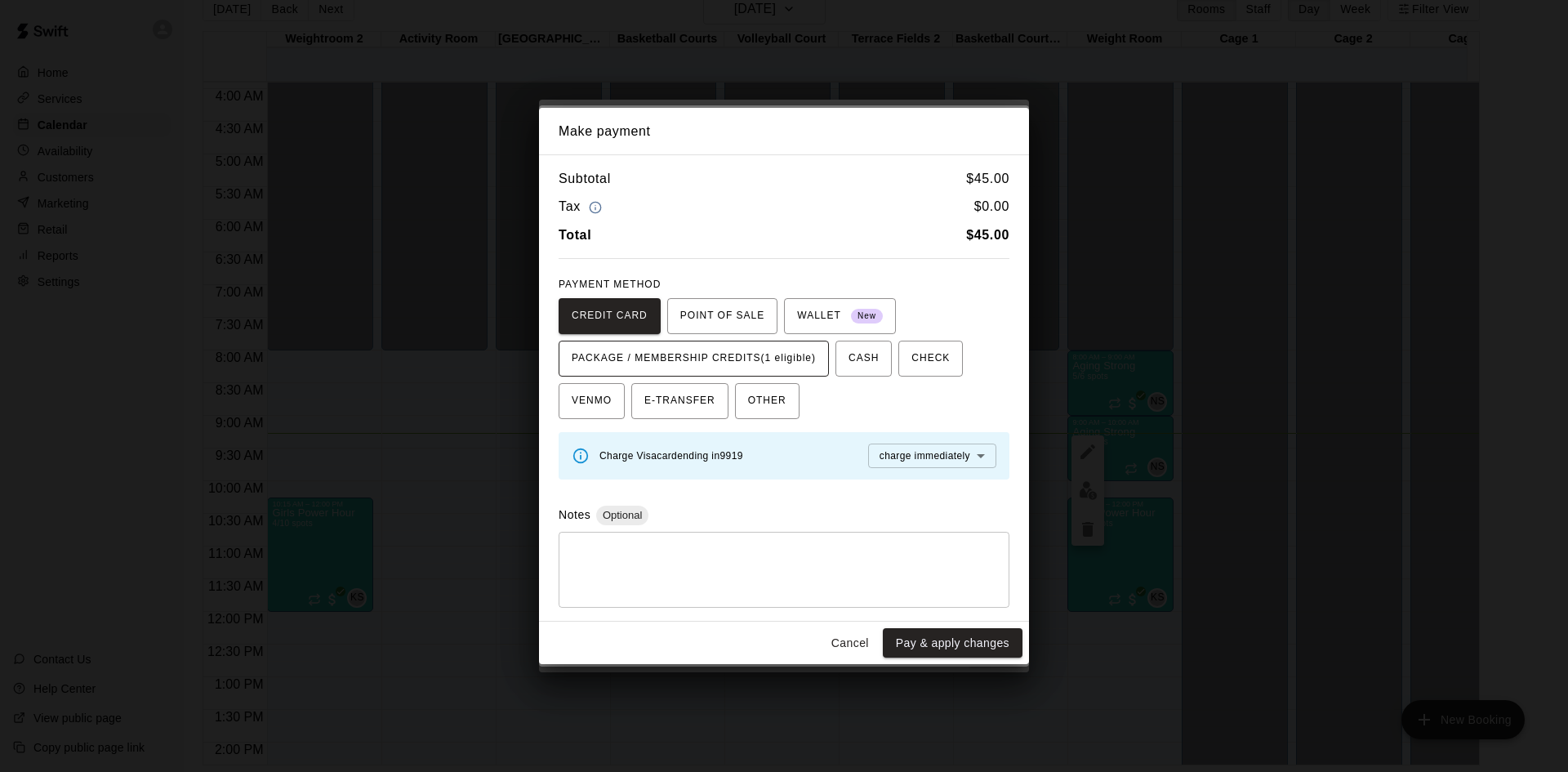
drag, startPoint x: 788, startPoint y: 343, endPoint x: 798, endPoint y: 349, distance: 11.7
click at [790, 346] on button "PACKAGE / MEMBERSHIP CREDITS (1 eligible)" at bounding box center [694, 358] width 271 height 36
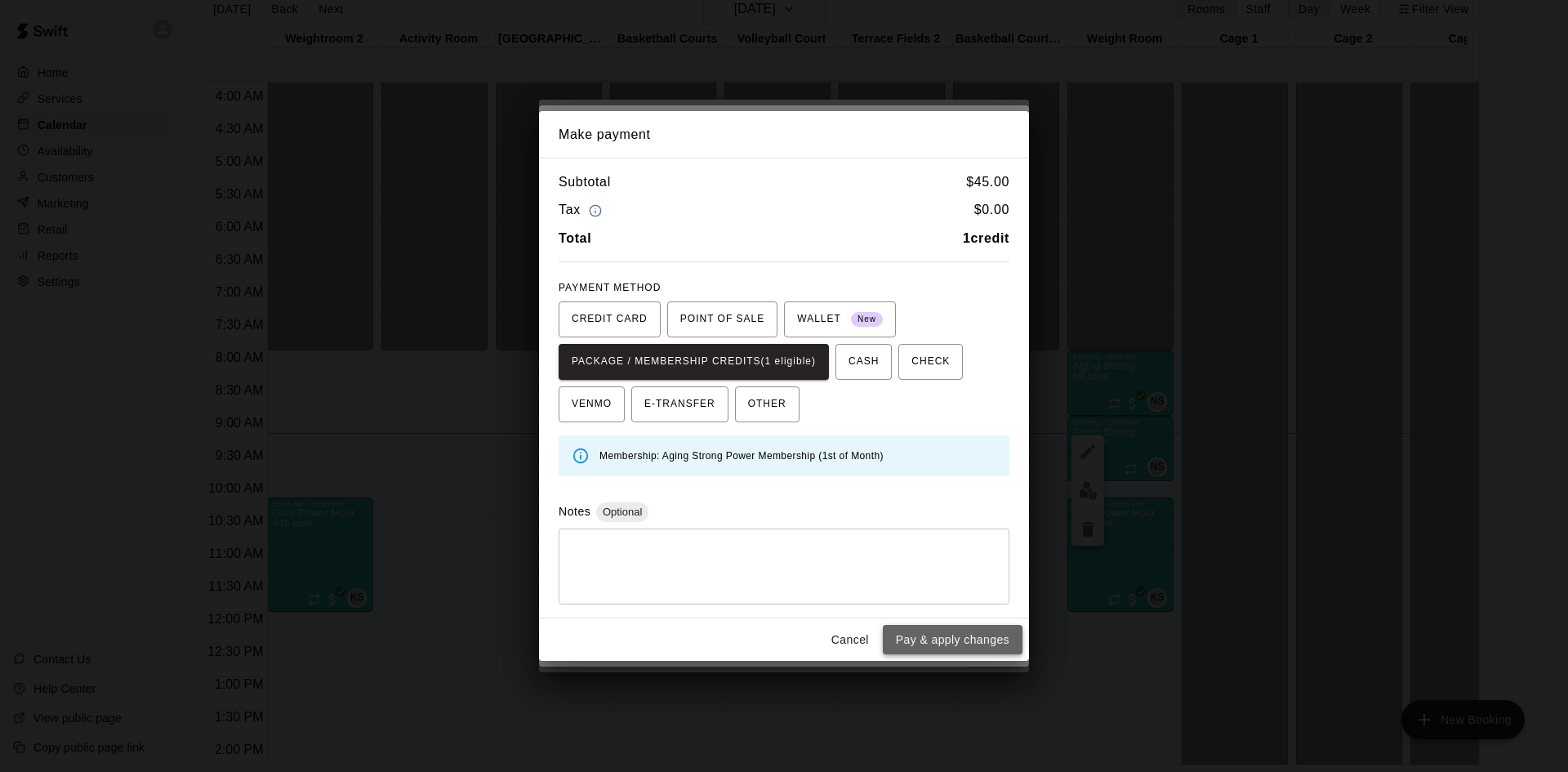
click at [933, 644] on button "Pay & apply changes" at bounding box center [952, 640] width 140 height 30
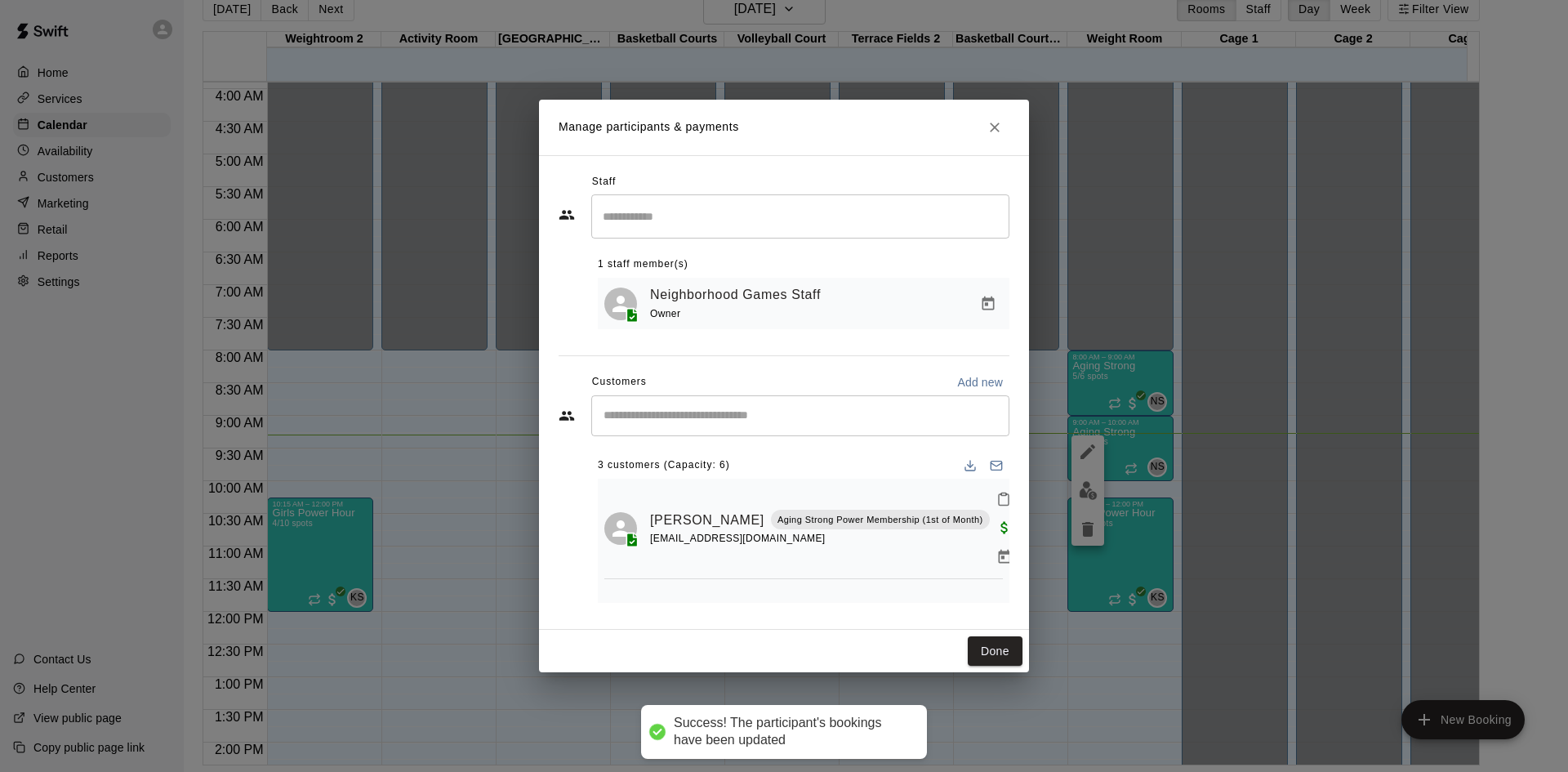
click at [776, 424] on input "Start typing to search customers..." at bounding box center [800, 416] width 403 height 17
type input "****"
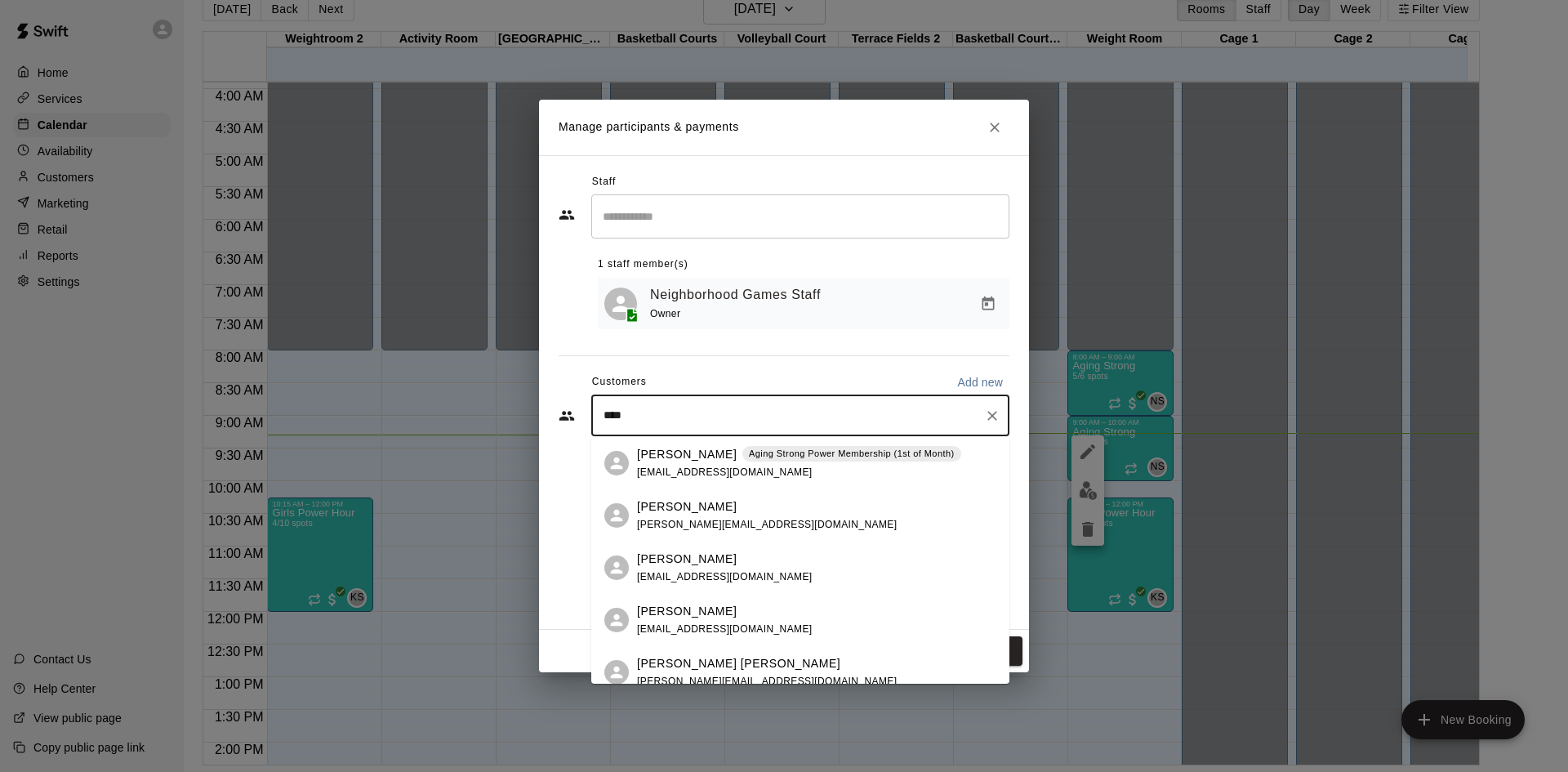
click at [776, 457] on p "Aging Strong Power Membership (1st of Month)" at bounding box center [852, 454] width 206 height 14
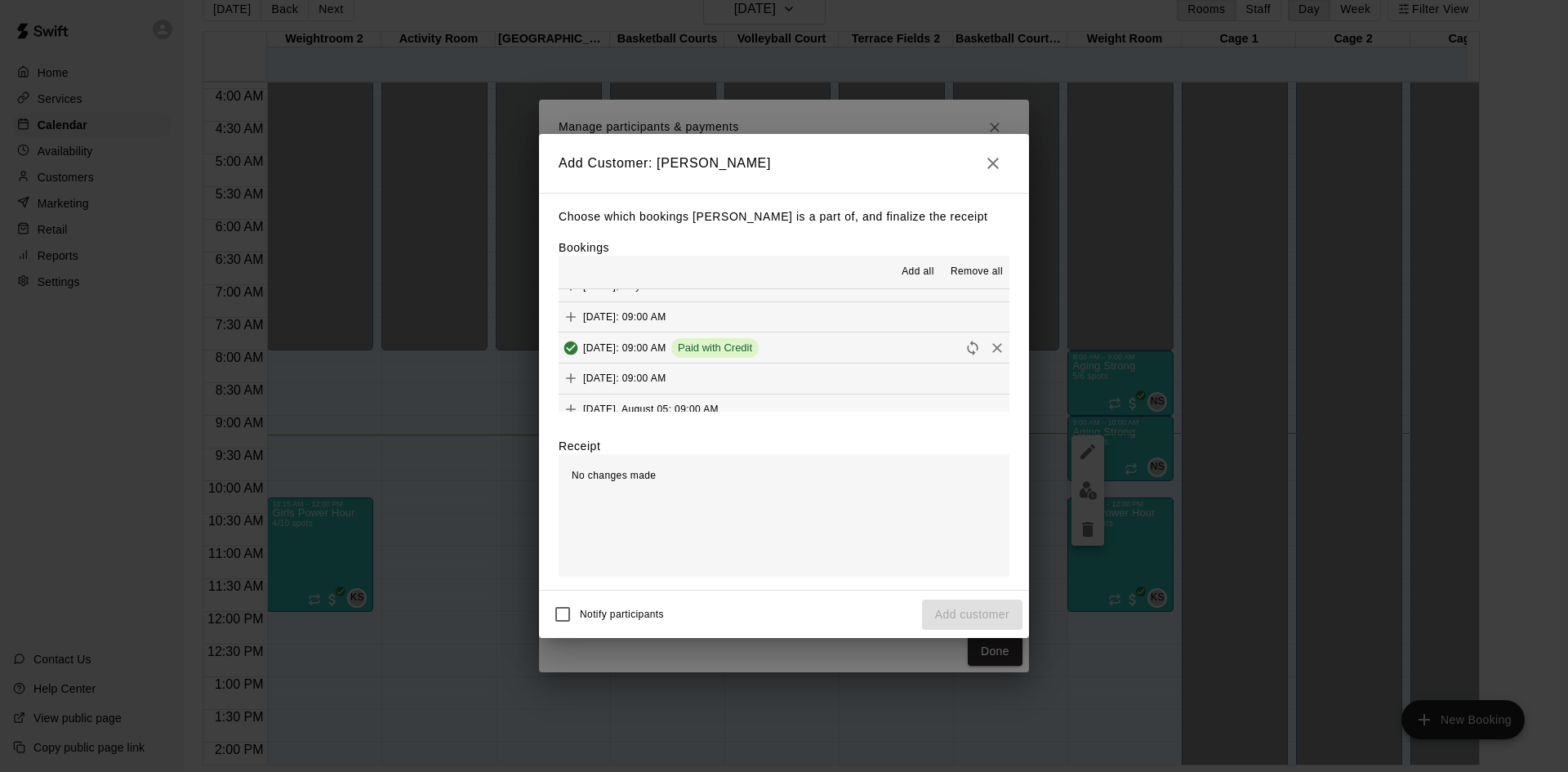
scroll to position [653, 0]
click at [773, 375] on button "[DATE]: 09:00 AM (Current)" at bounding box center [784, 390] width 451 height 30
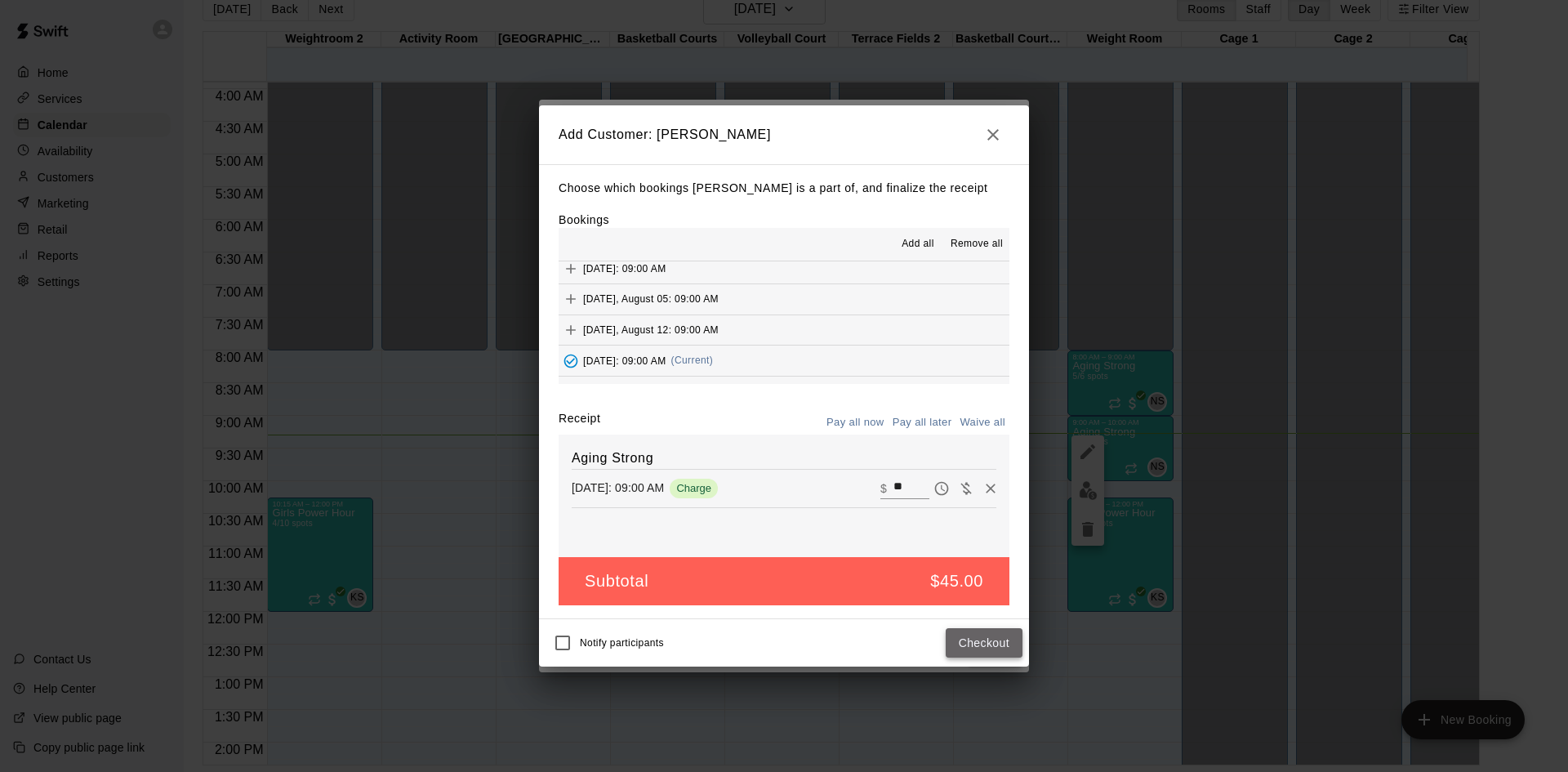
click at [992, 652] on button "Checkout" at bounding box center [984, 644] width 76 height 30
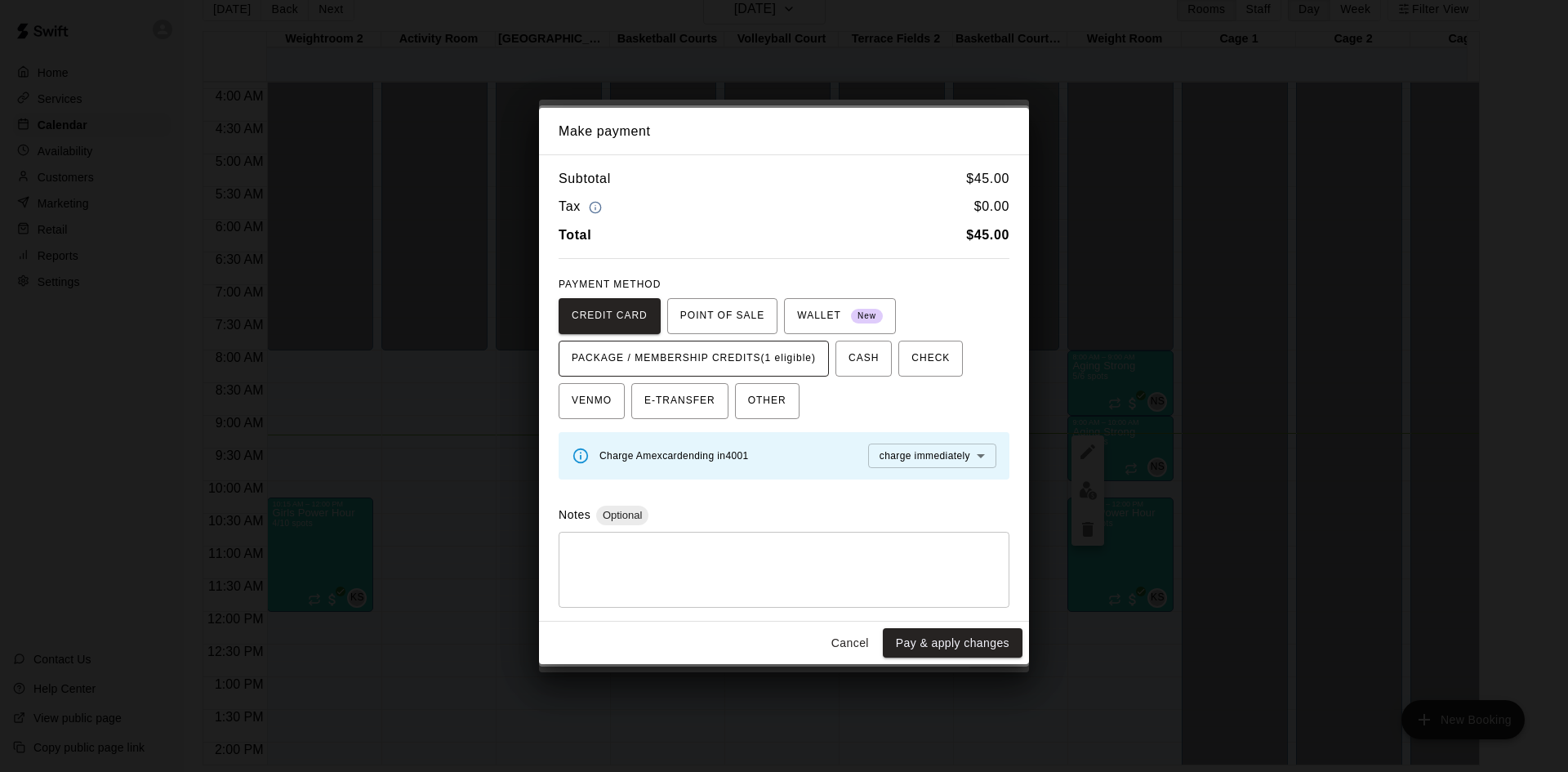
click at [802, 361] on span "PACKAGE / MEMBERSHIP CREDITS (1 eligible)" at bounding box center [693, 359] width 244 height 26
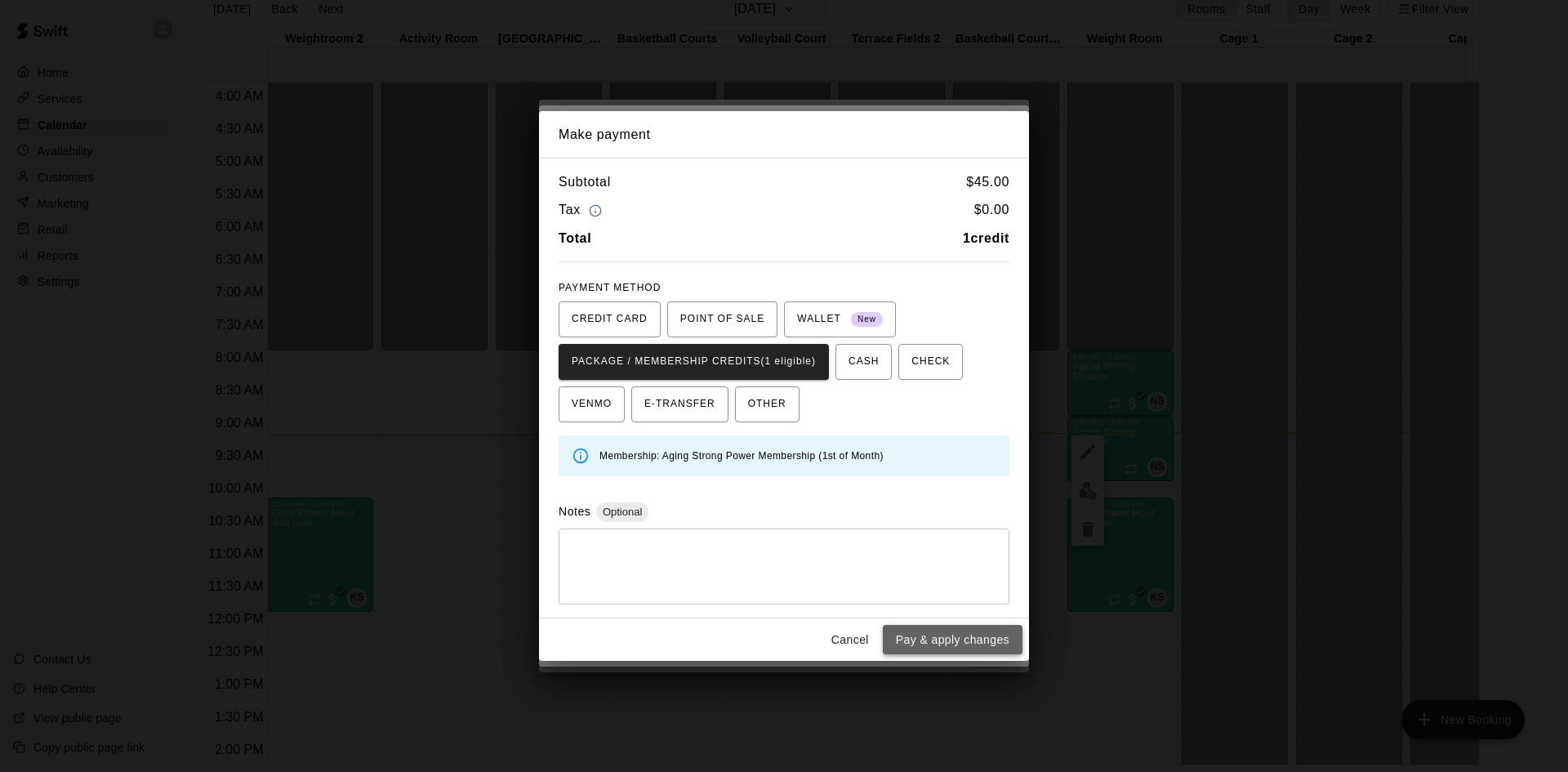
click at [937, 643] on button "Pay & apply changes" at bounding box center [952, 640] width 140 height 30
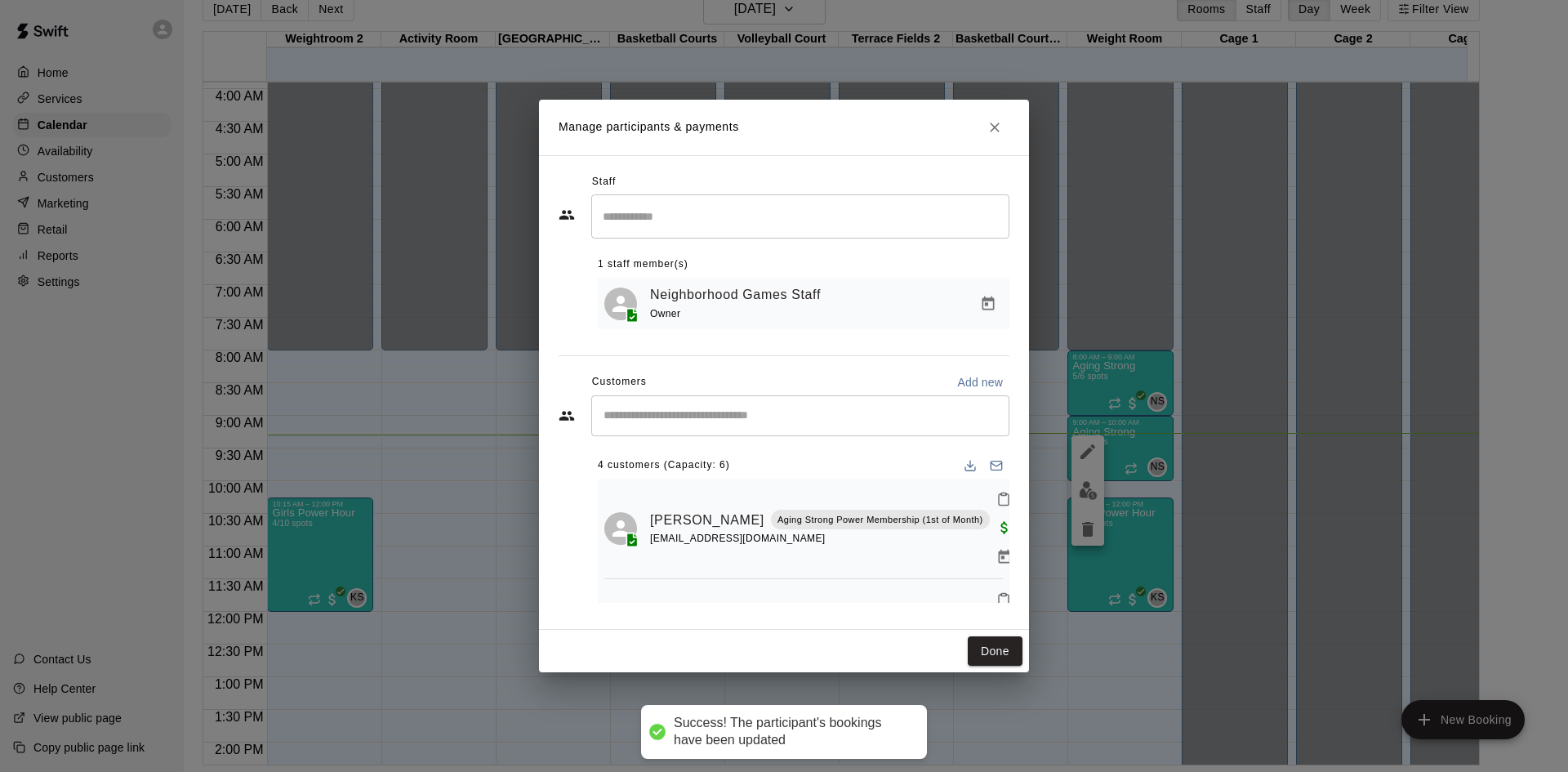
scroll to position [0, 0]
click at [795, 420] on input "Start typing to search customers..." at bounding box center [800, 416] width 403 height 17
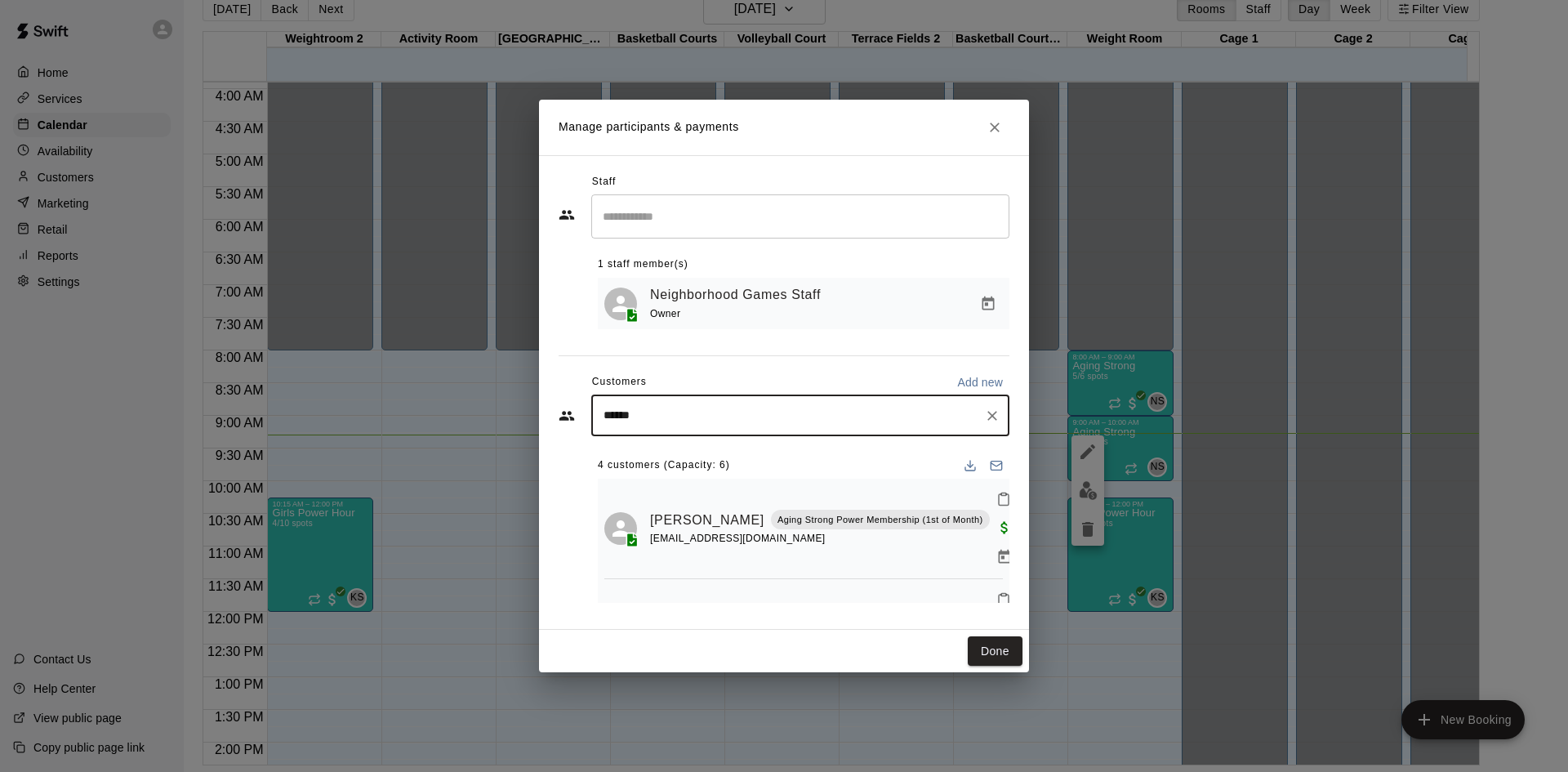
type input "*******"
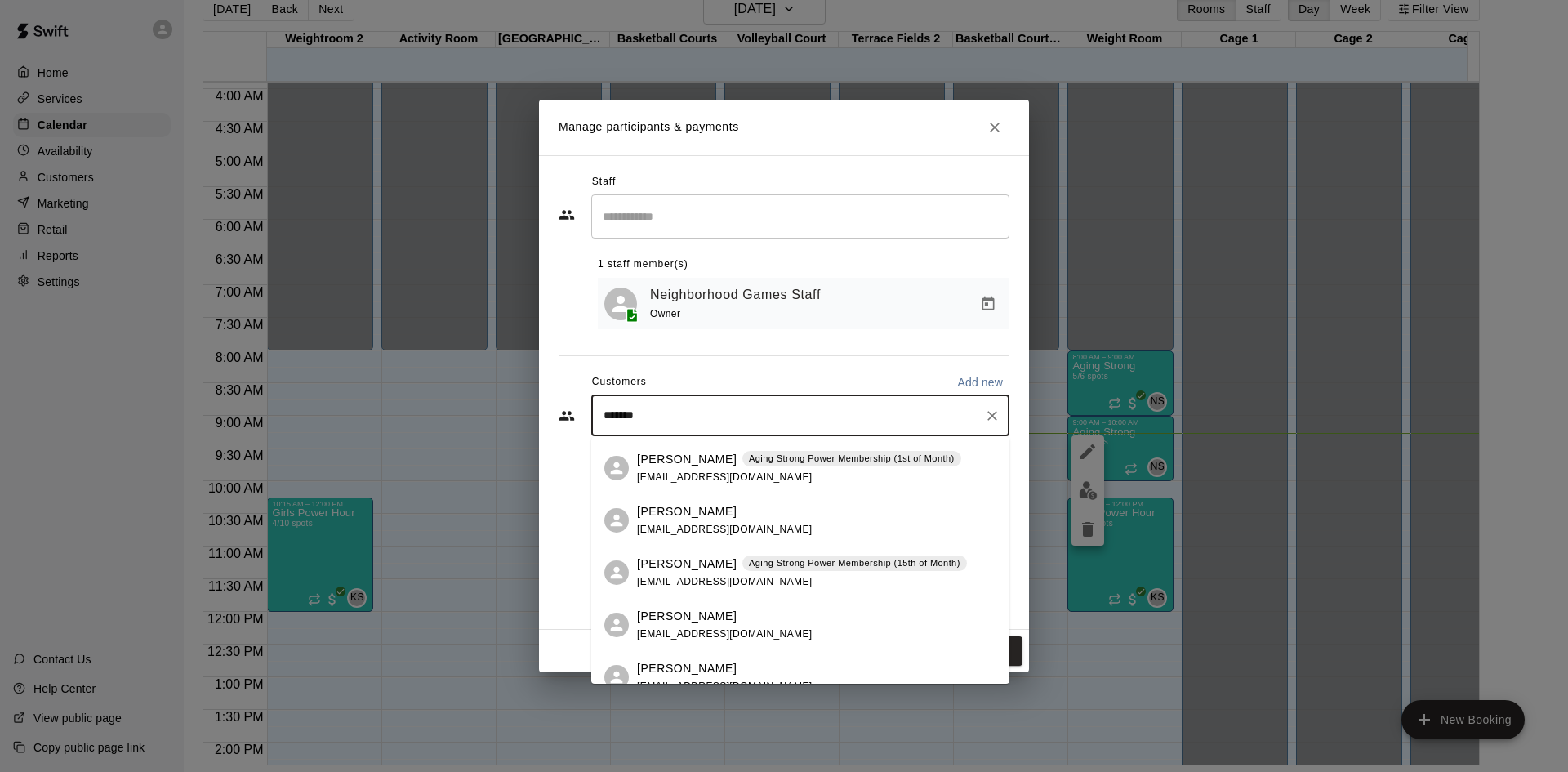
scroll to position [327, 0]
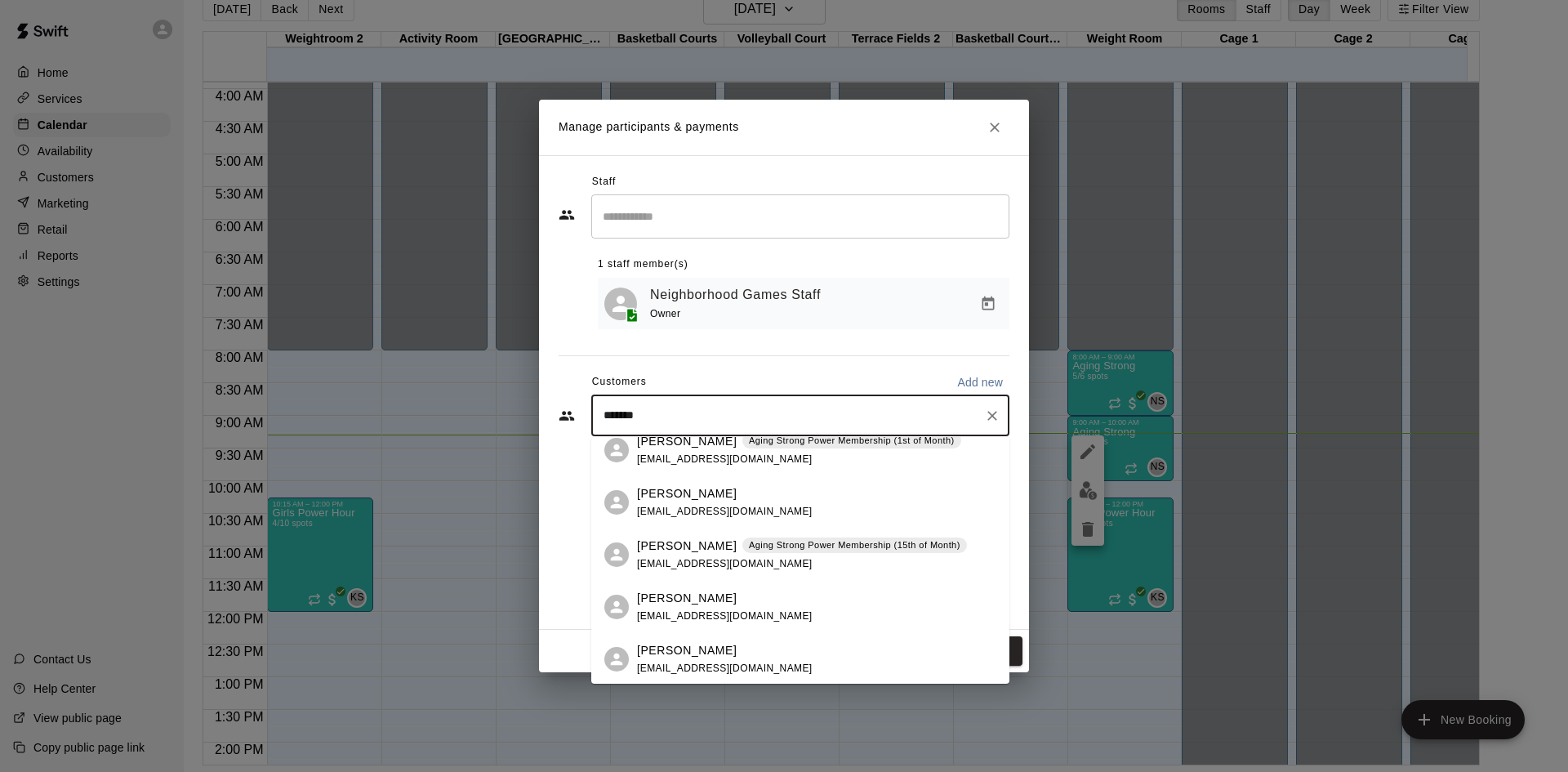
click at [794, 551] on p "Aging Strong Power Membership (15th of Month)" at bounding box center [854, 545] width 212 height 14
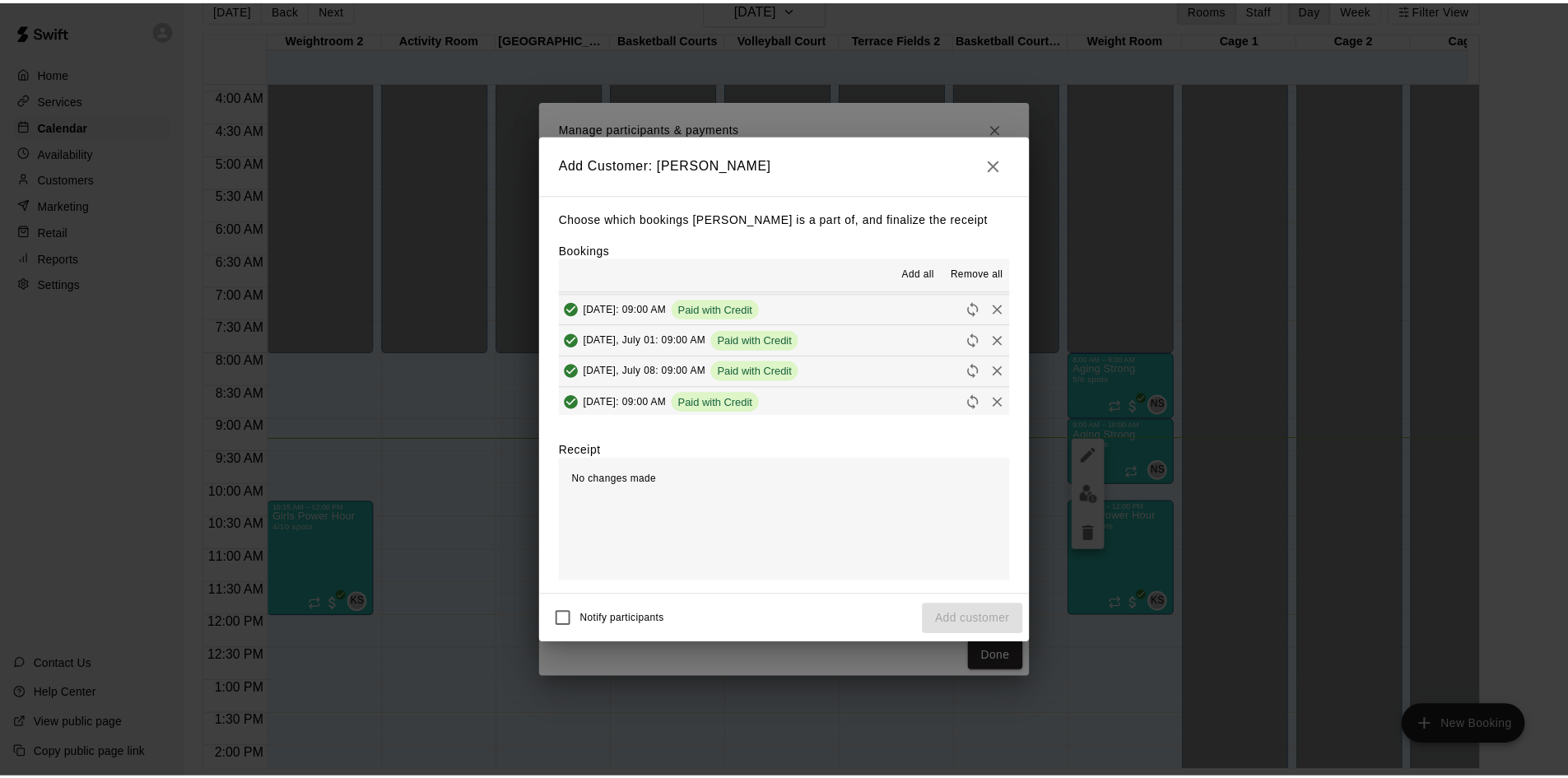
scroll to position [658, 0]
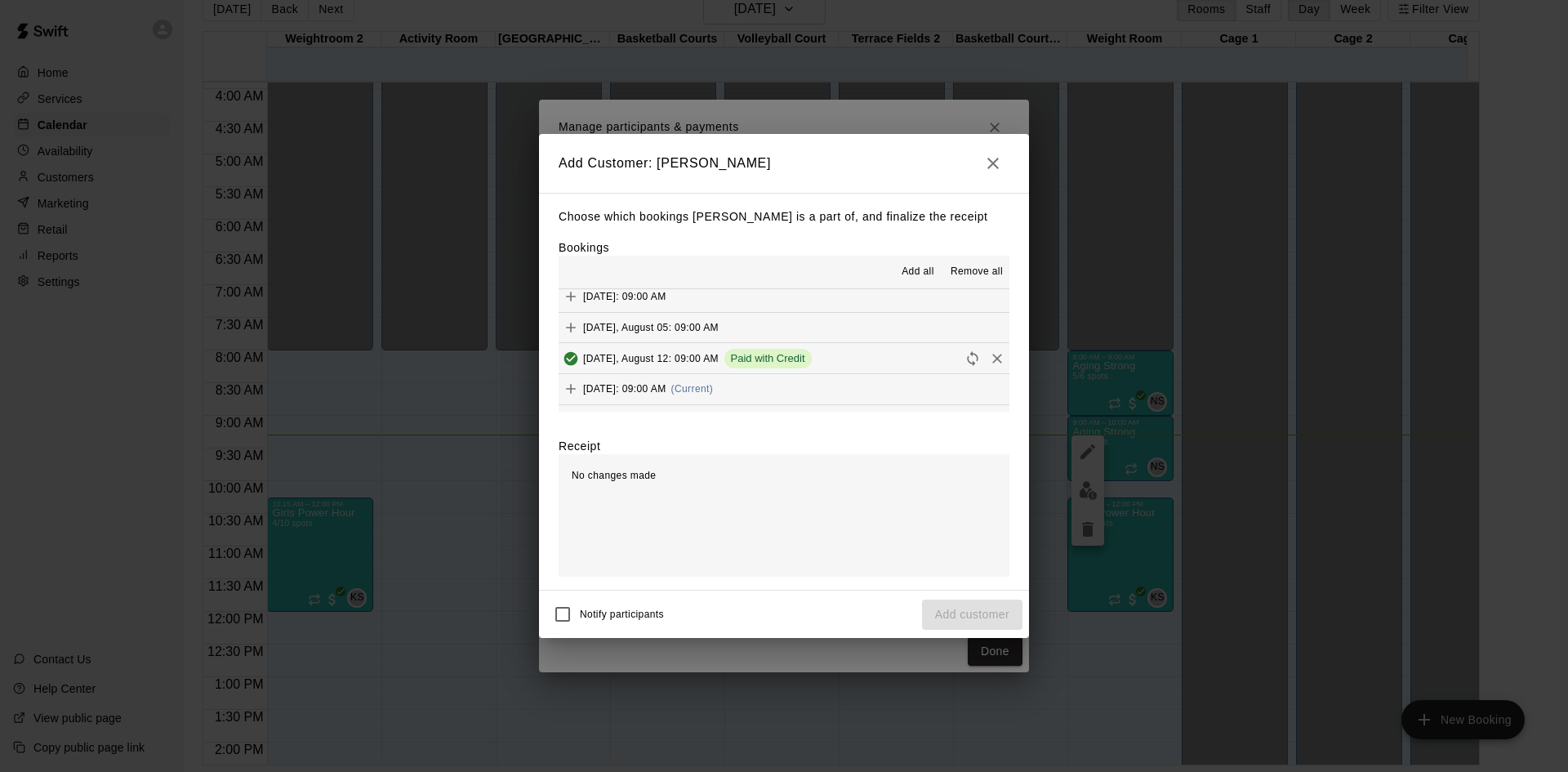
click at [781, 387] on button "[DATE]: 09:00 AM (Current)" at bounding box center [784, 390] width 451 height 30
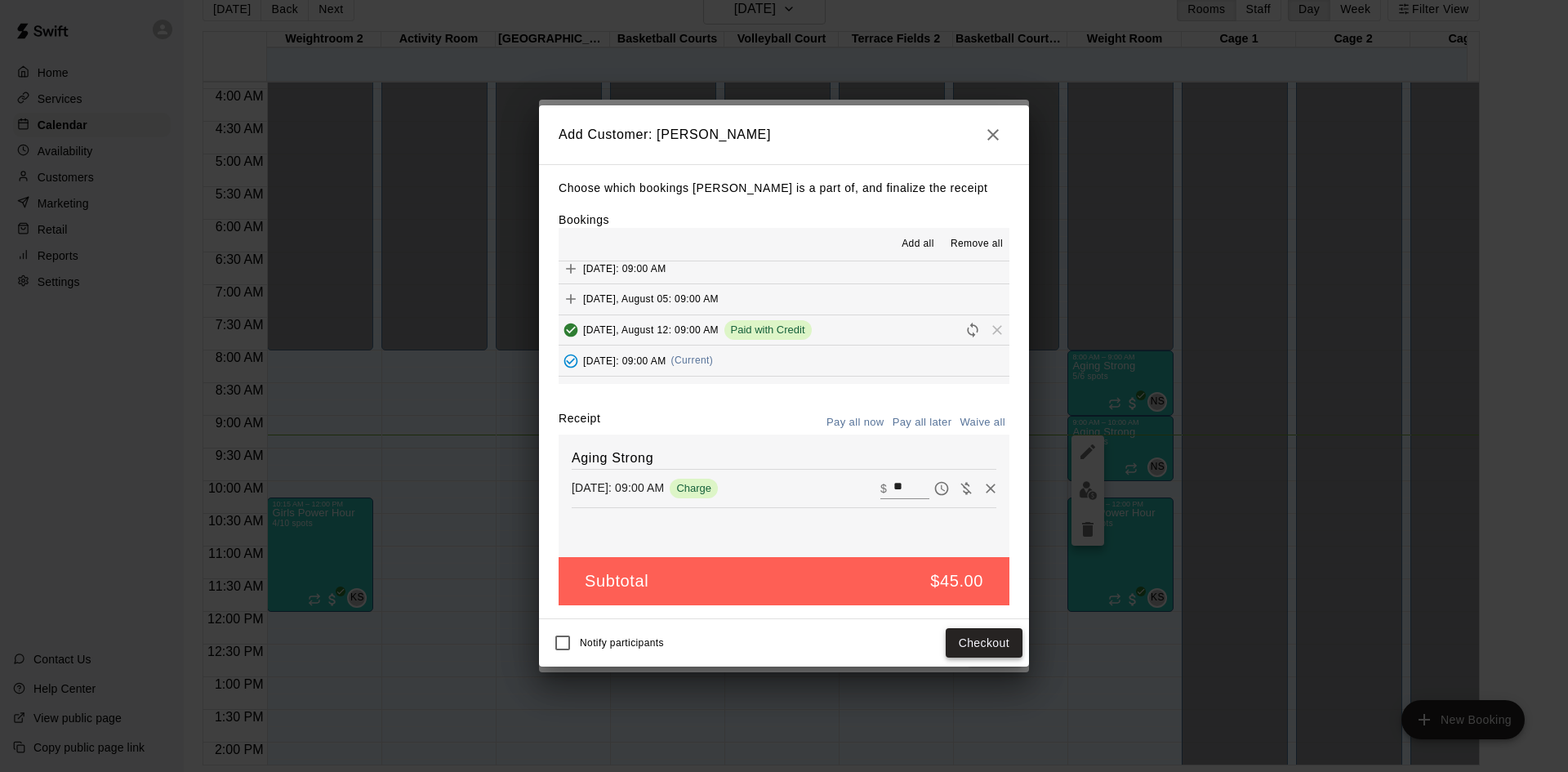
click at [972, 641] on button "Checkout" at bounding box center [984, 644] width 76 height 30
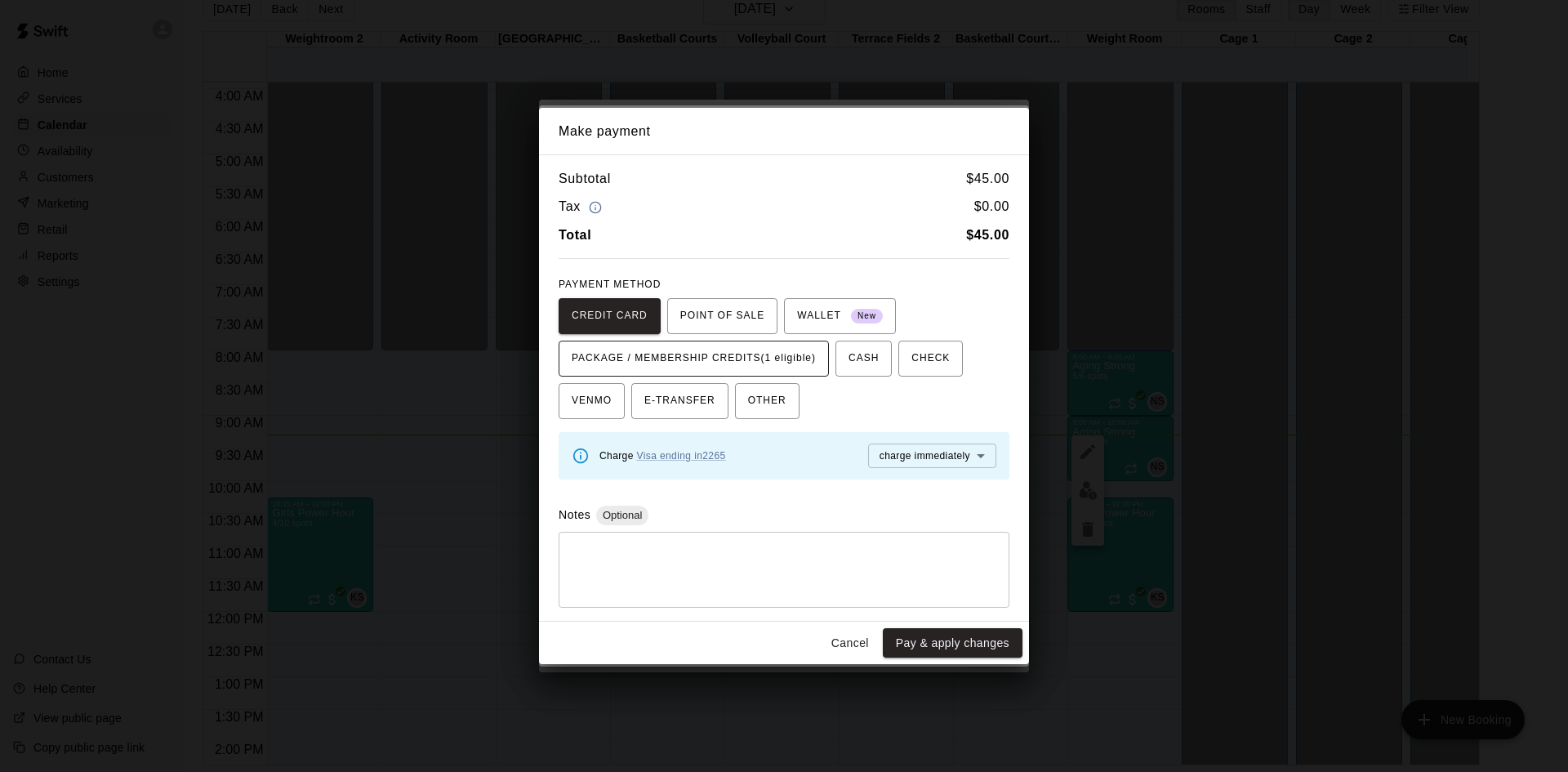
click at [811, 361] on span "PACKAGE / MEMBERSHIP CREDITS (1 eligible)" at bounding box center [693, 359] width 244 height 26
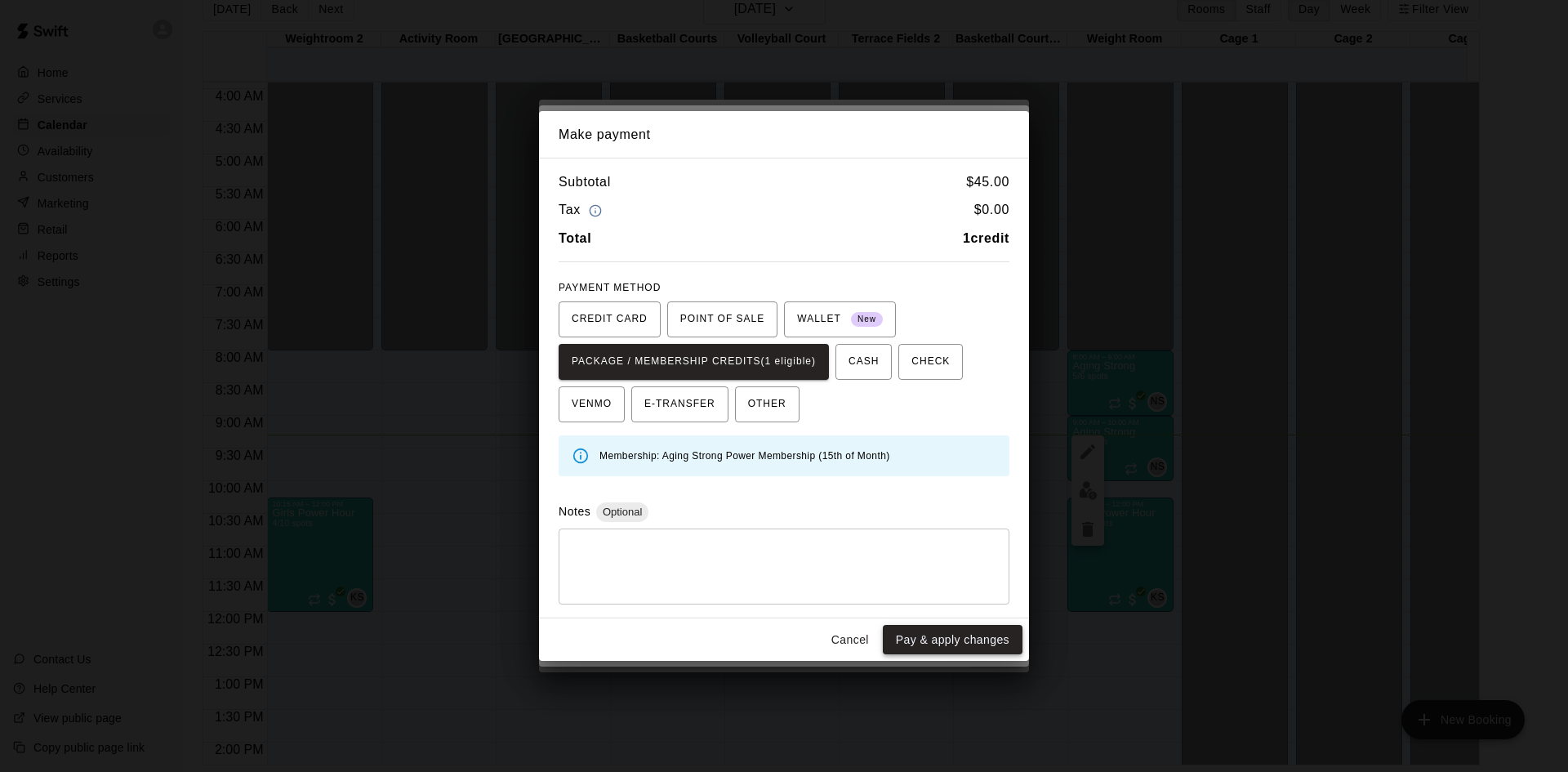
click at [963, 642] on button "Pay & apply changes" at bounding box center [952, 640] width 140 height 30
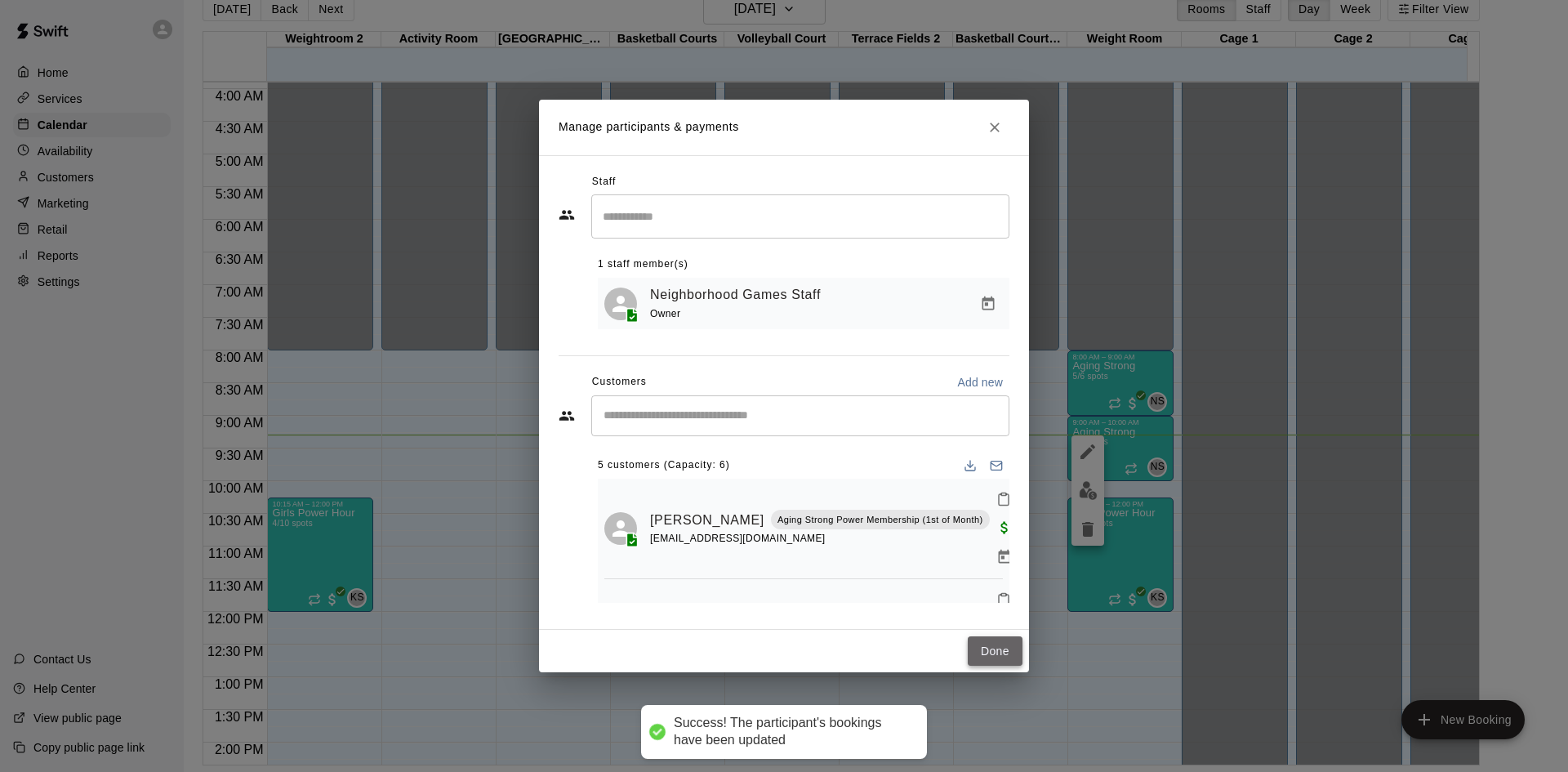
click at [986, 649] on button "Done" at bounding box center [995, 652] width 54 height 30
